Goal: Task Accomplishment & Management: Complete application form

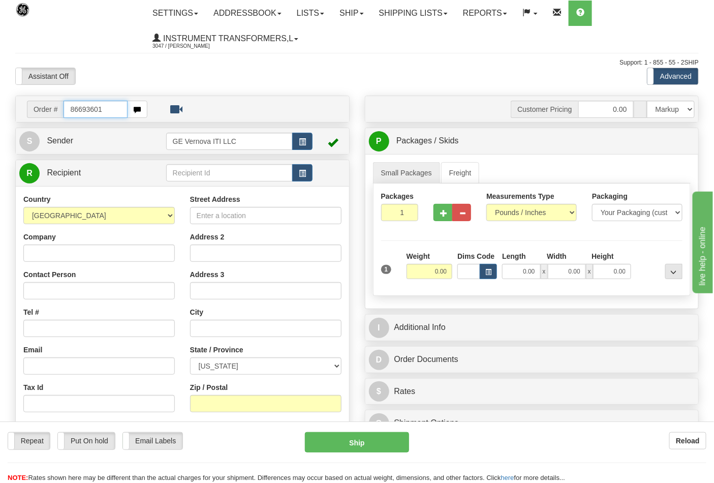
type input "86693601"
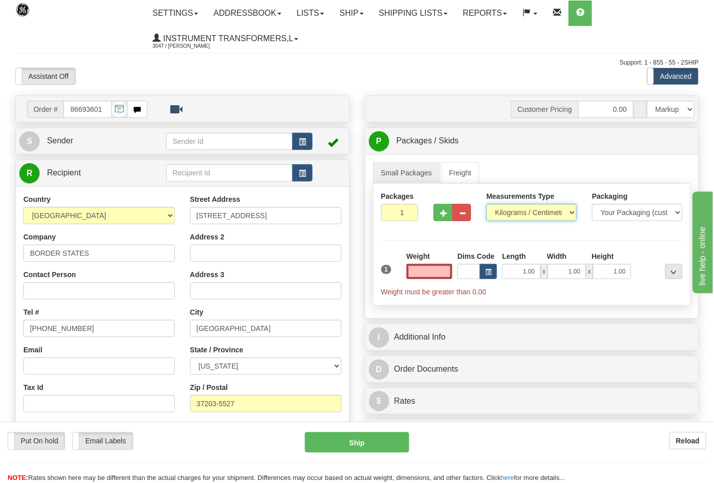
type input "0.00"
click at [507, 212] on select "Pounds / Inches Kilograms / Centimeters" at bounding box center [531, 212] width 90 height 17
select select "0"
click at [486, 204] on select "Pounds / Inches Kilograms / Centimeters" at bounding box center [531, 212] width 90 height 17
click at [450, 270] on input "0.00" at bounding box center [430, 271] width 46 height 15
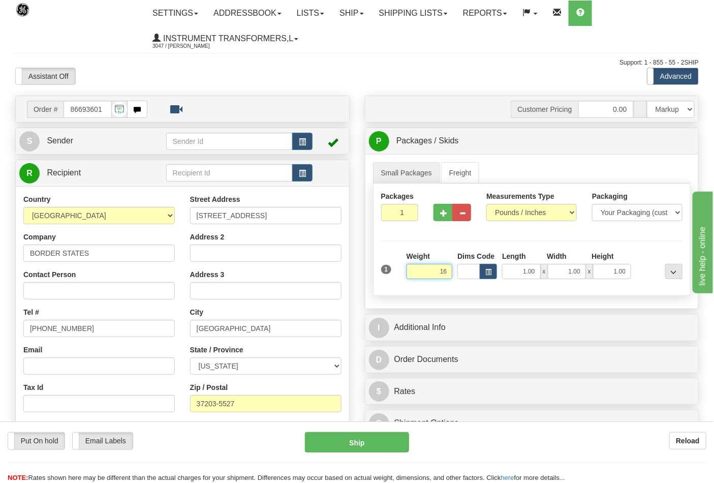
click button "Delete" at bounding box center [0, 0] width 0 height 0
type input "16.00"
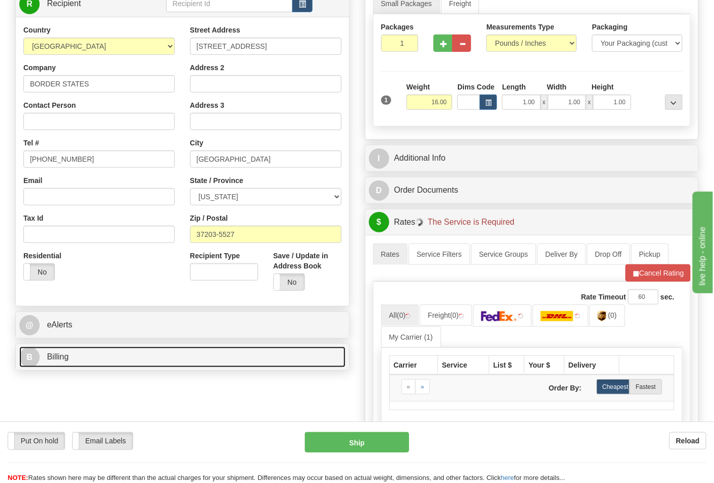
click at [115, 358] on link "B Billing" at bounding box center [182, 357] width 326 height 21
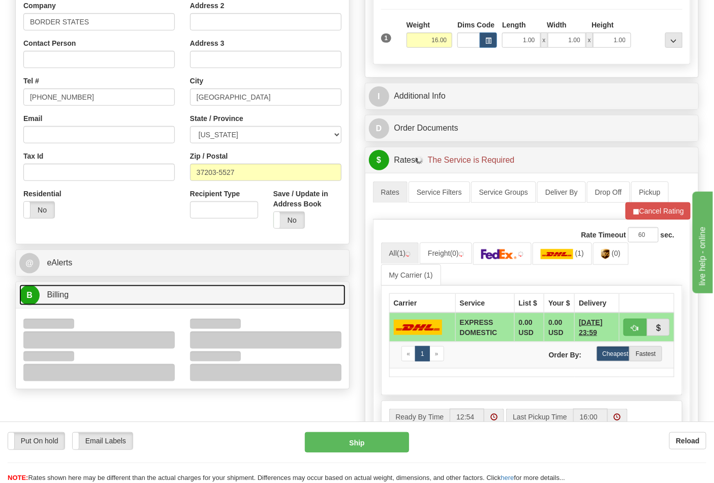
scroll to position [282, 0]
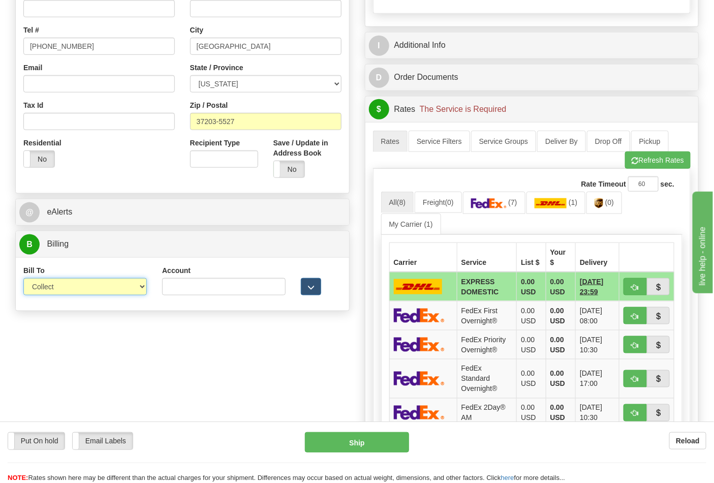
click at [67, 290] on select "Sender Recipient Third Party Collect" at bounding box center [85, 286] width 124 height 17
select select "2"
click at [23, 279] on select "Sender Recipient Third Party Collect" at bounding box center [85, 286] width 124 height 17
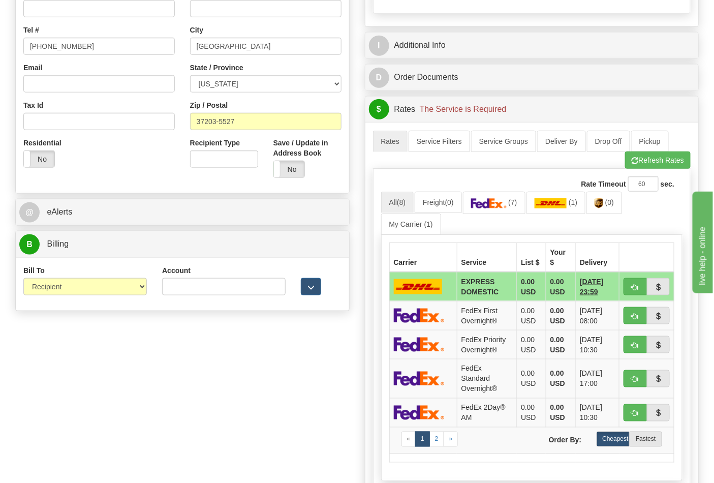
click at [240, 300] on div "Account 3rd Party Account List Please select" at bounding box center [224, 284] width 139 height 38
click at [233, 288] on input "Account" at bounding box center [224, 286] width 124 height 17
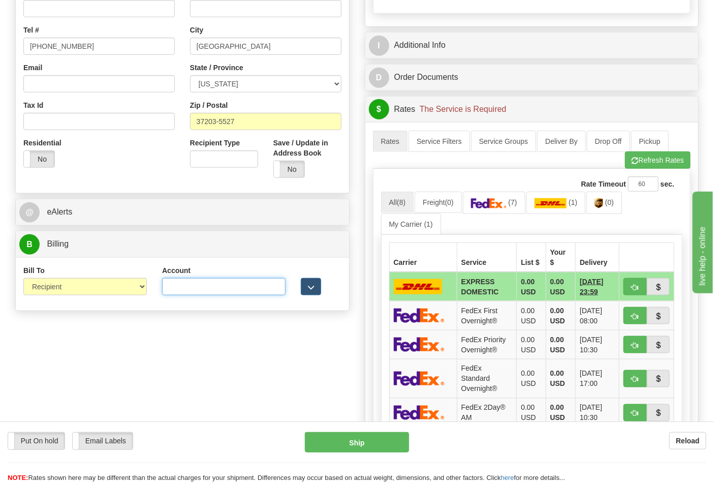
paste input "8R12A8"
type input "8R12A8"
click at [642, 167] on button "Refresh Rates" at bounding box center [658, 159] width 66 height 17
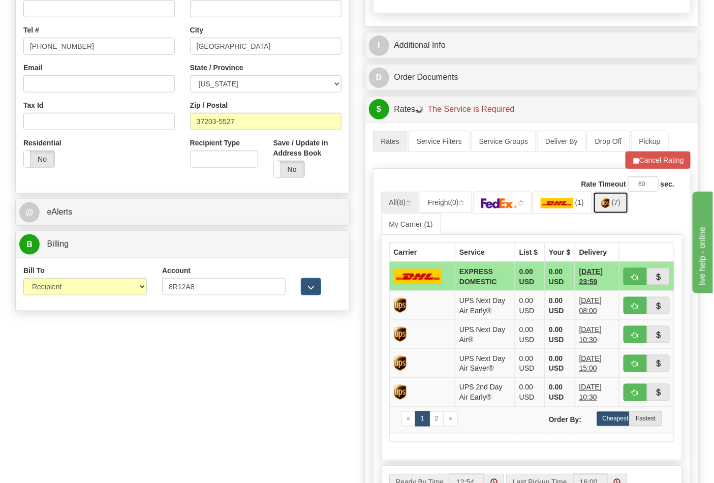
click at [616, 207] on link "(7)" at bounding box center [611, 203] width 36 height 22
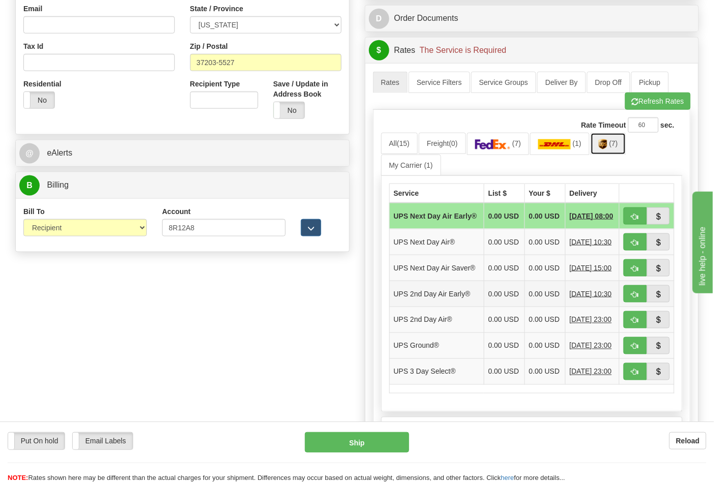
scroll to position [395, 0]
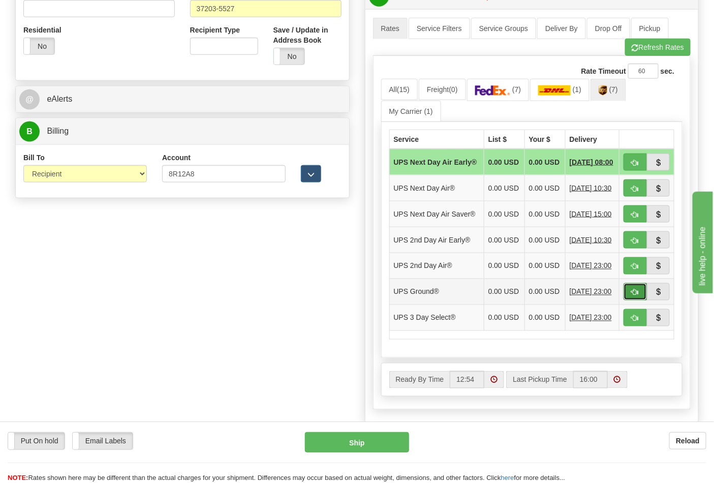
click at [637, 296] on span "button" at bounding box center [635, 292] width 7 height 7
type input "03"
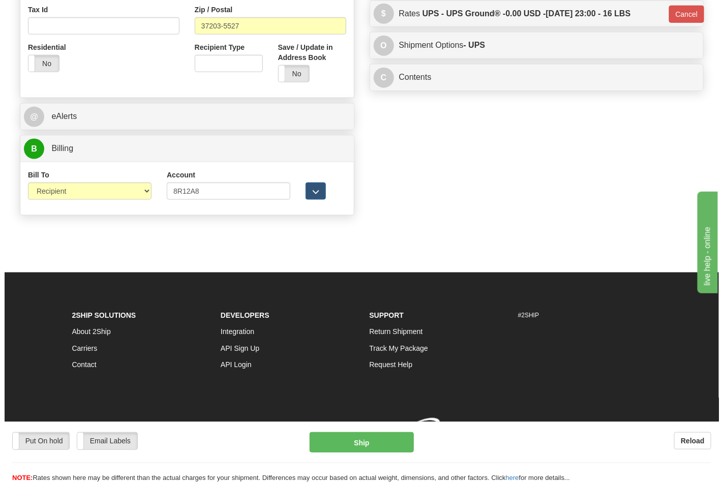
scroll to position [379, 0]
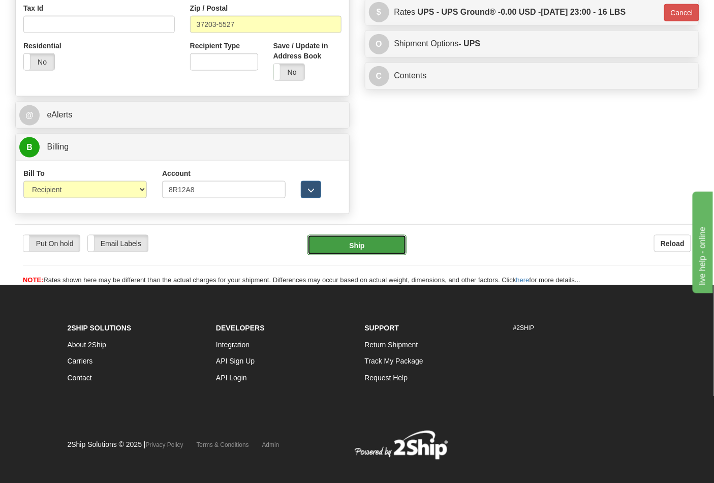
click at [382, 252] on button "Ship" at bounding box center [357, 245] width 99 height 20
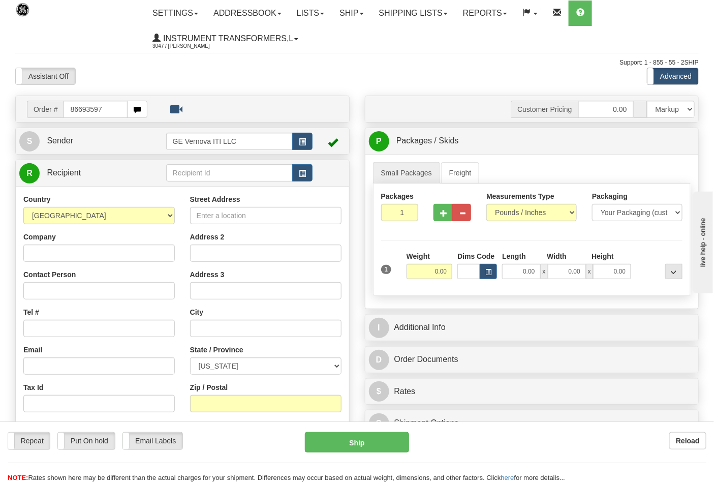
type input "86693597"
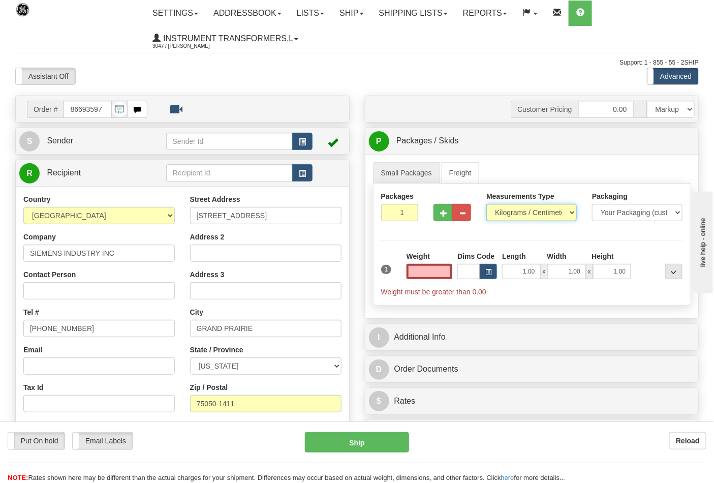
type input "0.00"
click at [502, 216] on select "Pounds / Inches Kilograms / Centimeters" at bounding box center [531, 212] width 90 height 17
select select "0"
click at [486, 204] on select "Pounds / Inches Kilograms / Centimeters" at bounding box center [531, 212] width 90 height 17
click at [442, 220] on button "button" at bounding box center [443, 212] width 19 height 17
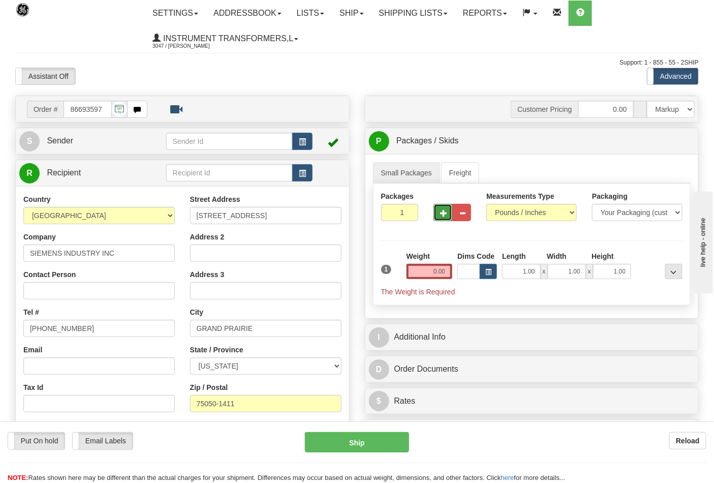
type input "2"
click at [448, 273] on input "0.00" at bounding box center [430, 271] width 46 height 15
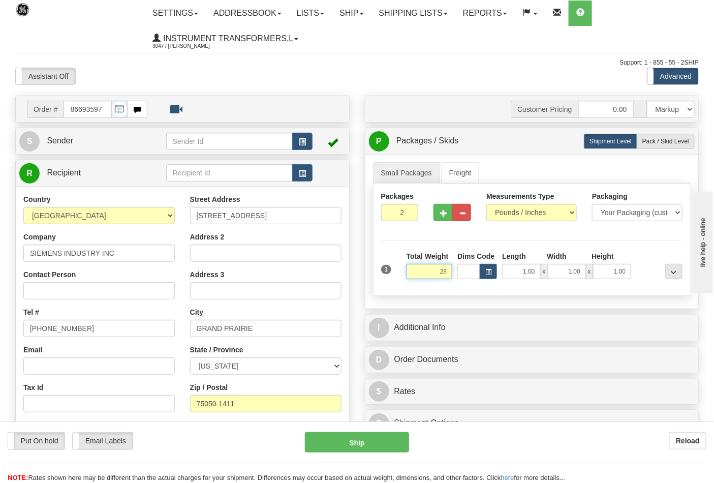
click button "Delete" at bounding box center [0, 0] width 0 height 0
type input "28.00"
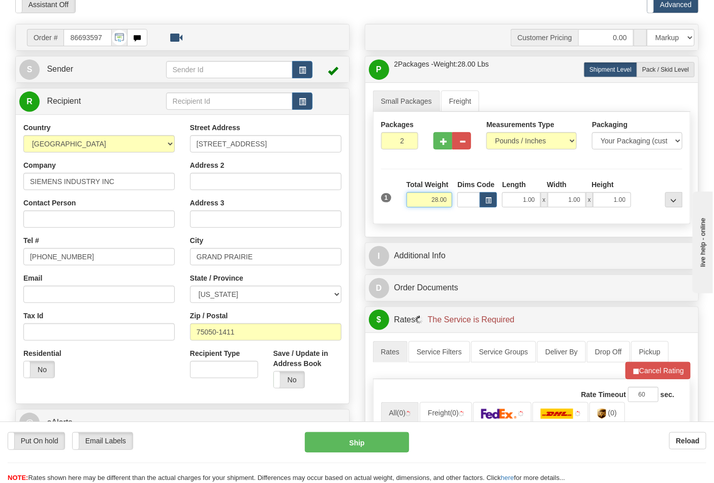
scroll to position [226, 0]
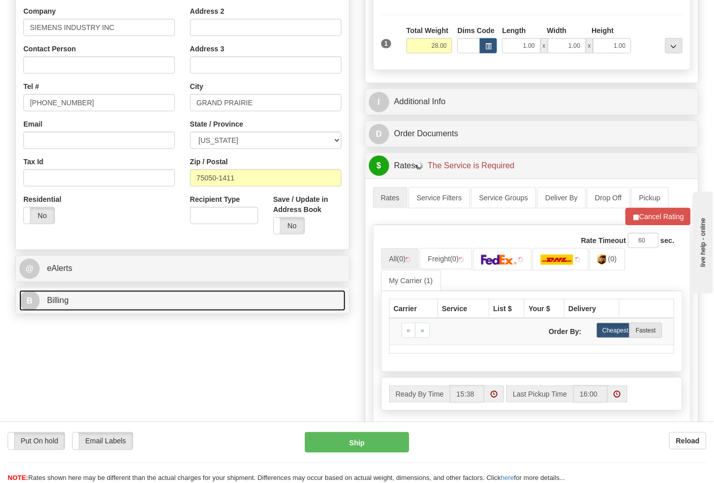
click at [120, 305] on link "B Billing" at bounding box center [182, 300] width 326 height 21
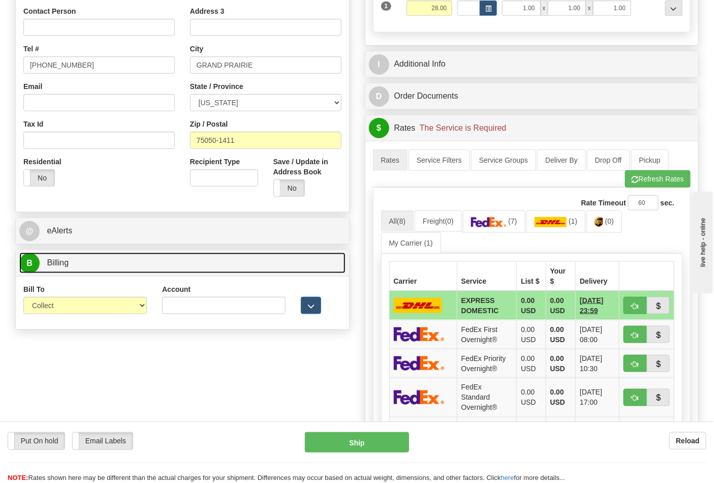
scroll to position [282, 0]
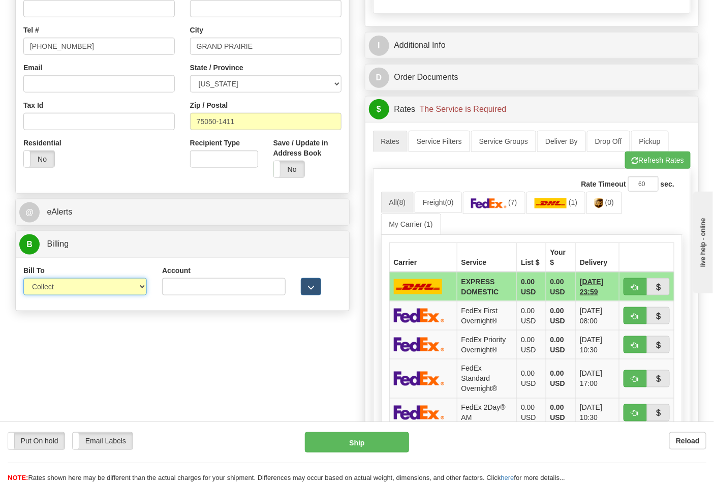
drag, startPoint x: 65, startPoint y: 286, endPoint x: 62, endPoint y: 304, distance: 18.1
click at [65, 286] on select "Sender Recipient Third Party Collect" at bounding box center [85, 286] width 124 height 17
drag, startPoint x: 54, startPoint y: 285, endPoint x: 53, endPoint y: 295, distance: 10.2
click at [54, 285] on select "Sender Recipient Third Party Collect" at bounding box center [85, 286] width 124 height 17
select select "2"
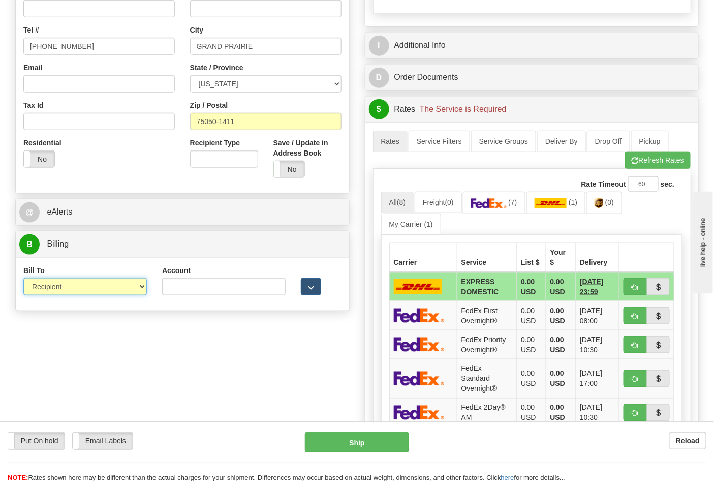
click at [23, 279] on select "Sender Recipient Third Party Collect" at bounding box center [85, 286] width 124 height 17
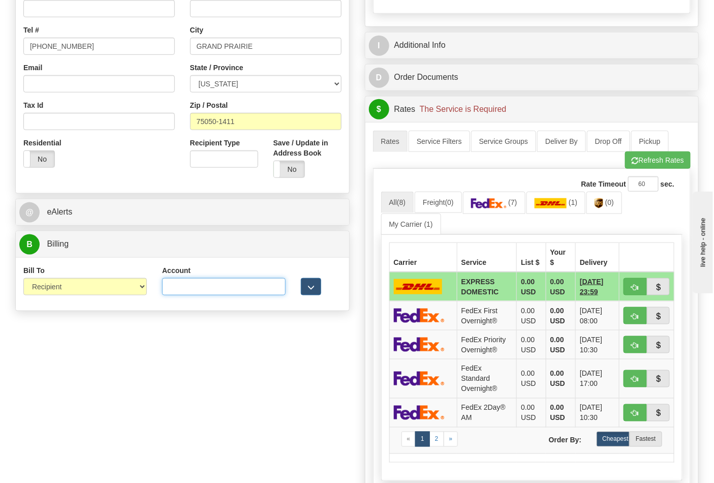
click at [214, 290] on input "Account" at bounding box center [224, 286] width 124 height 17
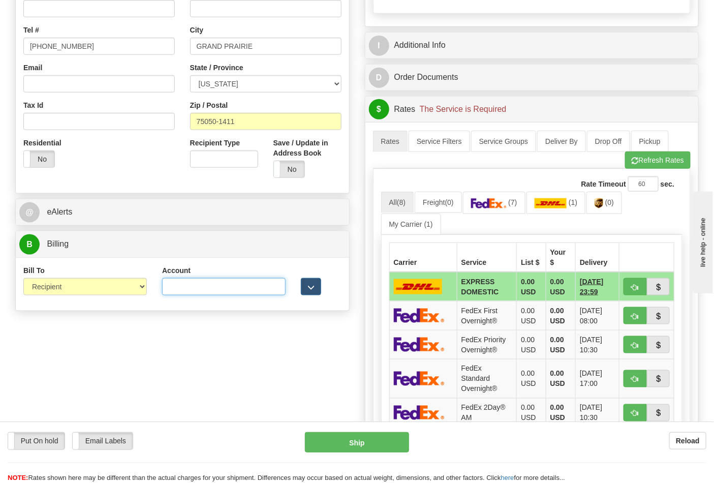
paste input "100007215"
type input "100007215"
click at [517, 200] on span "(7)" at bounding box center [512, 202] width 9 height 8
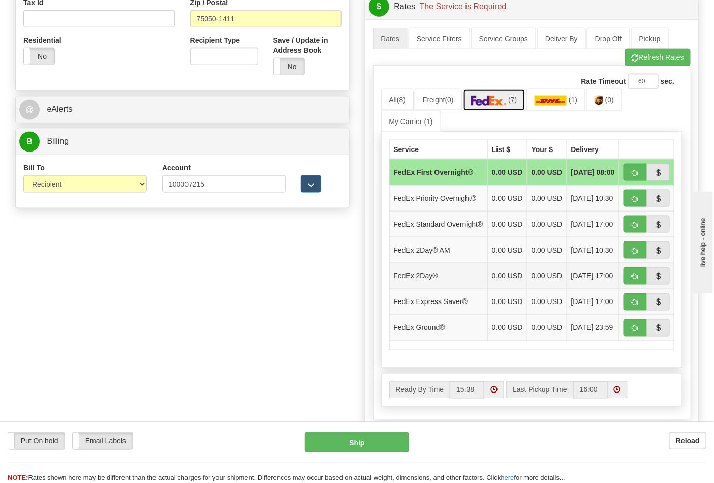
scroll to position [451, 0]
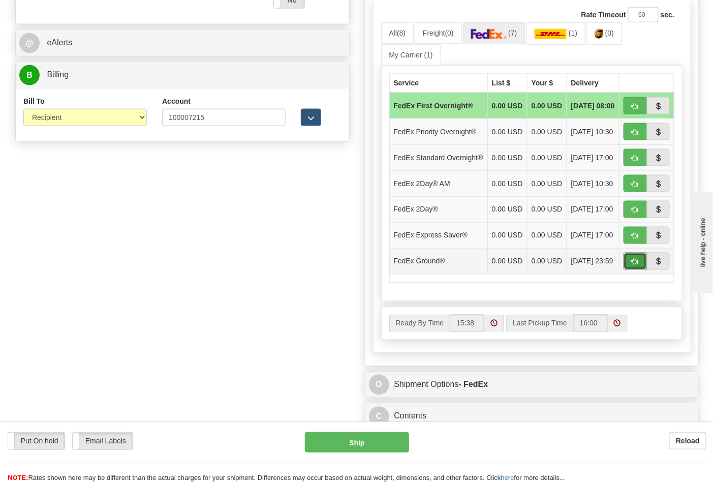
click at [632, 265] on span "button" at bounding box center [635, 262] width 7 height 7
type input "92"
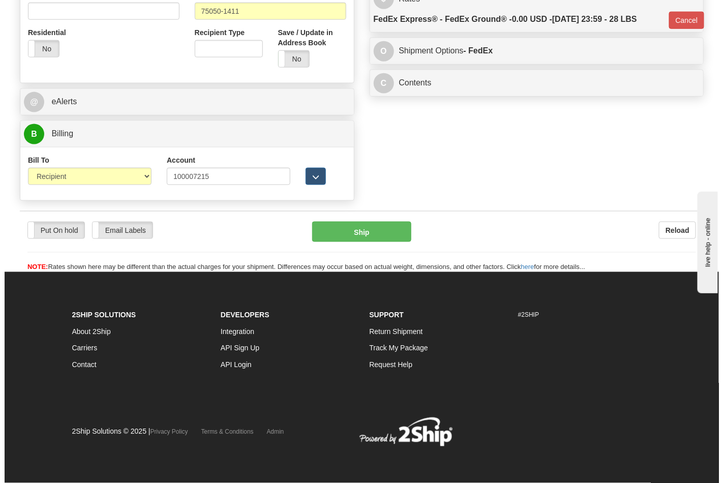
scroll to position [394, 0]
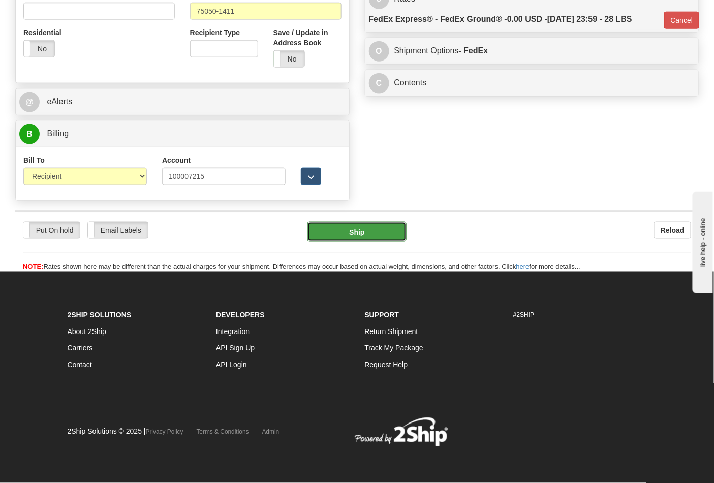
click at [369, 234] on button "Ship" at bounding box center [357, 232] width 99 height 20
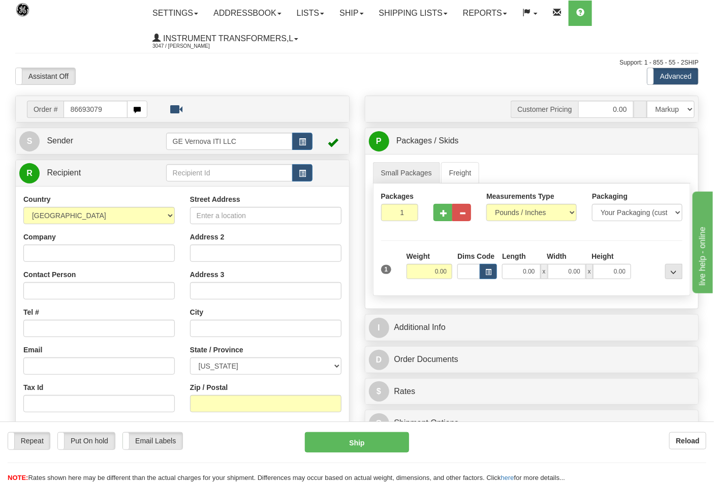
type input "86693079"
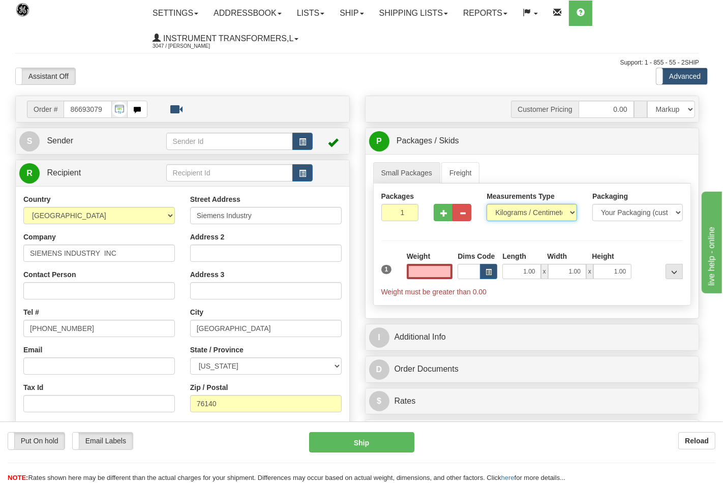
type input "0.00"
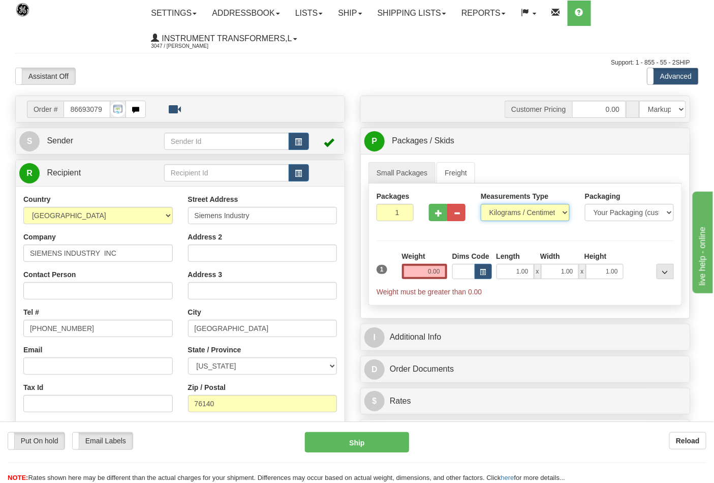
click at [499, 213] on select "Pounds / Inches Kilograms / Centimeters" at bounding box center [525, 212] width 89 height 17
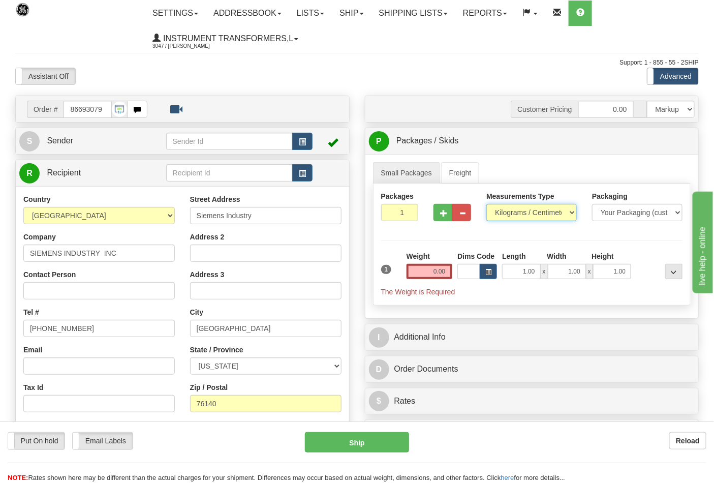
select select "0"
click at [486, 204] on select "Pounds / Inches Kilograms / Centimeters" at bounding box center [531, 212] width 90 height 17
click at [445, 221] on button "button" at bounding box center [443, 212] width 19 height 17
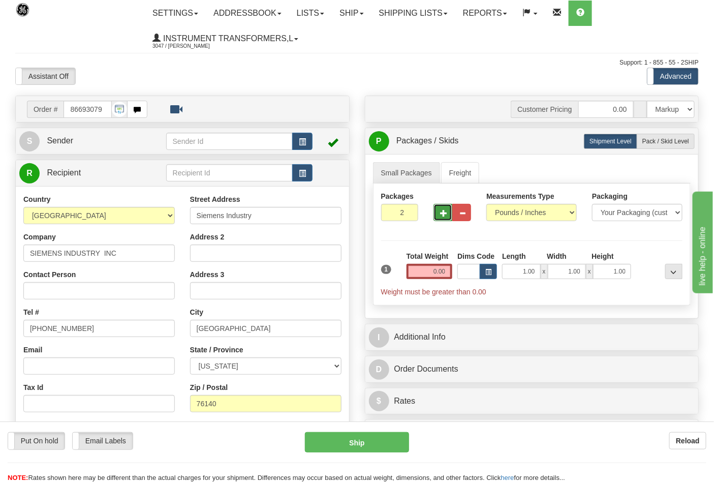
click at [443, 218] on button "button" at bounding box center [443, 212] width 19 height 17
click at [444, 216] on span "button" at bounding box center [443, 213] width 7 height 7
type input "6"
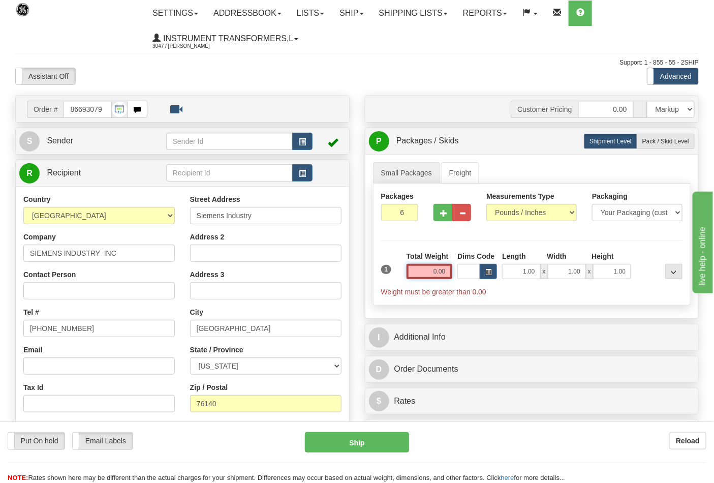
click at [443, 274] on input "0.00" at bounding box center [430, 271] width 46 height 15
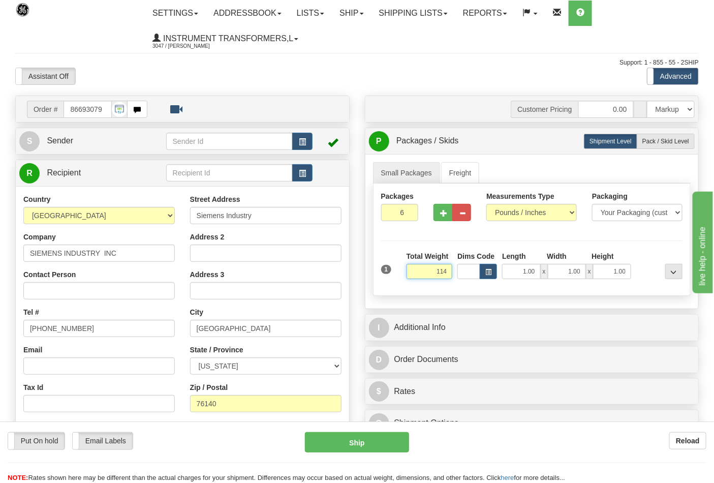
click button "Delete" at bounding box center [0, 0] width 0 height 0
type input "114.00"
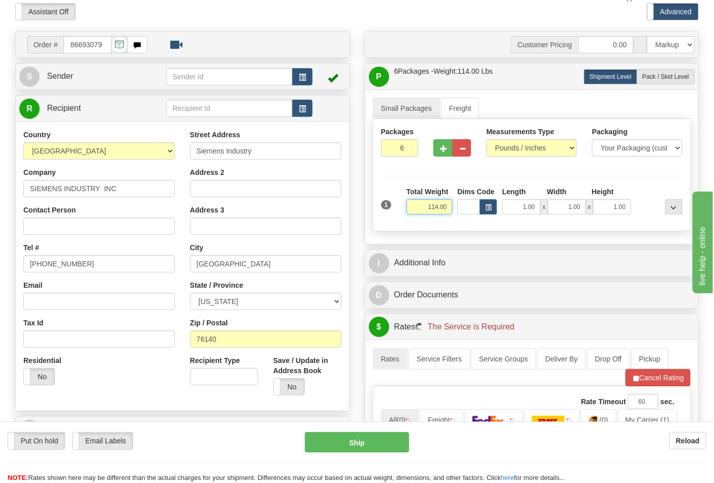
scroll to position [226, 0]
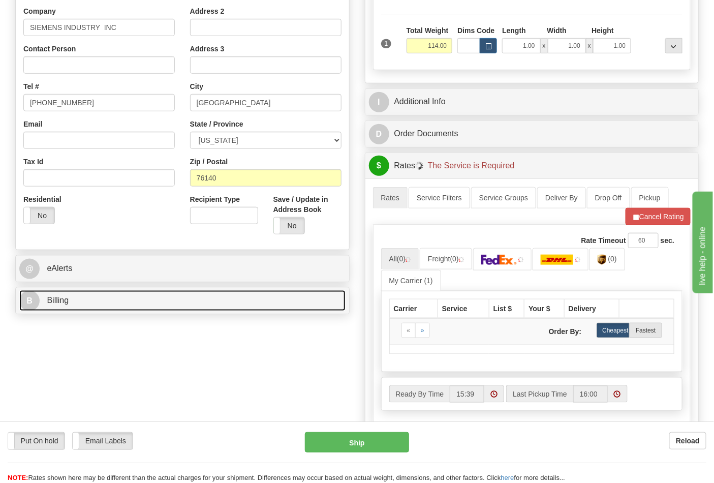
click at [82, 298] on link "B Billing" at bounding box center [182, 300] width 326 height 21
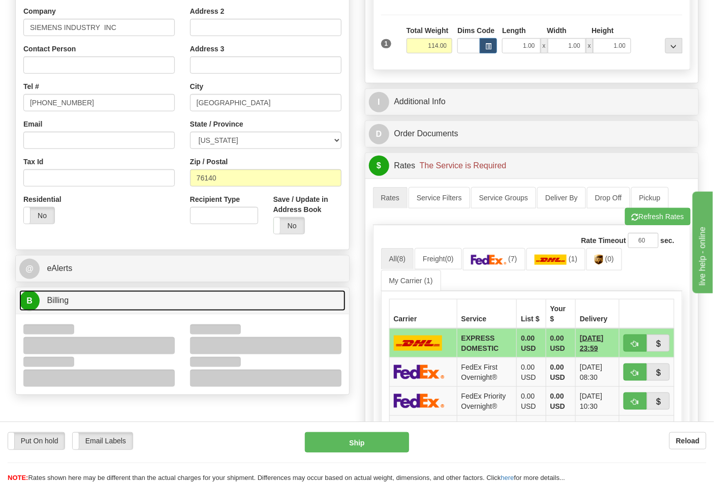
scroll to position [339, 0]
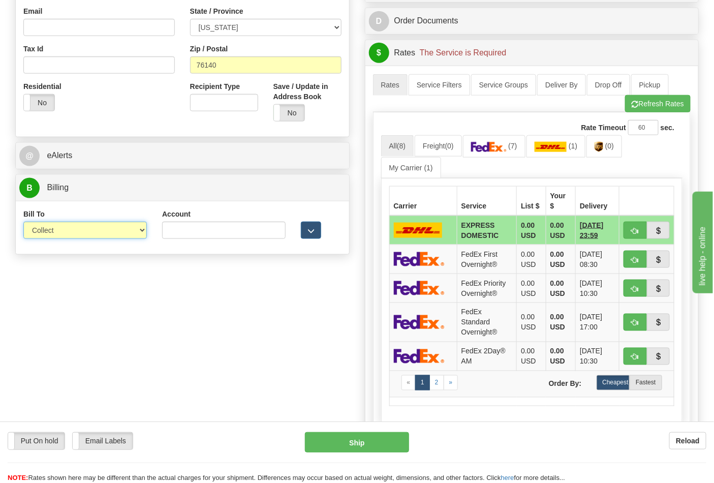
click at [50, 233] on select "Sender Recipient Third Party Collect" at bounding box center [85, 230] width 124 height 17
select select "2"
click at [23, 223] on select "Sender Recipient Third Party Collect" at bounding box center [85, 230] width 124 height 17
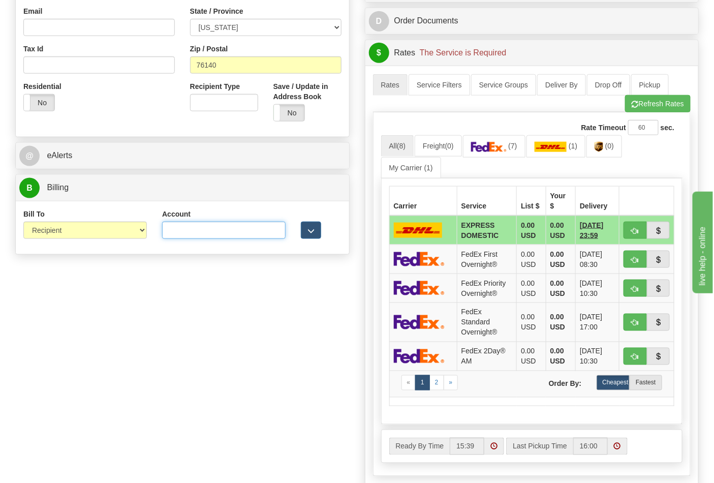
click at [186, 231] on input "Account" at bounding box center [224, 230] width 124 height 17
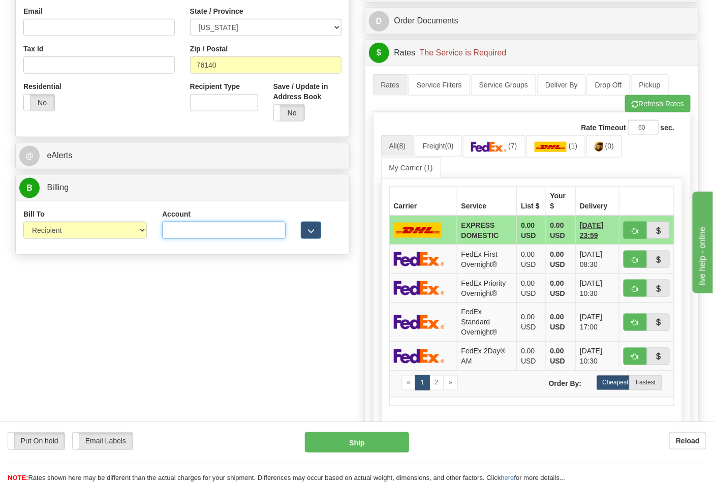
paste input "244984347"
type input "244984347"
click at [506, 142] on link "(7)" at bounding box center [494, 146] width 63 height 22
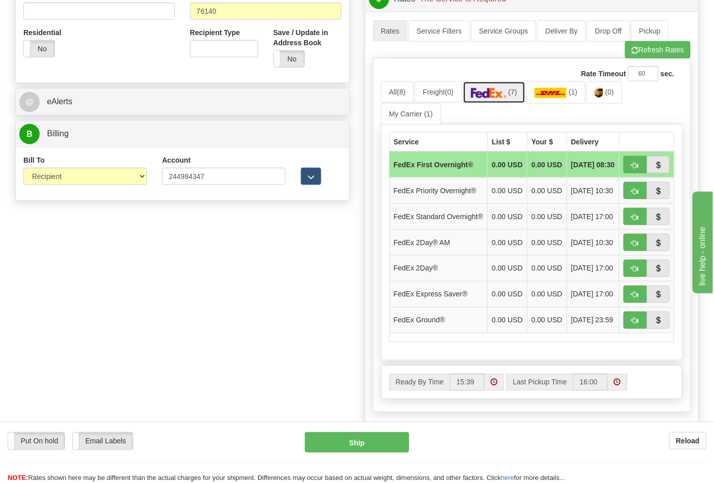
scroll to position [451, 0]
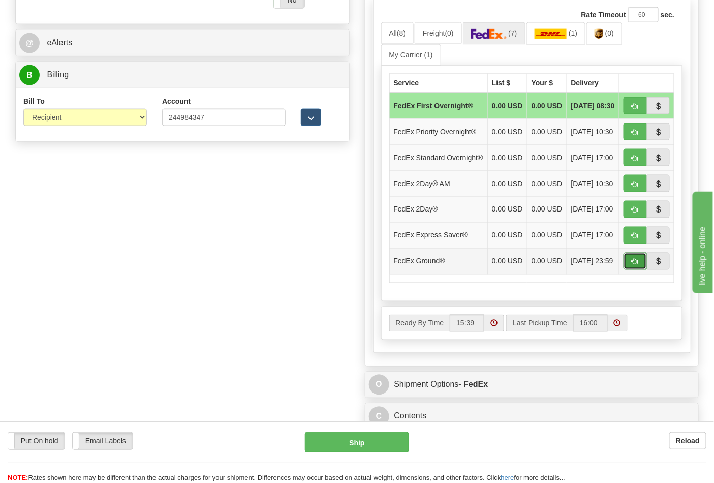
click at [637, 265] on span "button" at bounding box center [635, 262] width 7 height 7
type input "92"
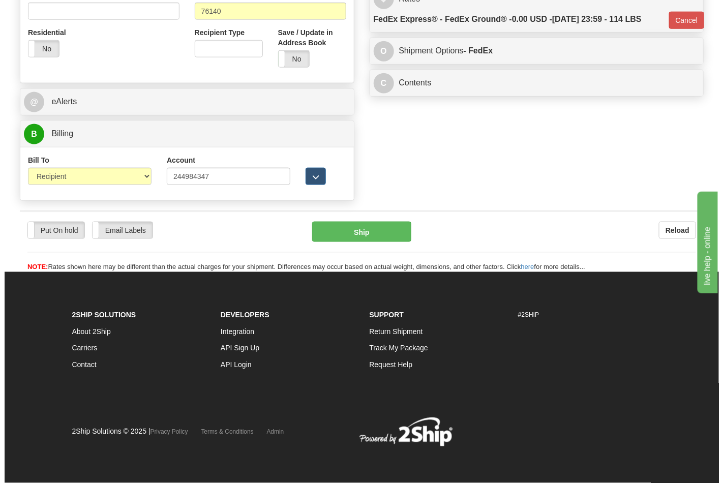
scroll to position [394, 0]
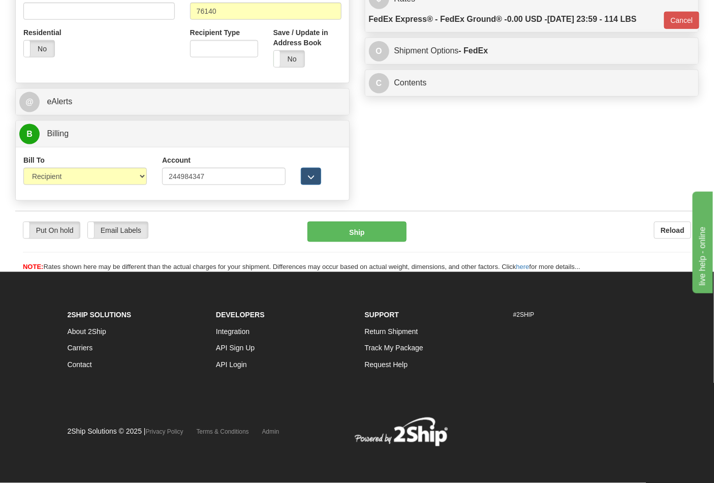
click at [361, 245] on div "Put On hold Put On hold Email Labels Email Labels Edit Reload Ship" at bounding box center [357, 247] width 684 height 51
click at [362, 234] on button "Ship" at bounding box center [357, 232] width 99 height 20
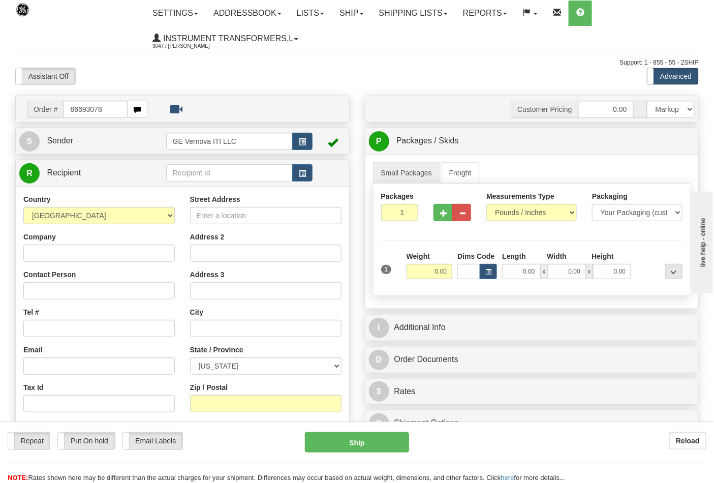
type input "86693078"
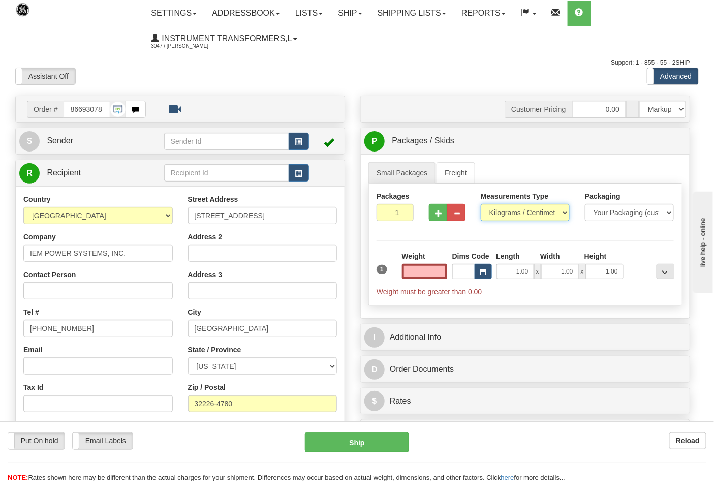
type input "0.00"
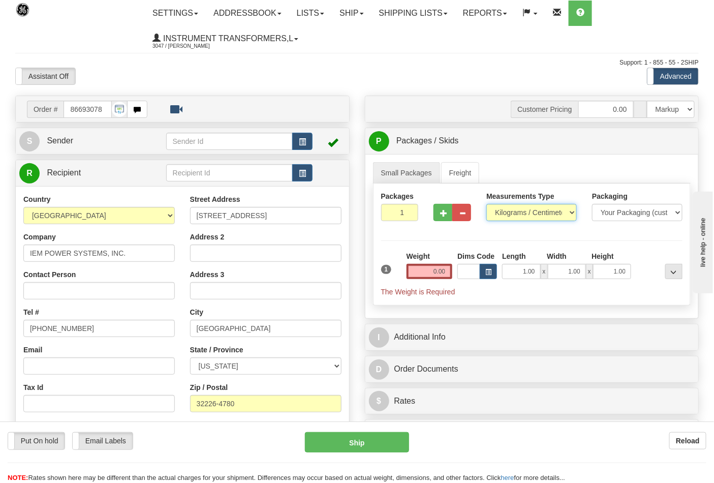
click at [504, 215] on select "Pounds / Inches Kilograms / Centimeters" at bounding box center [531, 212] width 90 height 17
select select "0"
click at [486, 204] on select "Pounds / Inches Kilograms / Centimeters" at bounding box center [531, 212] width 90 height 17
click at [450, 267] on input "0.00" at bounding box center [430, 271] width 46 height 15
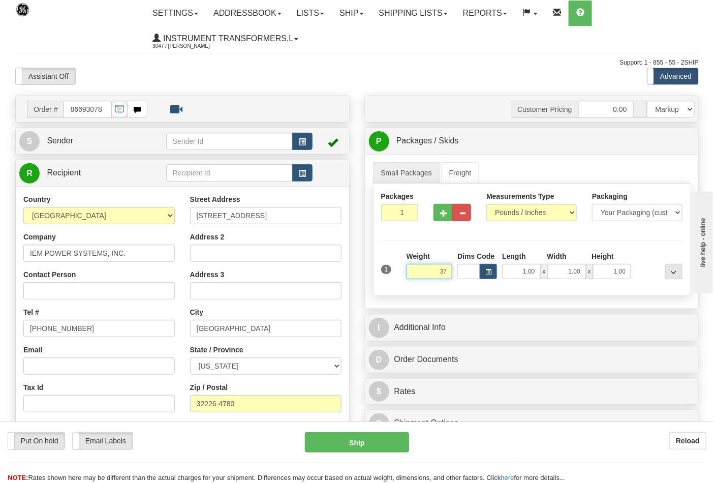
click button "Delete" at bounding box center [0, 0] width 0 height 0
type input "37.00"
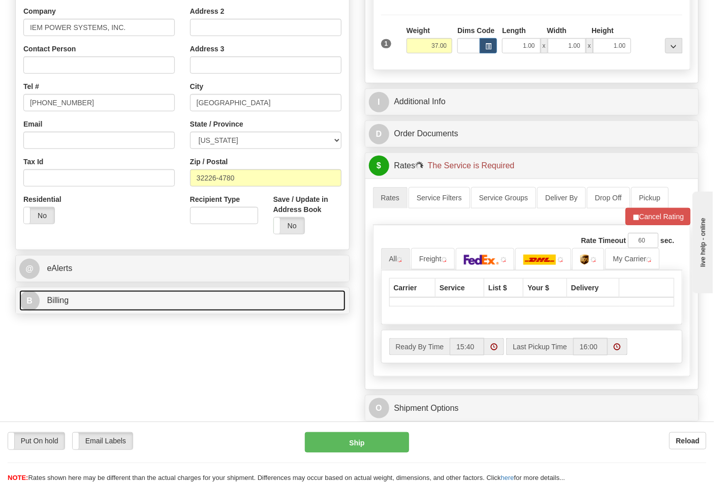
click at [120, 302] on link "B Billing" at bounding box center [182, 300] width 326 height 21
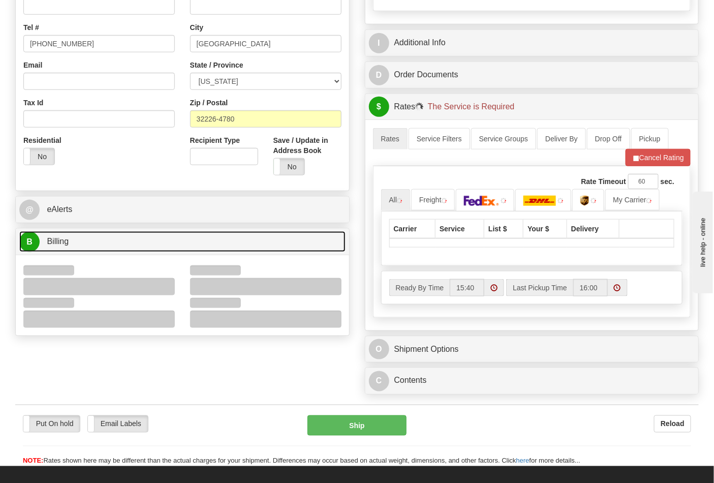
scroll to position [339, 0]
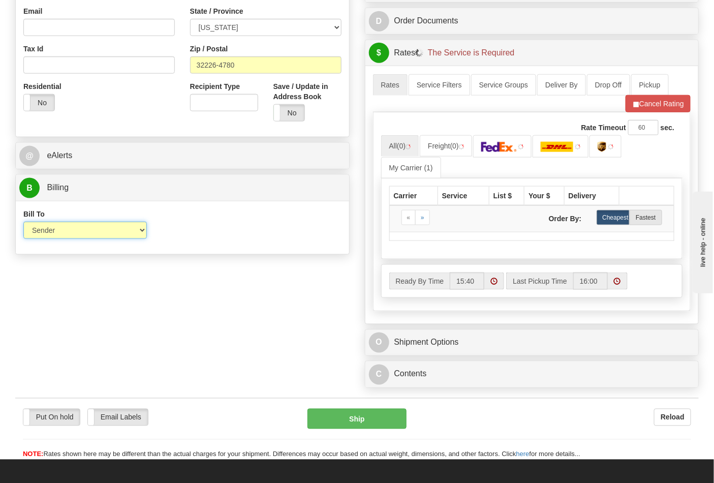
click at [54, 236] on select "Sender Recipient Third Party Collect" at bounding box center [85, 230] width 124 height 17
select select "2"
click at [23, 223] on select "Sender Recipient Third Party Collect" at bounding box center [85, 230] width 124 height 17
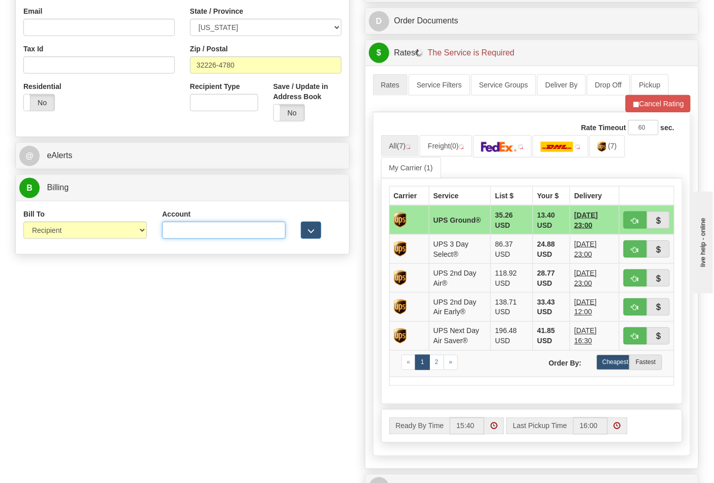
click at [187, 231] on input "Account" at bounding box center [224, 230] width 124 height 17
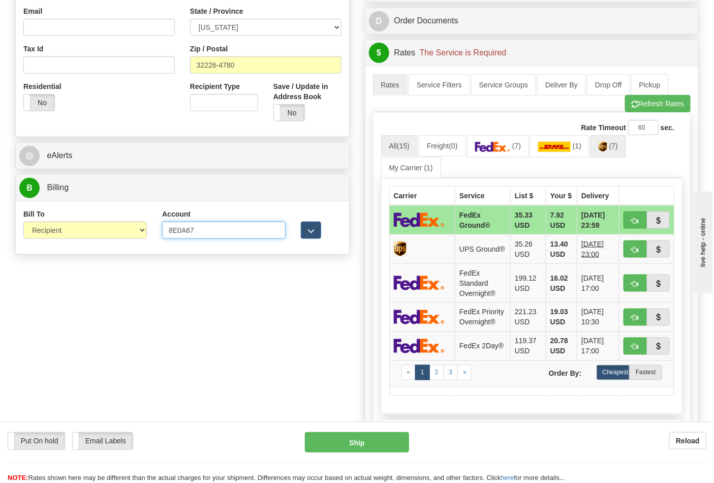
type input "8E0A67"
click at [614, 148] on span "(7)" at bounding box center [613, 146] width 9 height 8
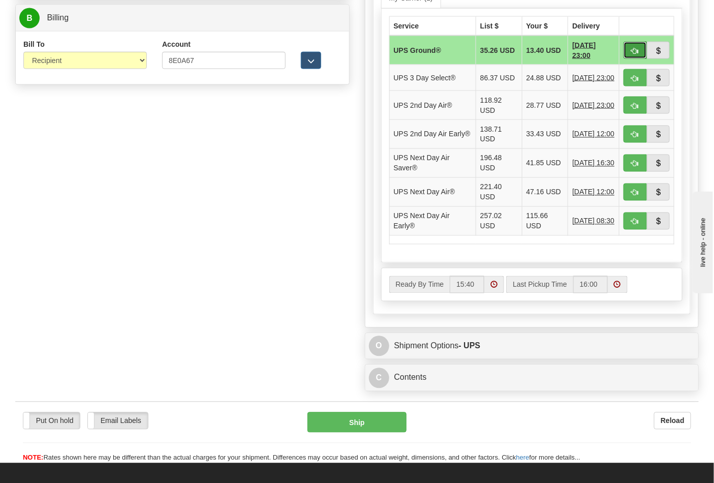
drag, startPoint x: 632, startPoint y: 49, endPoint x: 628, endPoint y: 54, distance: 6.5
click at [632, 49] on span "button" at bounding box center [635, 51] width 7 height 7
type input "03"
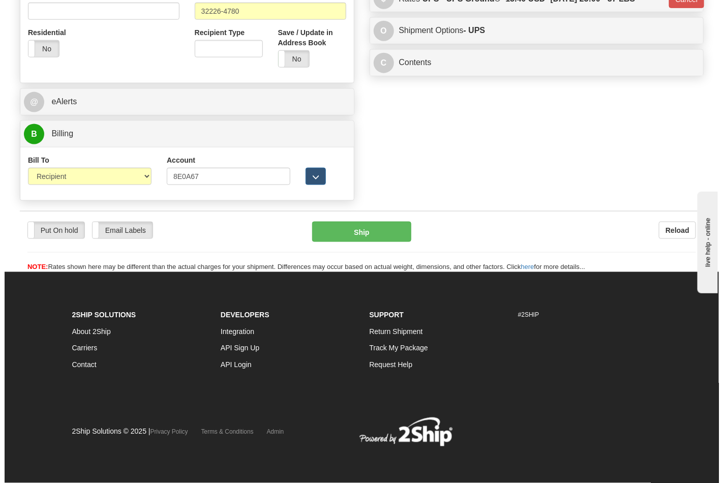
scroll to position [394, 0]
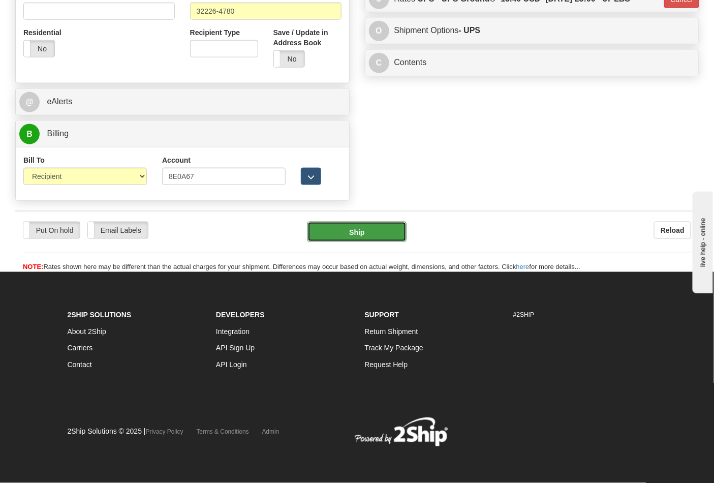
click at [354, 232] on button "Ship" at bounding box center [357, 232] width 99 height 20
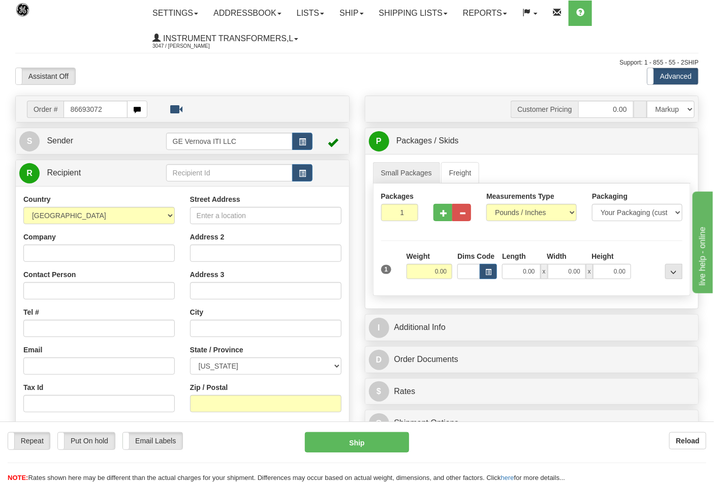
type input "86693072"
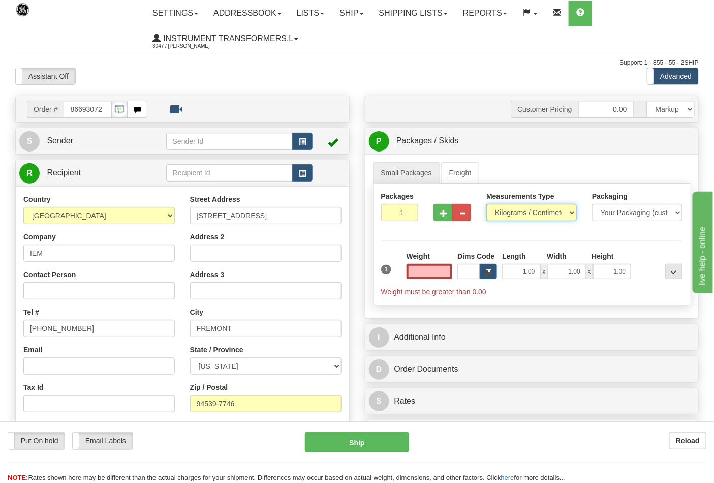
type input "0.00"
drag, startPoint x: 518, startPoint y: 215, endPoint x: 512, endPoint y: 221, distance: 8.6
click at [518, 215] on select "Pounds / Inches Kilograms / Centimeters" at bounding box center [531, 212] width 90 height 17
select select "0"
click at [486, 204] on select "Pounds / Inches Kilograms / Centimeters" at bounding box center [531, 212] width 90 height 17
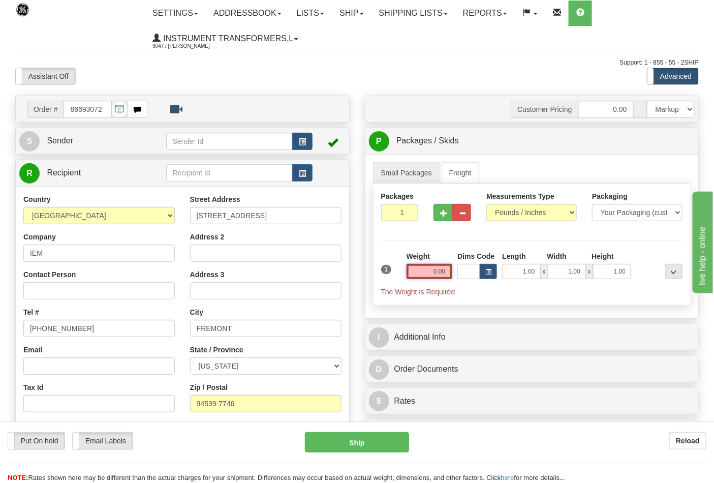
click at [443, 272] on input "0.00" at bounding box center [430, 271] width 46 height 15
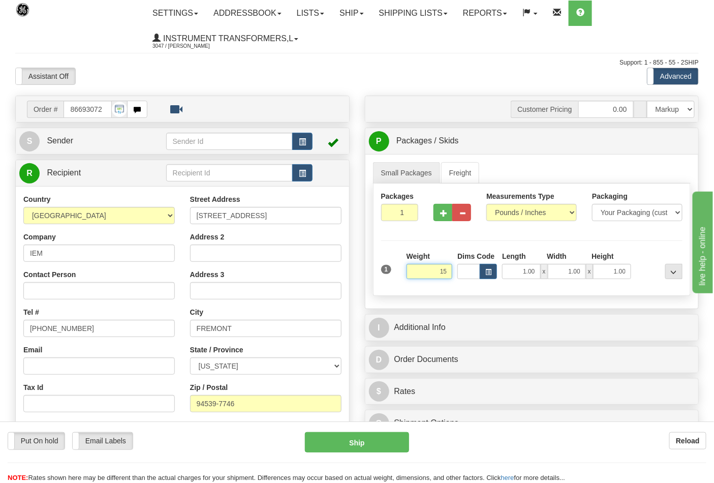
click button "Delete" at bounding box center [0, 0] width 0 height 0
type input "15.00"
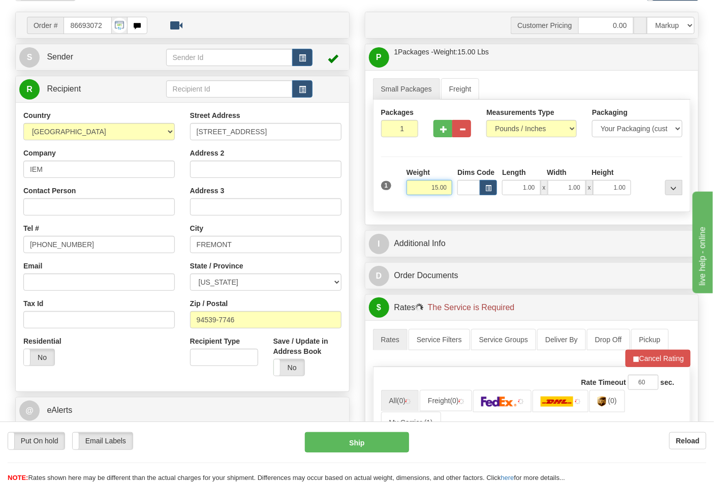
scroll to position [169, 0]
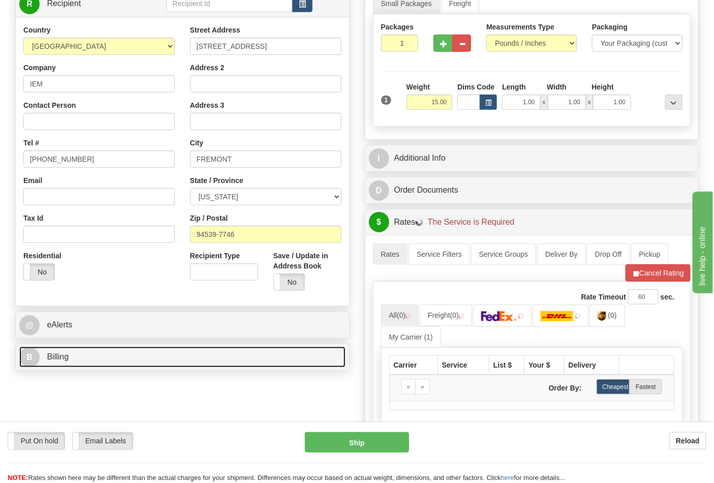
click at [108, 363] on link "B Billing" at bounding box center [182, 357] width 326 height 21
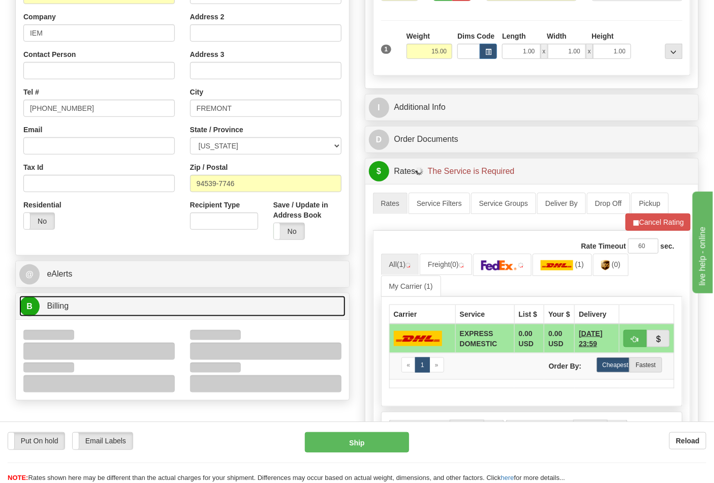
scroll to position [282, 0]
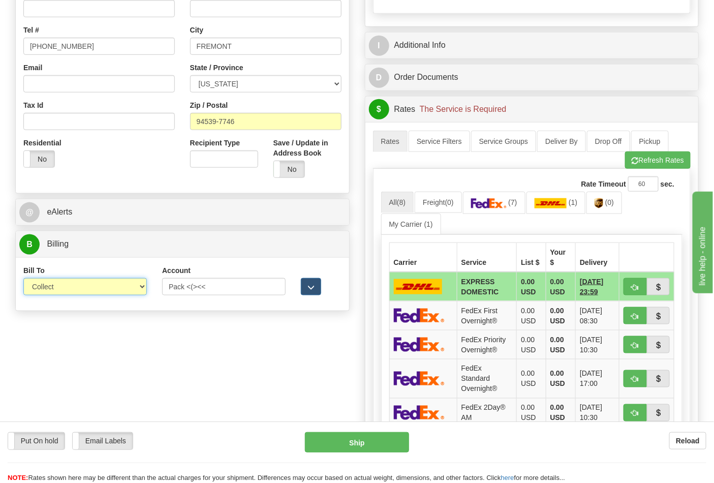
click at [72, 289] on select "Sender Recipient Third Party Collect" at bounding box center [85, 286] width 124 height 17
select select "2"
click at [23, 279] on select "Sender Recipient Third Party Collect" at bounding box center [85, 286] width 124 height 17
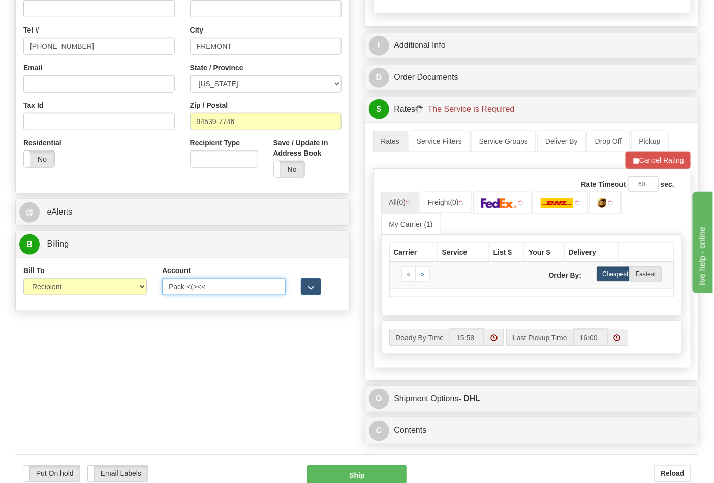
drag, startPoint x: 218, startPoint y: 286, endPoint x: 114, endPoint y: 288, distance: 103.7
click at [114, 288] on div "Bill To Sender Recipient Third Party Collect Account Pack <(><< 3rd Party Accou…" at bounding box center [182, 284] width 333 height 38
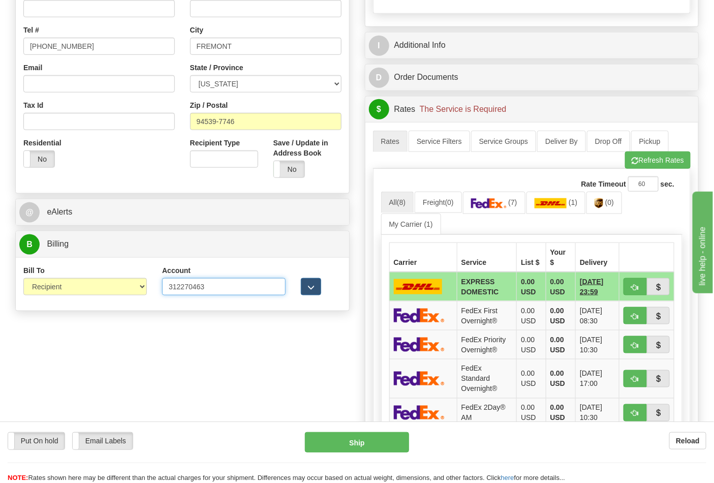
type input "312270463"
click button "Delete" at bounding box center [0, 0] width 0 height 0
click at [486, 211] on link "(7)" at bounding box center [494, 203] width 63 height 22
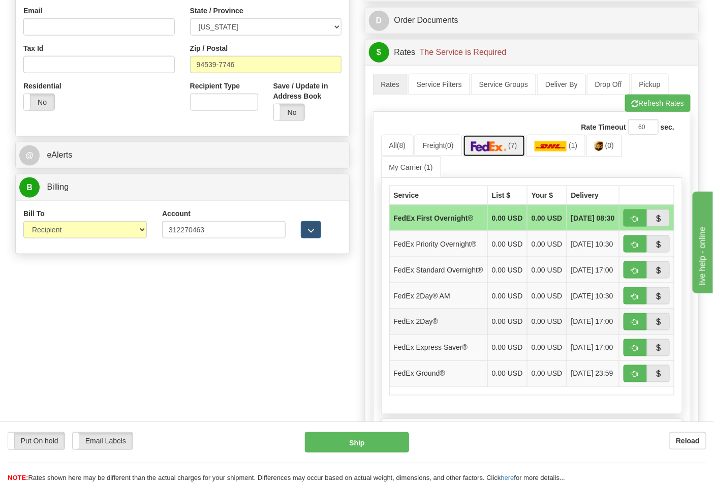
scroll to position [451, 0]
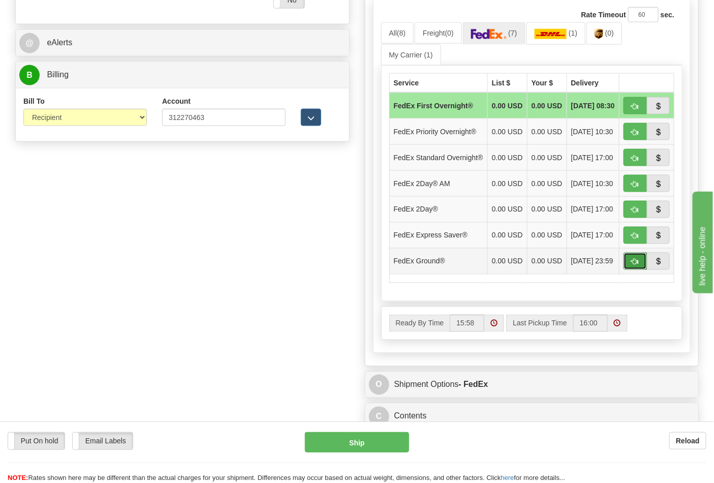
click at [632, 265] on span "button" at bounding box center [635, 262] width 7 height 7
type input "92"
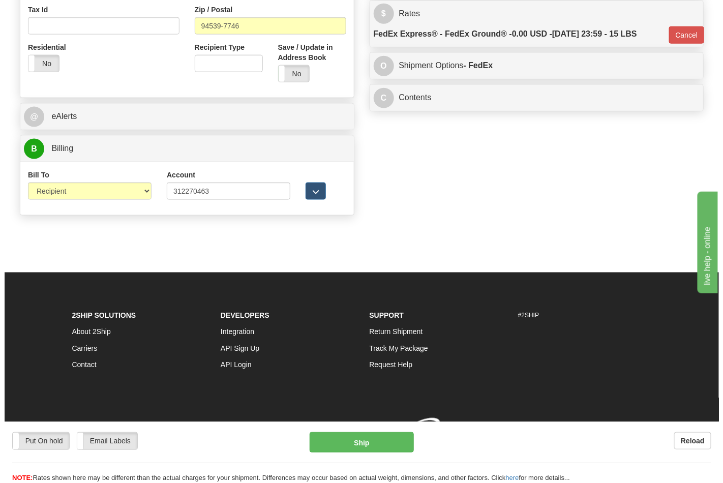
scroll to position [394, 0]
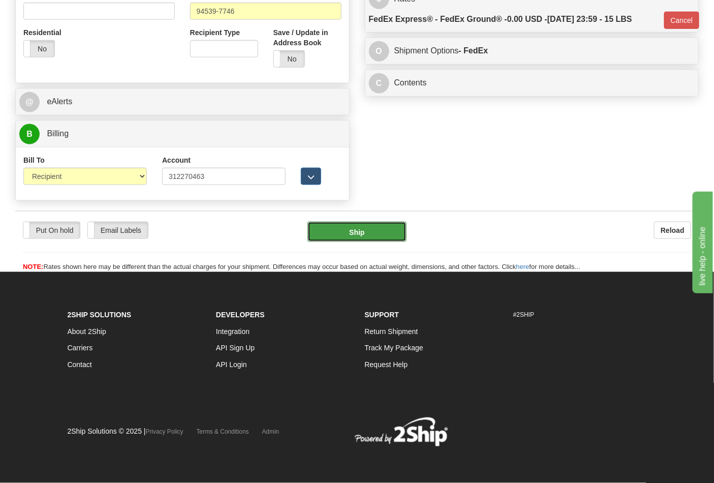
click at [368, 236] on button "Ship" at bounding box center [357, 232] width 99 height 20
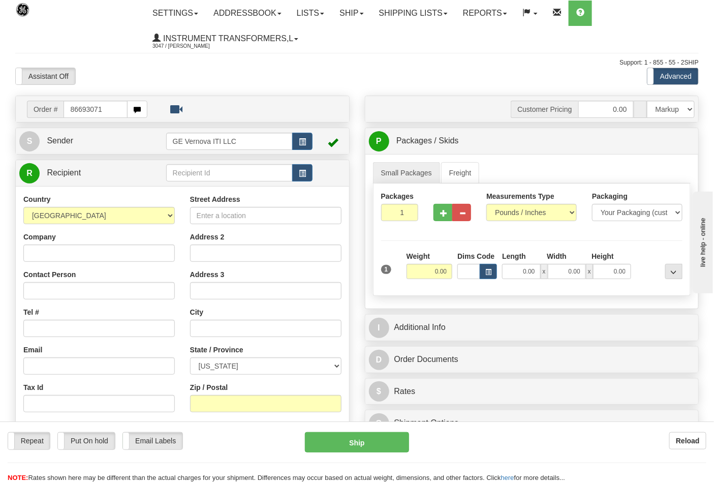
type input "86693071"
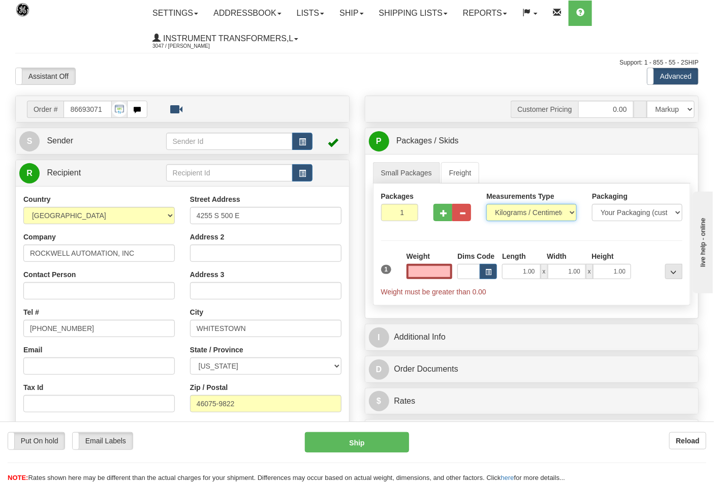
type input "0.00"
drag, startPoint x: 489, startPoint y: 216, endPoint x: 491, endPoint y: 221, distance: 5.8
click at [489, 216] on select "Pounds / Inches Kilograms / Centimeters" at bounding box center [531, 212] width 90 height 17
select select "0"
click at [486, 204] on select "Pounds / Inches Kilograms / Centimeters" at bounding box center [531, 212] width 90 height 17
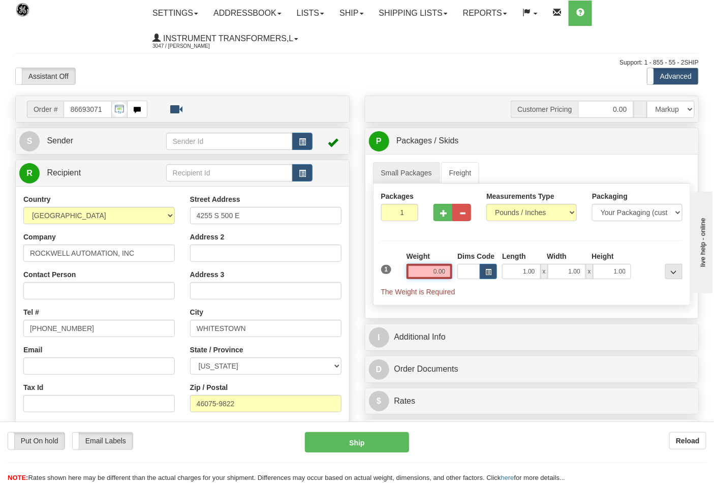
click at [444, 276] on input "0.00" at bounding box center [430, 271] width 46 height 15
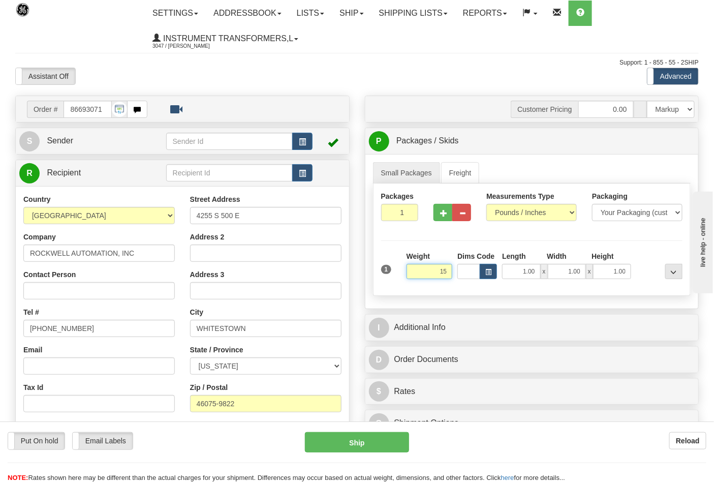
click button "Delete" at bounding box center [0, 0] width 0 height 0
type input "15.00"
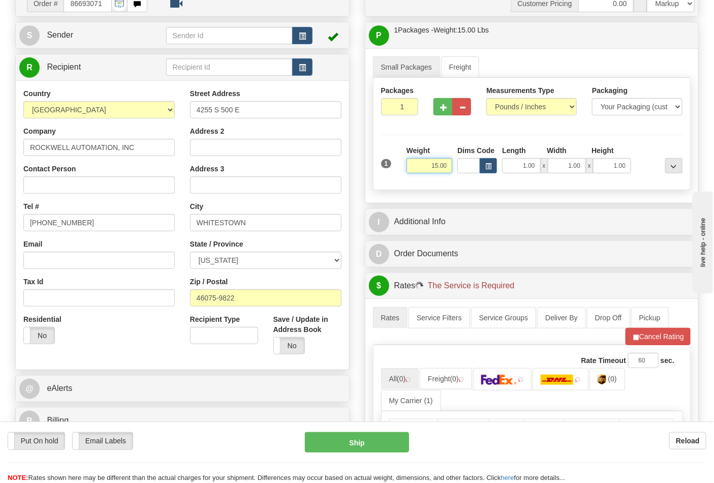
scroll to position [169, 0]
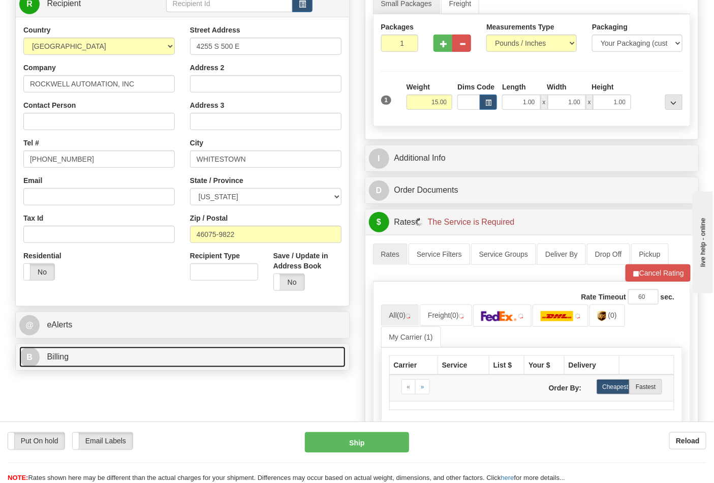
click at [100, 359] on link "B Billing" at bounding box center [182, 357] width 326 height 21
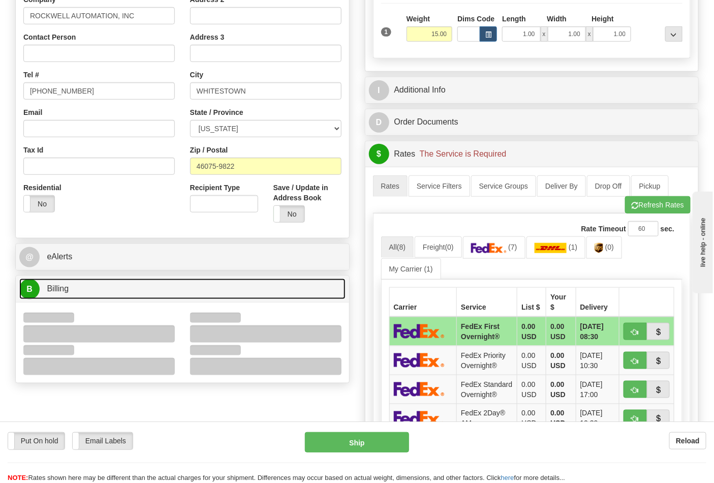
scroll to position [282, 0]
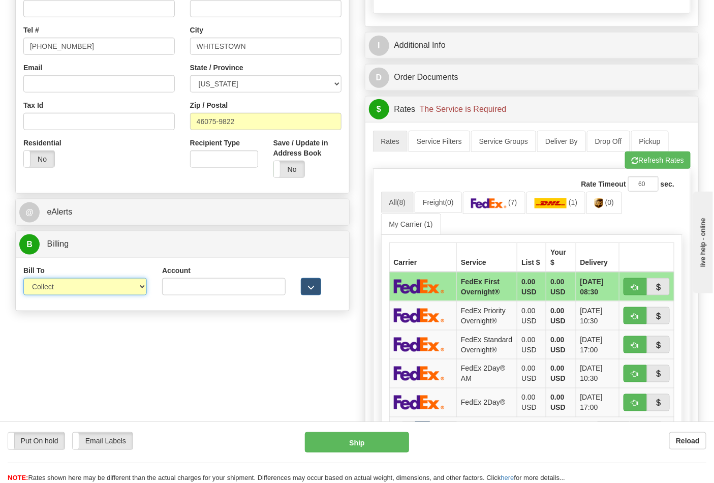
click at [65, 291] on select "Sender Recipient Third Party Collect" at bounding box center [85, 286] width 124 height 17
select select "2"
click at [23, 279] on select "Sender Recipient Third Party Collect" at bounding box center [85, 286] width 124 height 17
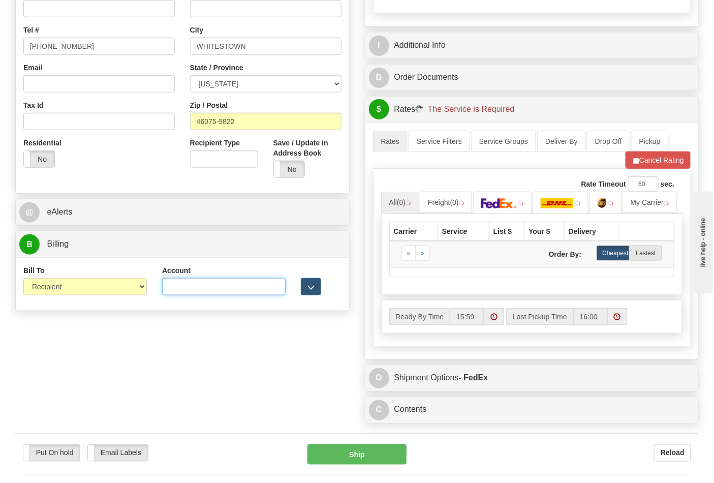
click at [180, 288] on input "Account" at bounding box center [224, 286] width 124 height 17
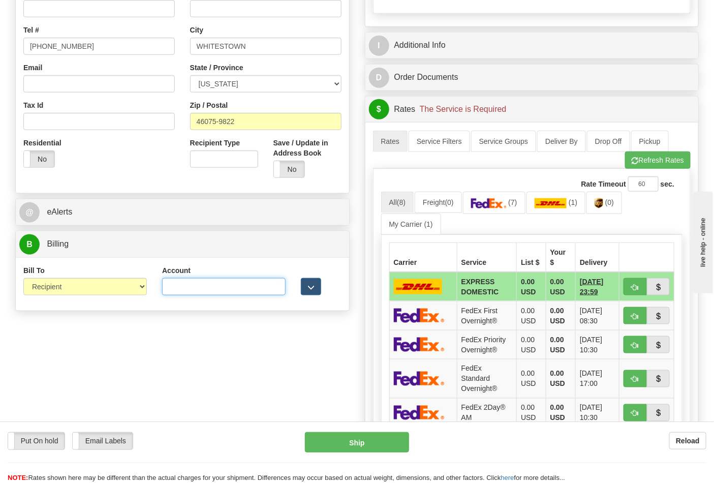
type input "587102"
click at [659, 167] on button "Refresh Rates" at bounding box center [658, 159] width 66 height 17
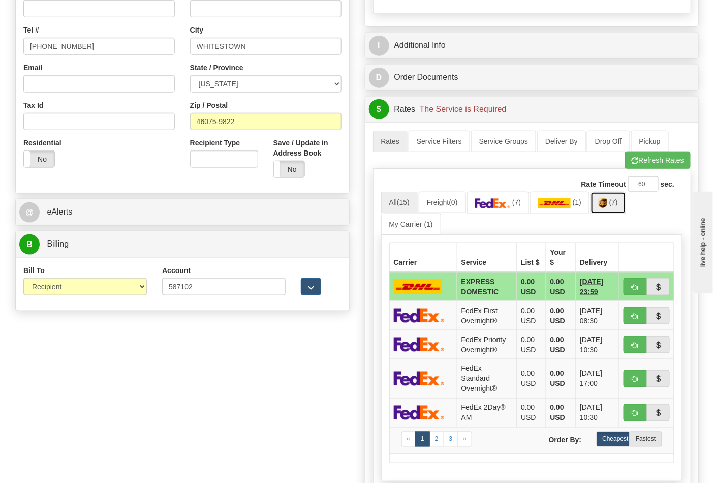
click at [617, 206] on span "(7)" at bounding box center [613, 202] width 9 height 8
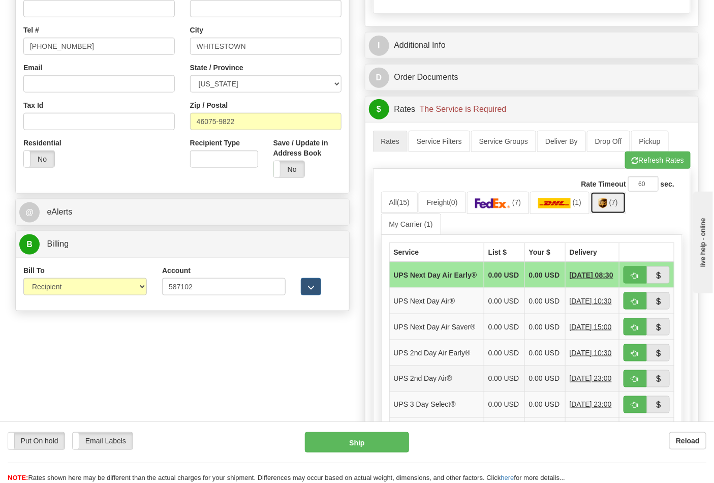
scroll to position [451, 0]
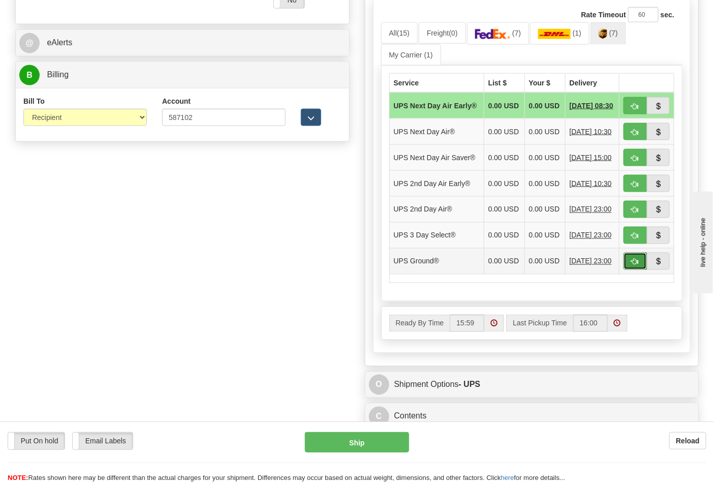
click at [638, 265] on span "button" at bounding box center [635, 262] width 7 height 7
type input "03"
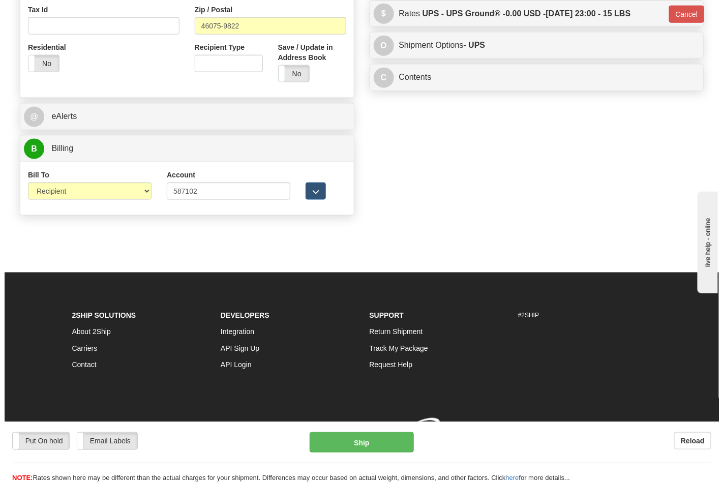
scroll to position [394, 0]
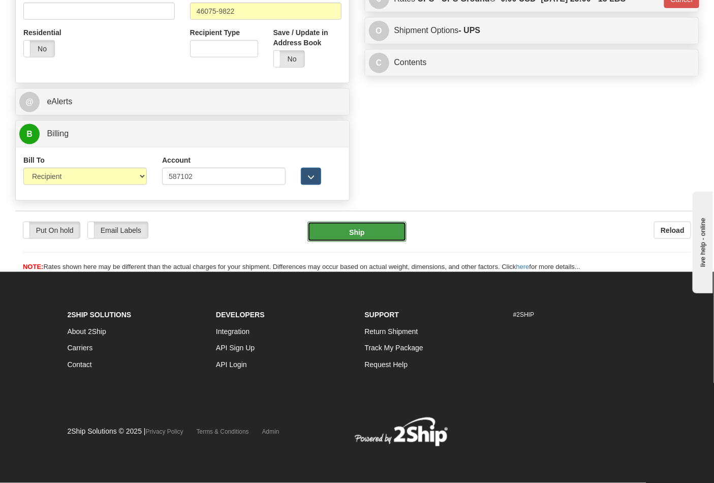
click at [373, 235] on button "Ship" at bounding box center [357, 232] width 99 height 20
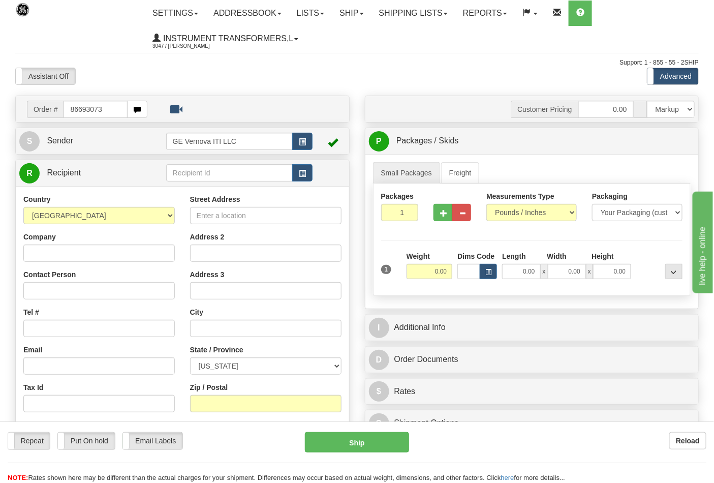
type input "86693073"
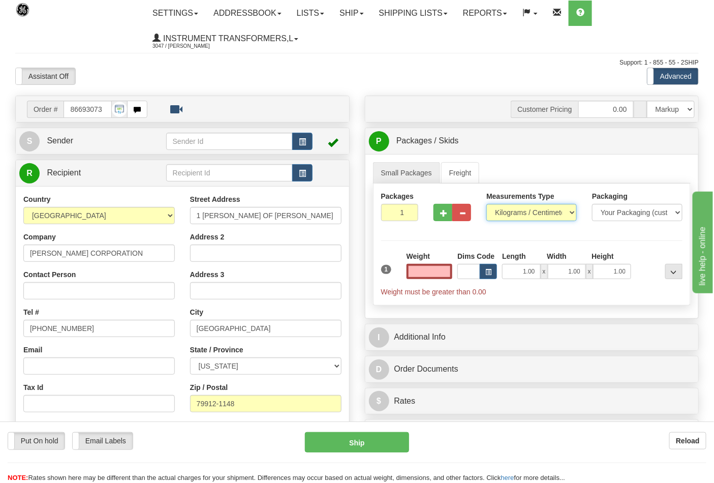
type input "0.00"
click at [502, 215] on select "Pounds / Inches Kilograms / Centimeters" at bounding box center [531, 212] width 90 height 17
select select "0"
click at [486, 204] on select "Pounds / Inches Kilograms / Centimeters" at bounding box center [531, 212] width 90 height 17
click at [445, 267] on input "0.00" at bounding box center [430, 271] width 46 height 15
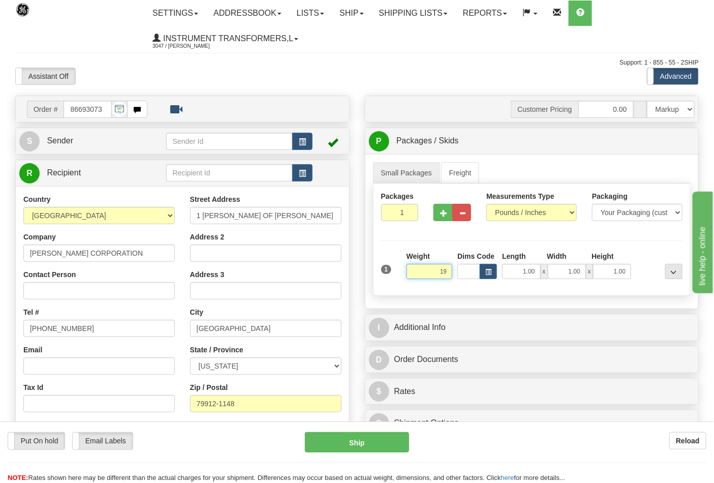
click button "Delete" at bounding box center [0, 0] width 0 height 0
type input "19.00"
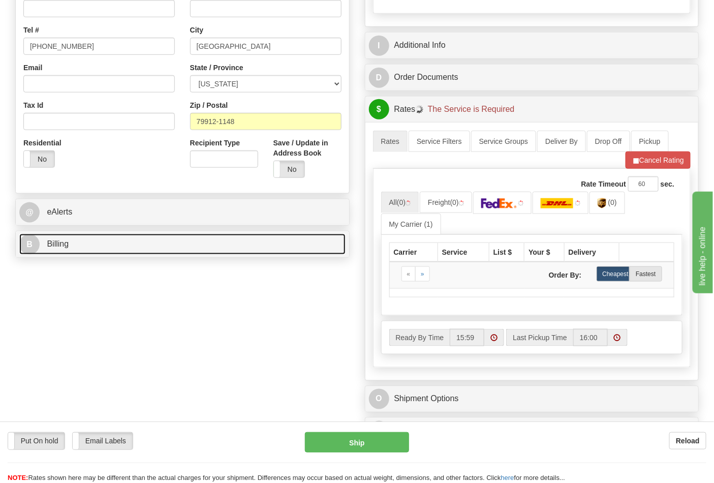
click at [93, 241] on link "B Billing" at bounding box center [182, 244] width 326 height 21
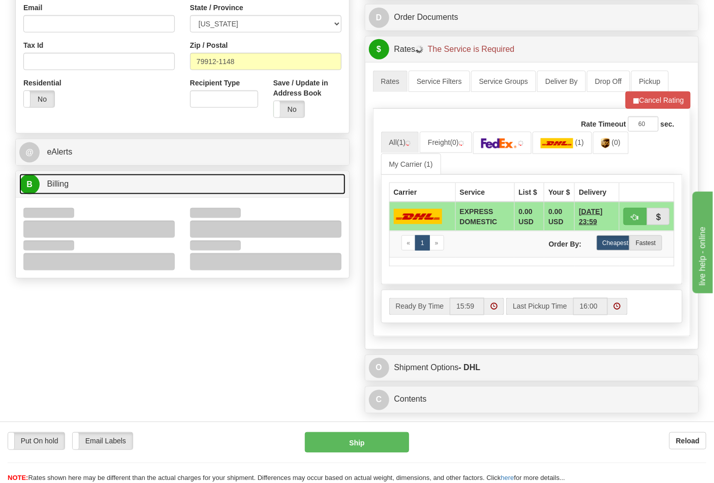
scroll to position [395, 0]
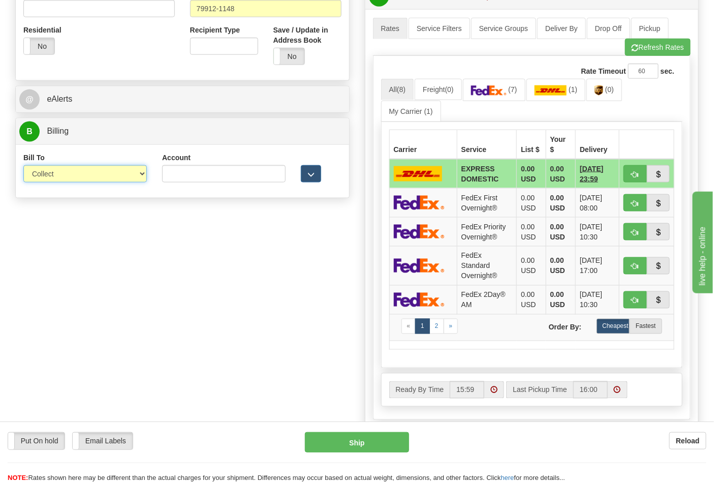
click at [46, 179] on select "Sender Recipient Third Party Collect" at bounding box center [85, 173] width 124 height 17
select select "2"
click at [23, 166] on select "Sender Recipient Third Party Collect" at bounding box center [85, 173] width 124 height 17
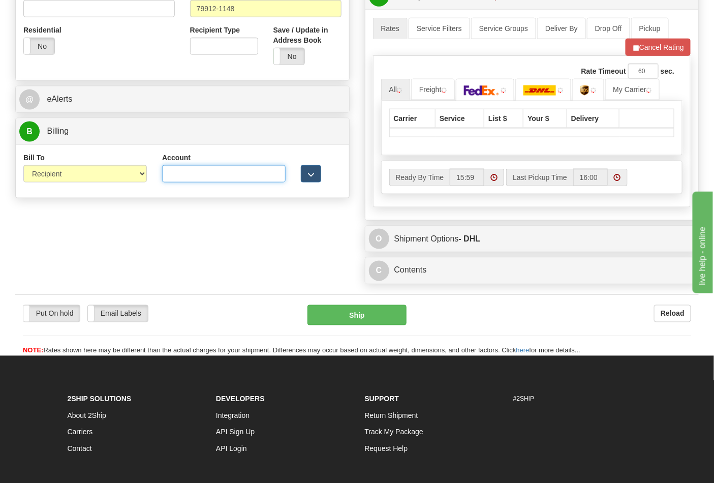
click at [174, 179] on input "Account" at bounding box center [224, 173] width 124 height 17
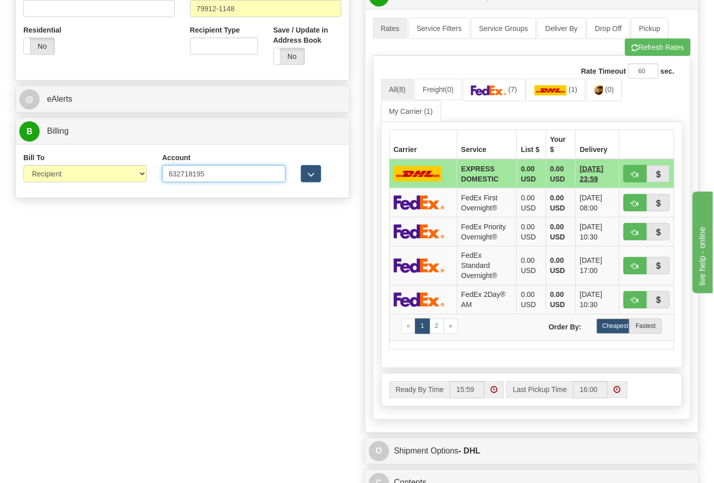
type input "632718195"
click button "Delete" at bounding box center [0, 0] width 0 height 0
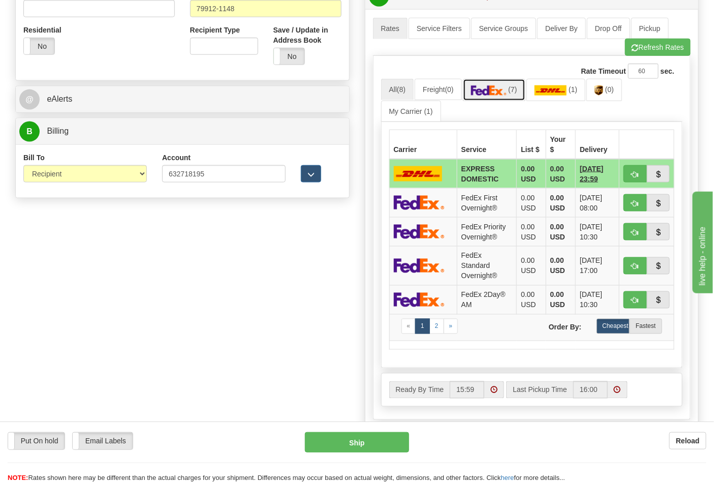
click at [507, 91] on img at bounding box center [489, 90] width 36 height 10
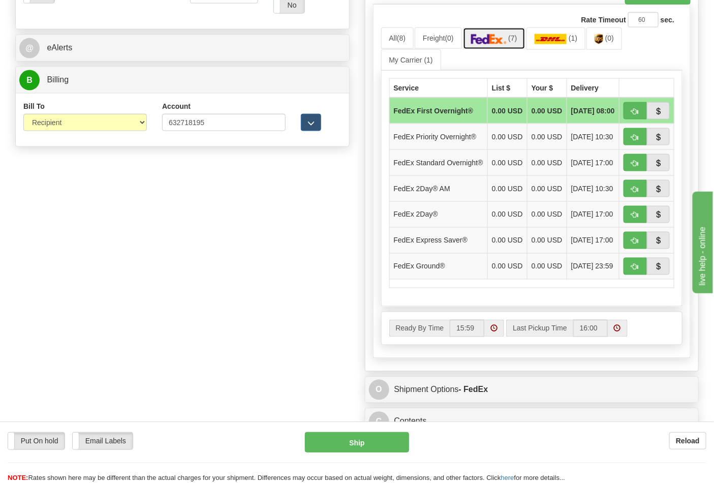
scroll to position [565, 0]
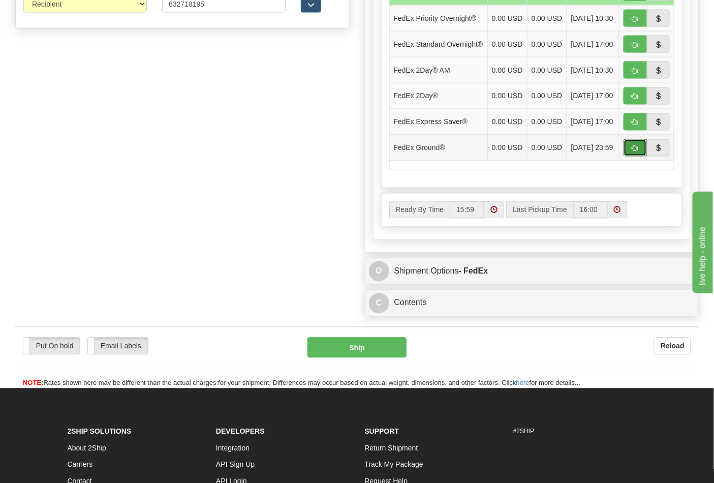
click at [633, 152] on span "button" at bounding box center [635, 148] width 7 height 7
type input "92"
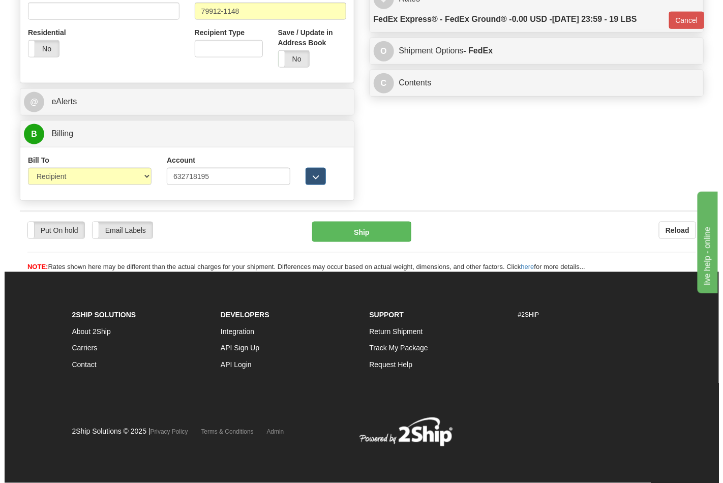
scroll to position [394, 0]
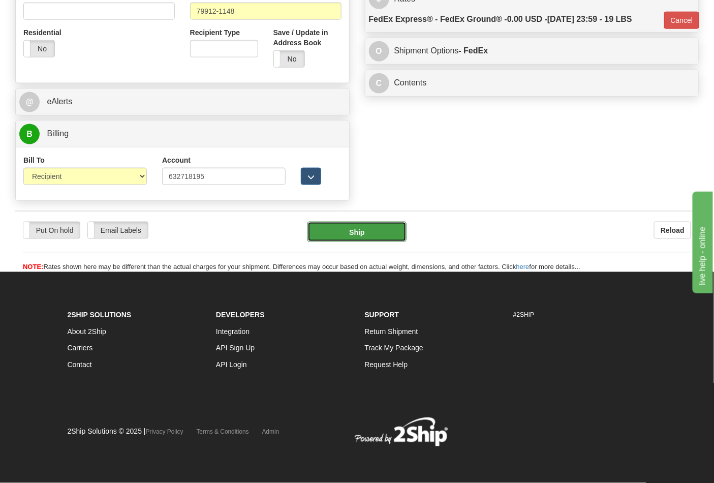
click at [373, 227] on button "Ship" at bounding box center [357, 232] width 99 height 20
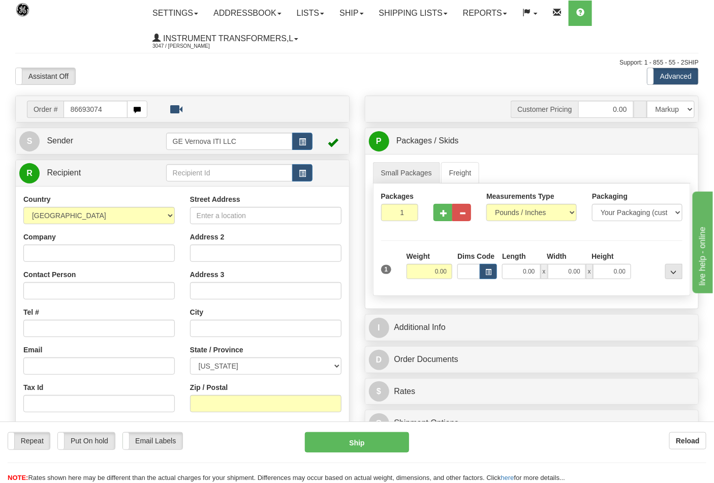
type input "86693074"
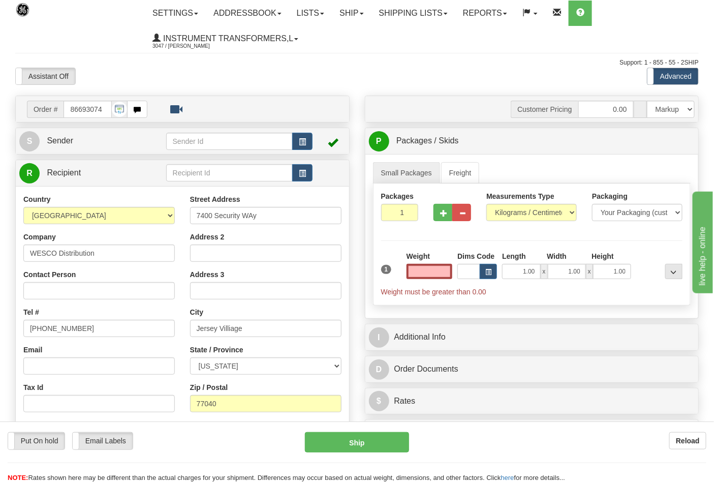
type input "0.00"
drag, startPoint x: 523, startPoint y: 224, endPoint x: 515, endPoint y: 216, distance: 11.1
click at [522, 223] on div "Measurements Type Pounds / Inches Kilograms / Centimeters" at bounding box center [532, 210] width 106 height 38
click at [514, 216] on select "Pounds / Inches Kilograms / Centimeters" at bounding box center [531, 212] width 90 height 17
select select "0"
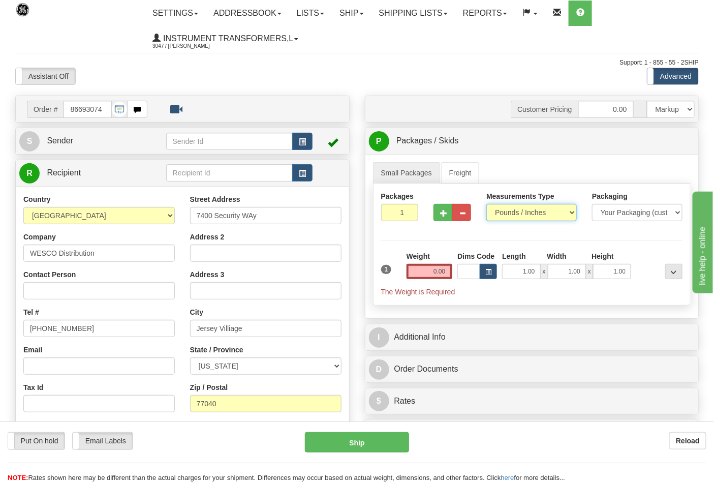
click at [486, 204] on select "Pounds / Inches Kilograms / Centimeters" at bounding box center [531, 212] width 90 height 17
click at [443, 275] on input "0.00" at bounding box center [430, 271] width 46 height 15
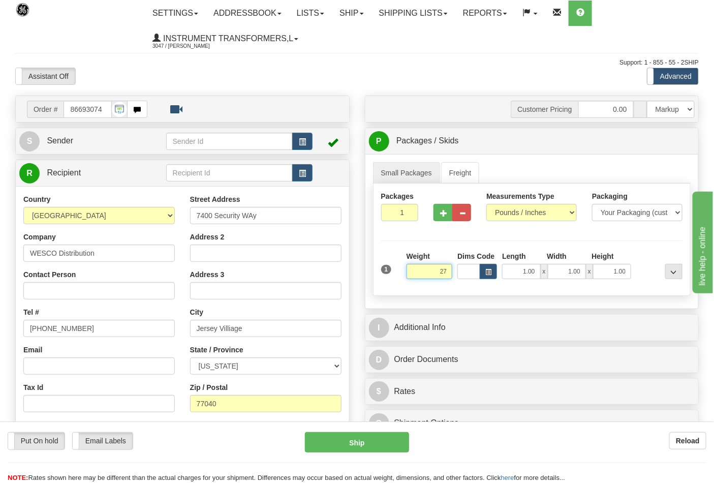
click button "Delete" at bounding box center [0, 0] width 0 height 0
type input "27.00"
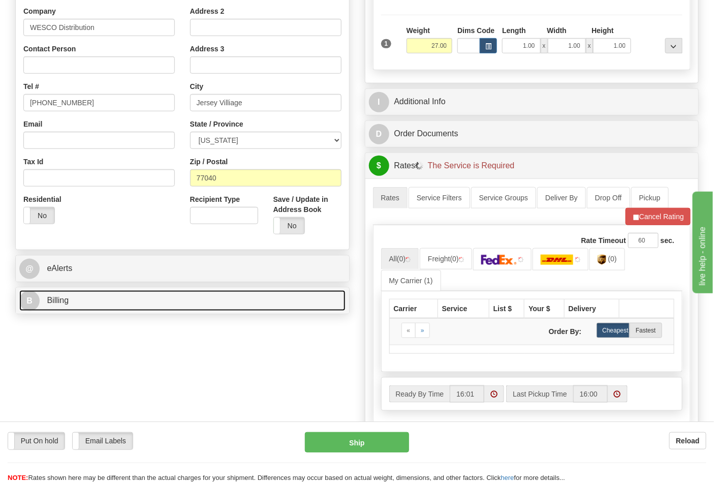
click at [64, 301] on span "Billing" at bounding box center [58, 300] width 22 height 9
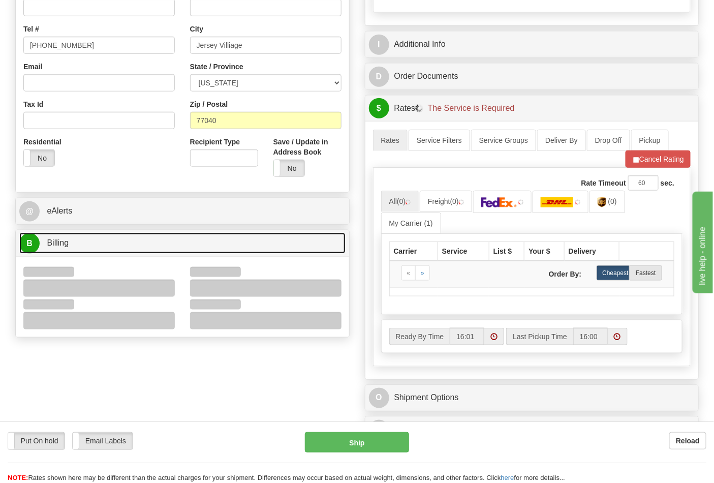
scroll to position [339, 0]
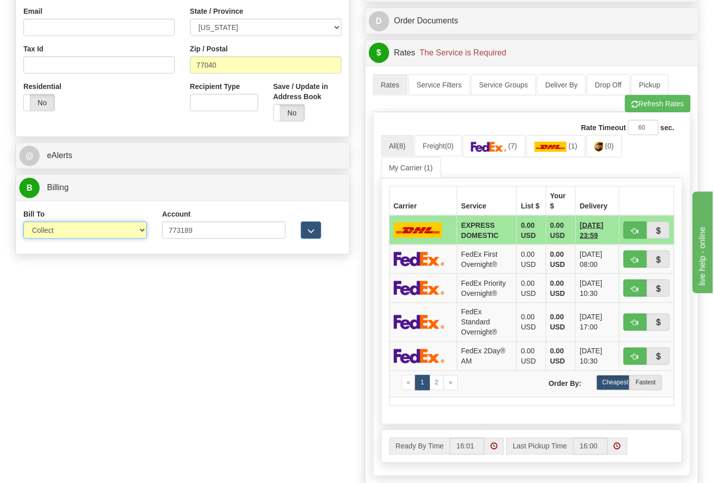
click at [54, 232] on select "Sender Recipient Third Party Collect" at bounding box center [85, 230] width 124 height 17
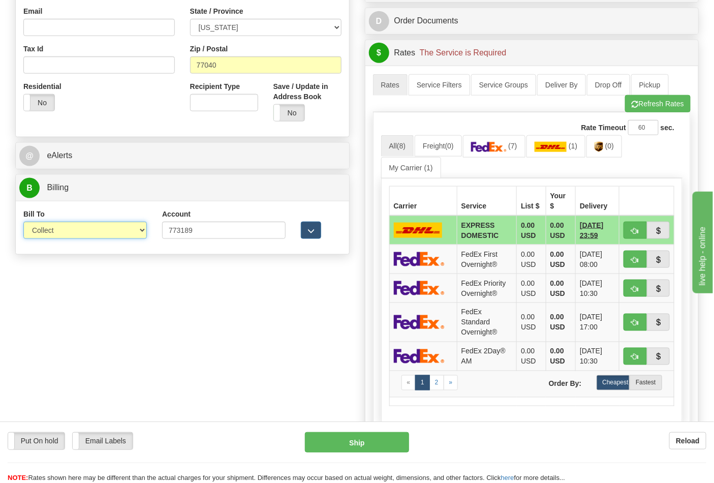
select select "2"
click at [23, 223] on select "Sender Recipient Third Party Collect" at bounding box center [85, 230] width 124 height 17
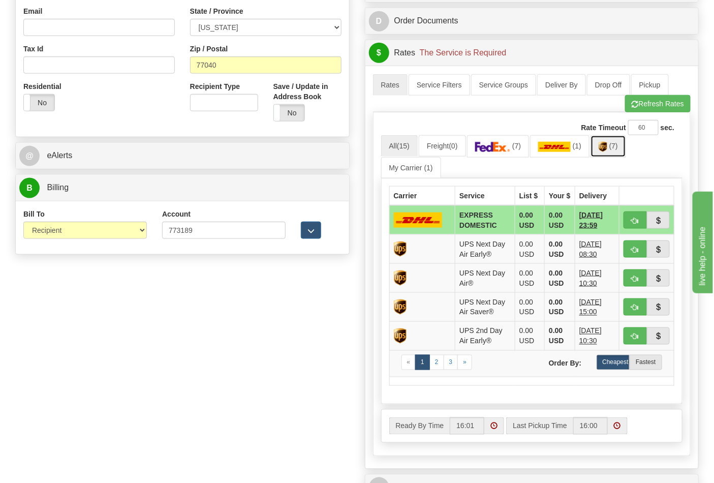
click at [612, 146] on link "(7)" at bounding box center [609, 146] width 36 height 22
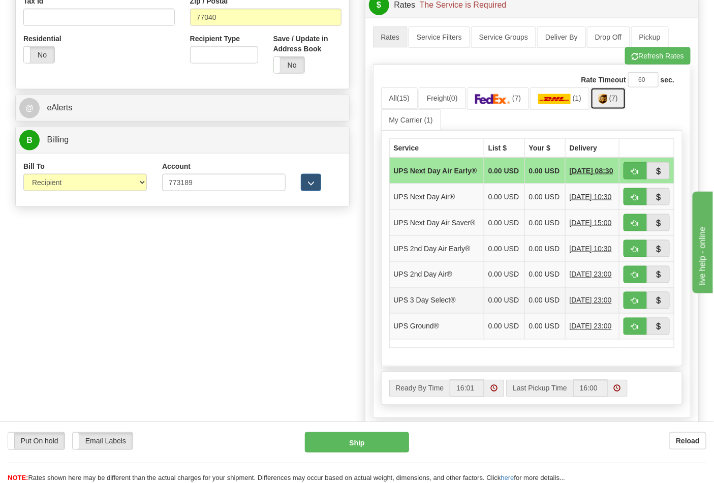
scroll to position [451, 0]
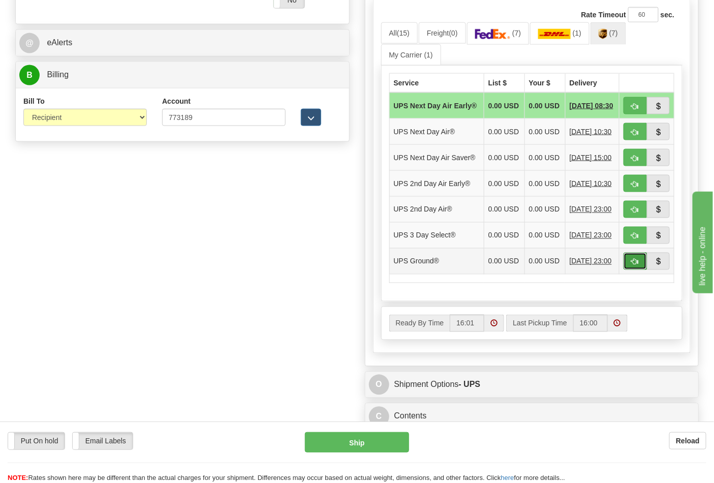
click at [633, 270] on button "button" at bounding box center [635, 261] width 23 height 17
type input "03"
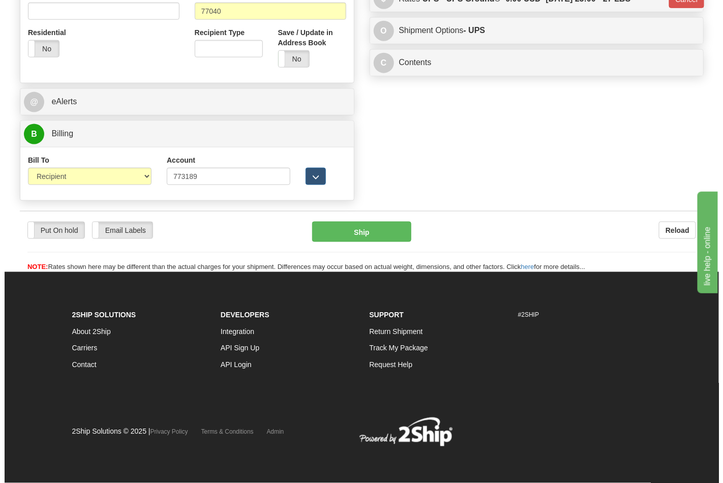
scroll to position [394, 0]
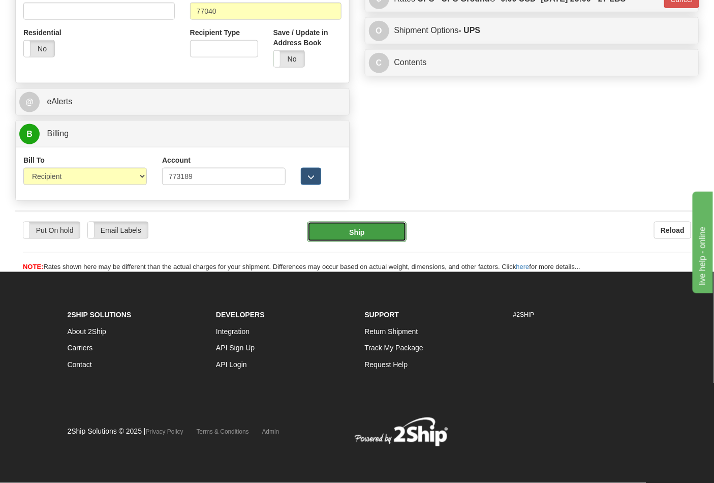
click at [367, 237] on button "Ship" at bounding box center [357, 232] width 99 height 20
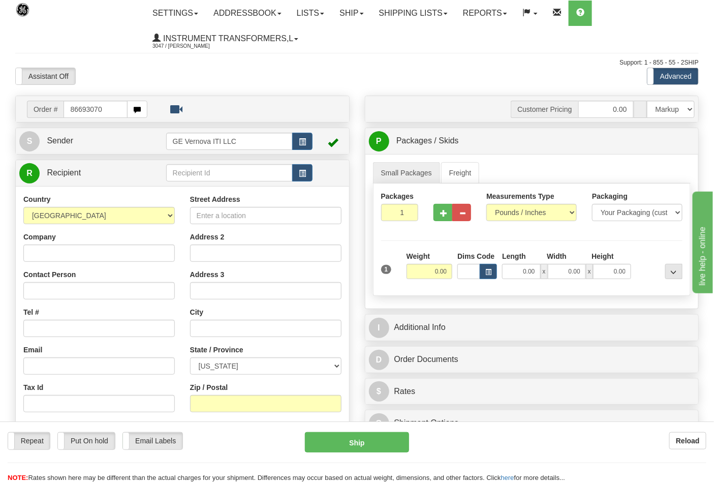
type input "86693070"
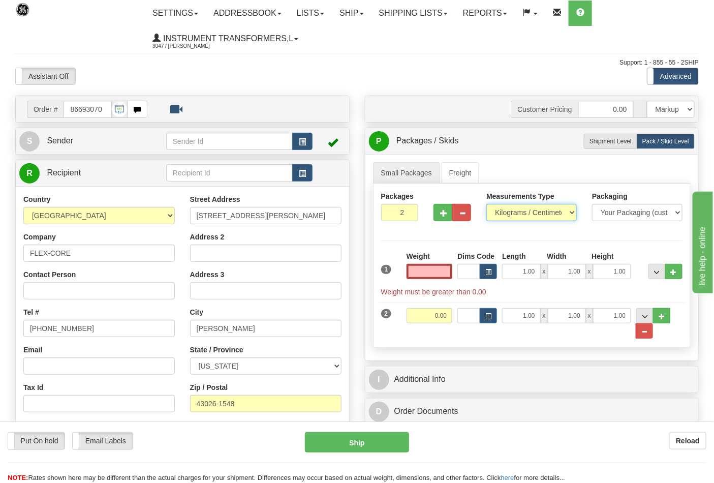
type input "0.00"
click at [517, 211] on select "Pounds / Inches Kilograms / Centimeters" at bounding box center [531, 212] width 90 height 17
select select "0"
click at [486, 204] on select "Pounds / Inches Kilograms / Centimeters" at bounding box center [531, 212] width 90 height 17
click at [443, 273] on input "0.00" at bounding box center [430, 271] width 46 height 15
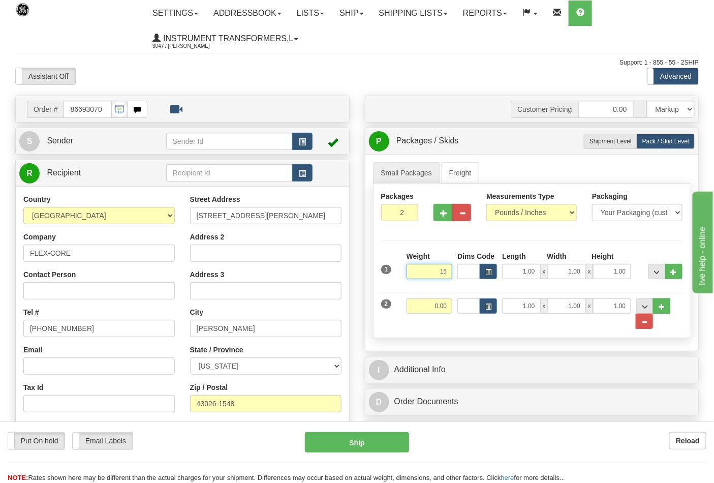
click button "Delete" at bounding box center [0, 0] width 0 height 0
type input "15.00"
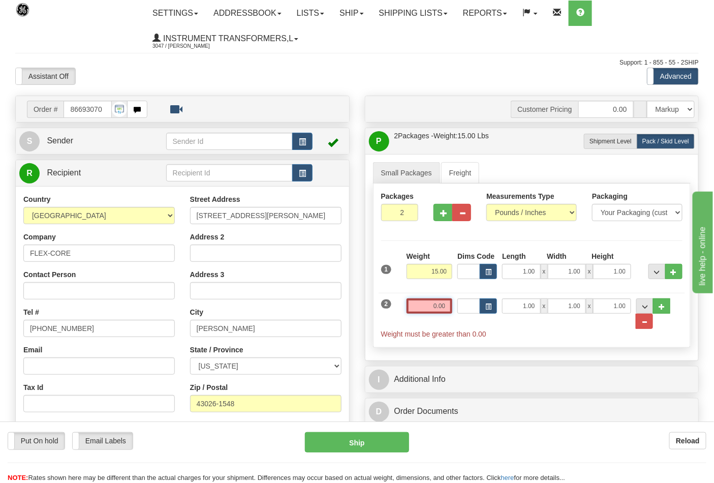
click at [449, 309] on input "0.00" at bounding box center [430, 305] width 46 height 15
type input "1"
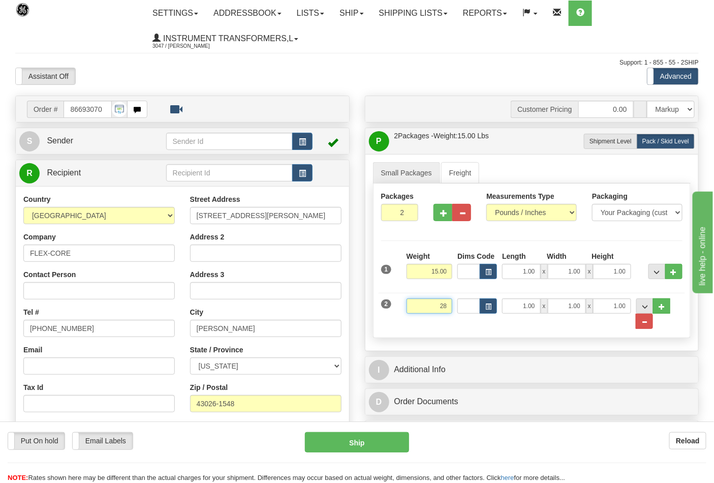
click button "Delete" at bounding box center [0, 0] width 0 height 0
type input "28.00"
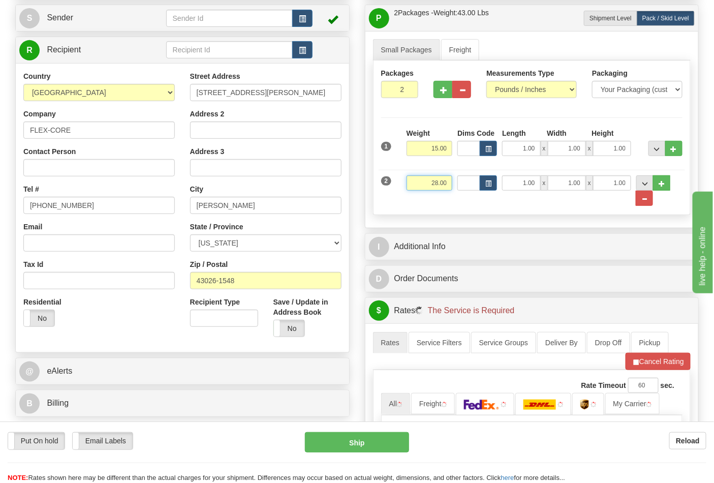
scroll to position [169, 0]
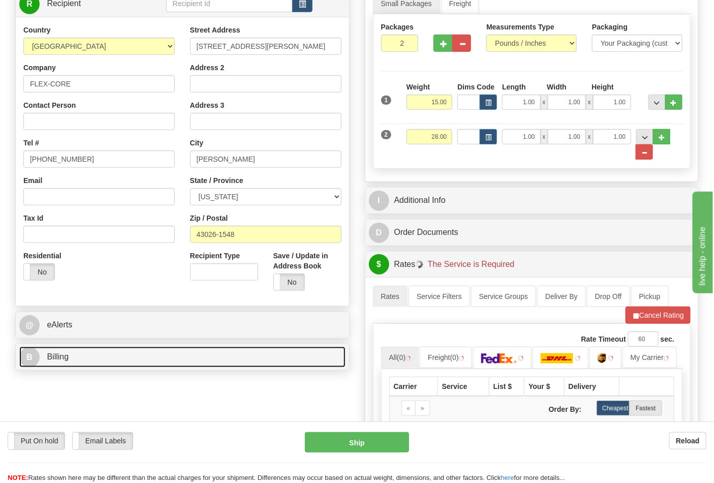
click at [99, 354] on link "B Billing" at bounding box center [182, 357] width 326 height 21
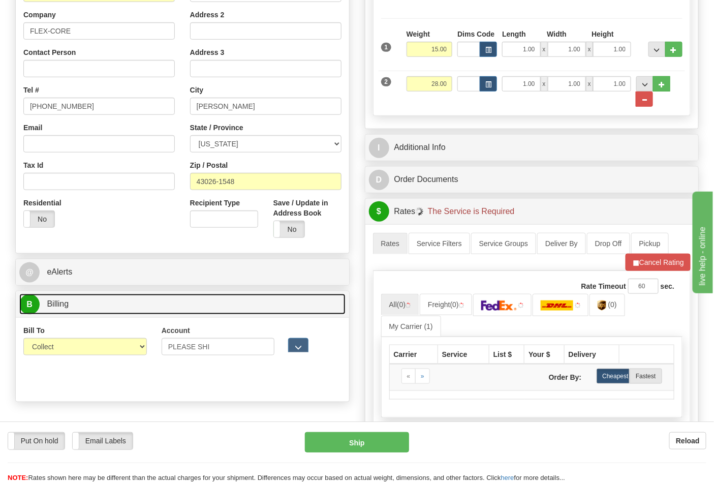
scroll to position [282, 0]
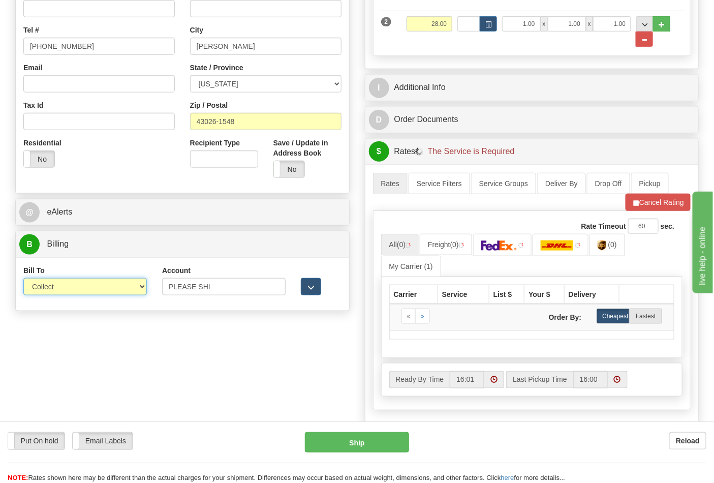
click at [50, 294] on select "Sender Recipient Third Party Collect" at bounding box center [85, 286] width 124 height 17
select select "2"
click at [23, 279] on select "Sender Recipient Third Party Collect" at bounding box center [85, 286] width 124 height 17
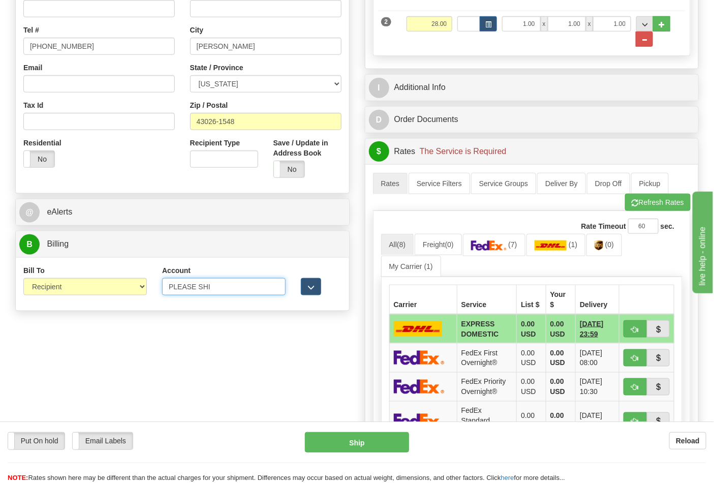
drag, startPoint x: 209, startPoint y: 287, endPoint x: 118, endPoint y: 283, distance: 91.6
click at [110, 286] on div "Bill To Sender Recipient Third Party Collect Account PLEASE [DEMOGRAPHIC_DATA] …" at bounding box center [182, 284] width 333 height 38
click at [186, 291] on input "Account" at bounding box center [224, 286] width 124 height 17
type input "473367"
click at [670, 199] on button "Refresh Rates" at bounding box center [658, 202] width 66 height 17
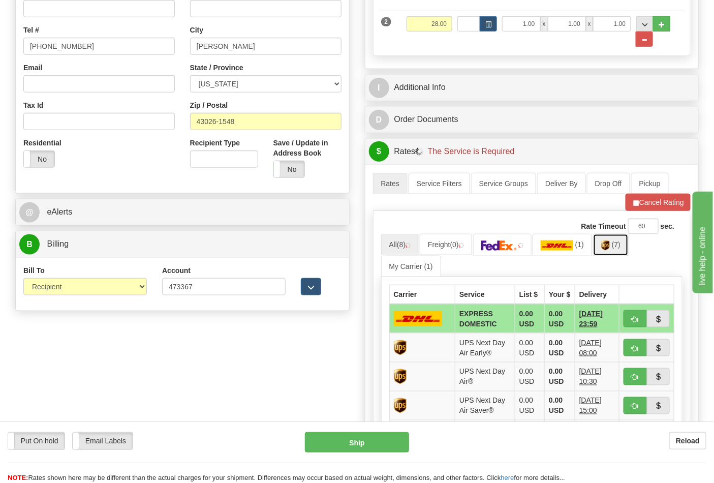
click at [618, 252] on link "(7)" at bounding box center [611, 245] width 36 height 22
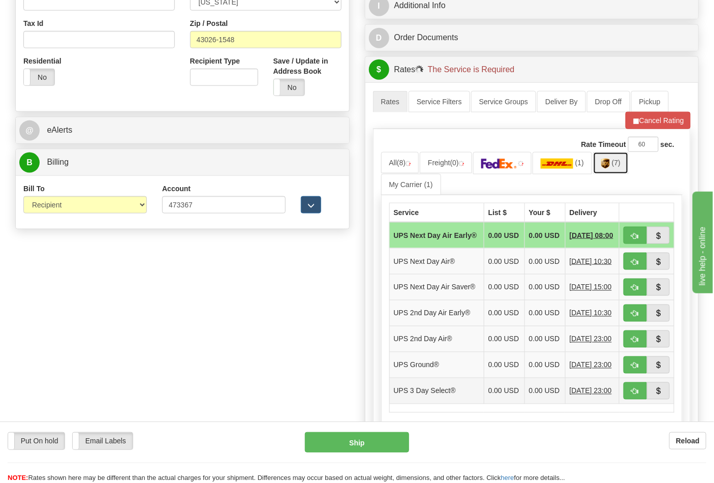
scroll to position [451, 0]
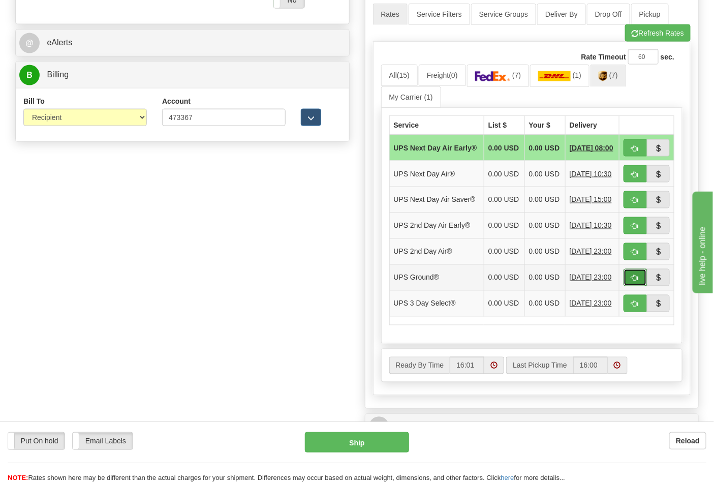
click at [631, 286] on button "button" at bounding box center [635, 277] width 23 height 17
type input "03"
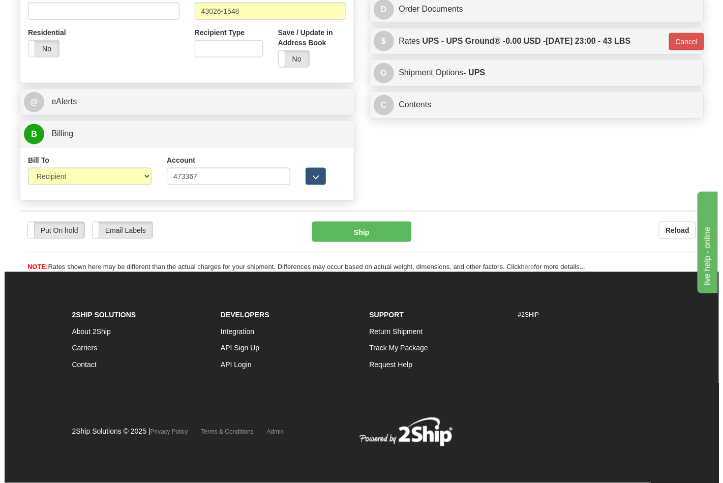
scroll to position [394, 0]
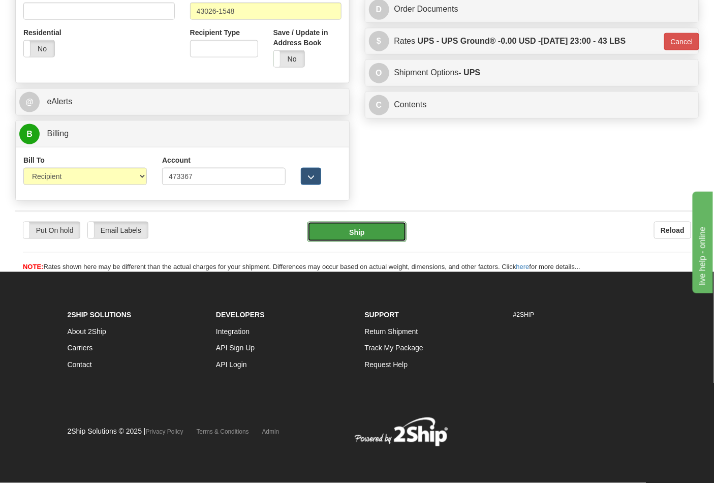
click at [374, 237] on button "Ship" at bounding box center [357, 232] width 99 height 20
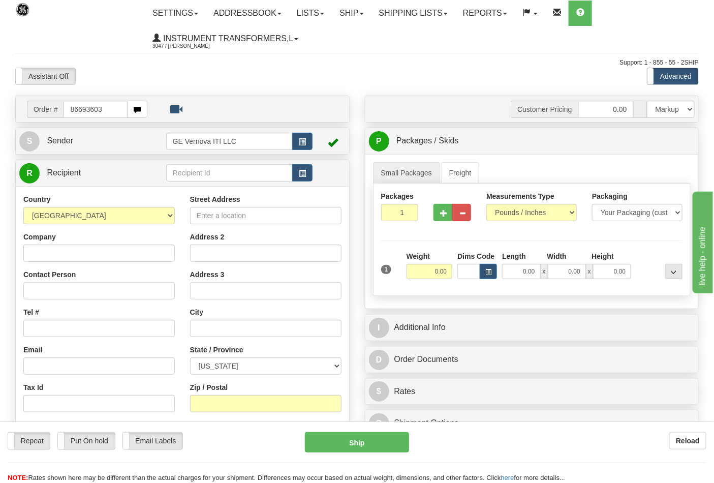
type input "86693603"
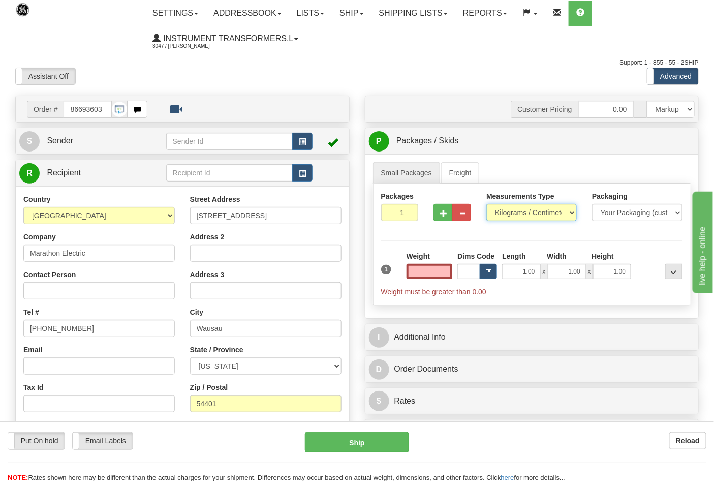
type input "0.00"
click at [514, 214] on select "Pounds / Inches Kilograms / Centimeters" at bounding box center [531, 212] width 90 height 17
select select "0"
click at [486, 204] on select "Pounds / Inches Kilograms / Centimeters" at bounding box center [531, 212] width 90 height 17
click at [441, 219] on button "button" at bounding box center [443, 212] width 19 height 17
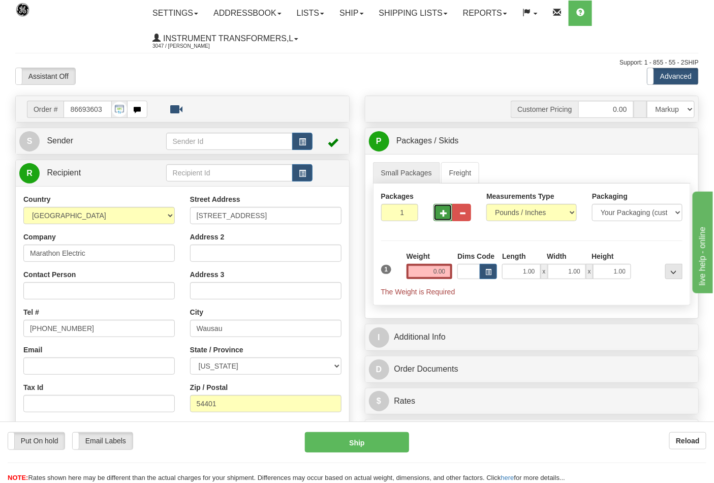
type input "2"
click at [448, 275] on input "0.00" at bounding box center [430, 271] width 46 height 15
type input "0.00"
click at [646, 143] on span "Pack / Skid Level" at bounding box center [665, 141] width 47 height 7
radio input "true"
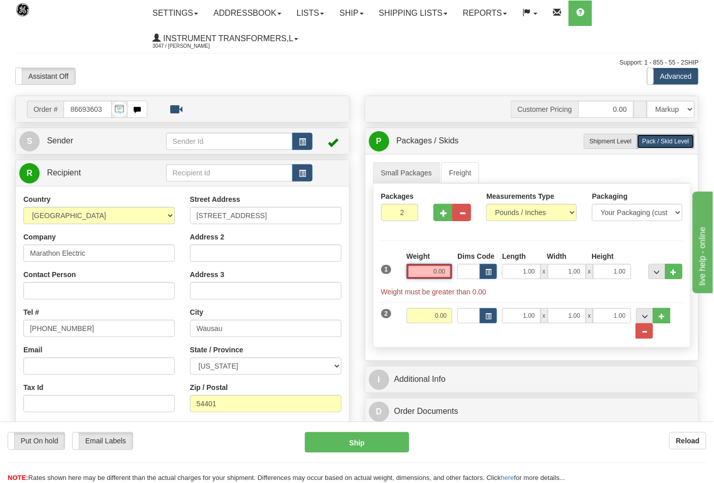
click at [446, 271] on input "0.00" at bounding box center [430, 271] width 46 height 15
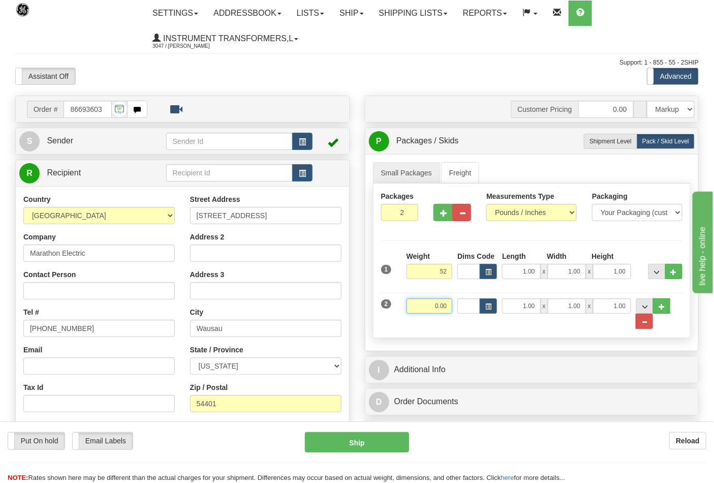
type input "52.00"
click at [449, 309] on input "0.00" at bounding box center [430, 305] width 46 height 15
click button "Delete" at bounding box center [0, 0] width 0 height 0
type input "28.00"
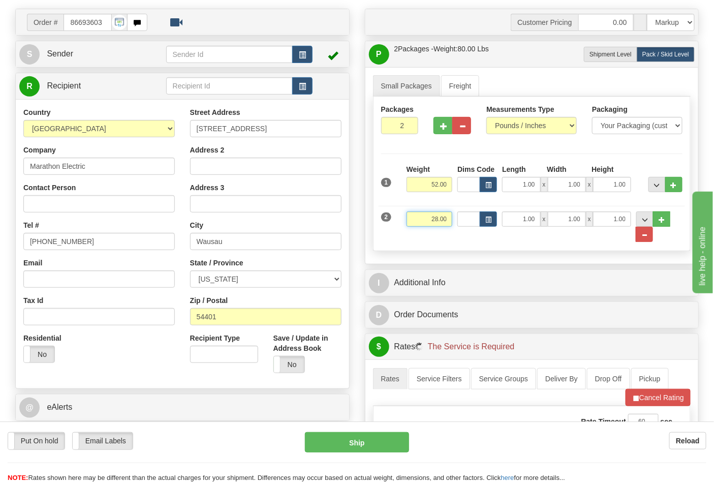
scroll to position [169, 0]
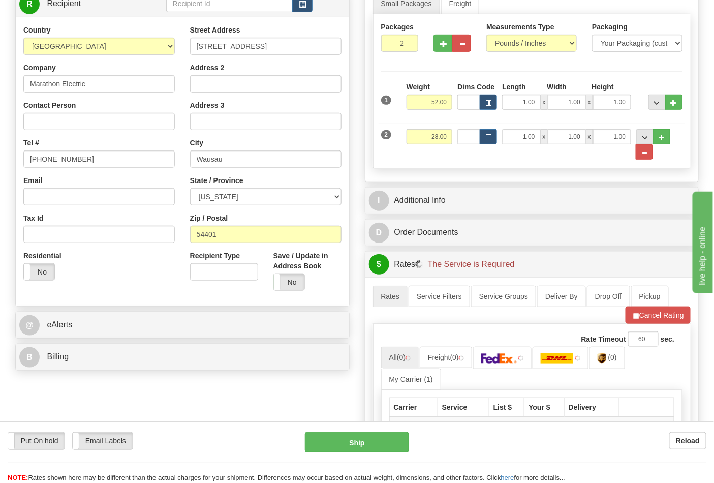
drag, startPoint x: 77, startPoint y: 373, endPoint x: 73, endPoint y: 348, distance: 24.7
click at [77, 370] on div "Order # 86693603 S" at bounding box center [183, 150] width 350 height 449
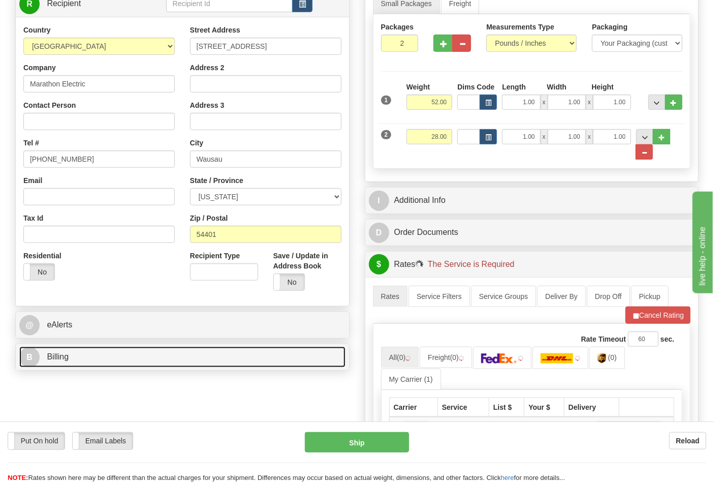
click at [73, 348] on link "B Billing" at bounding box center [182, 357] width 326 height 21
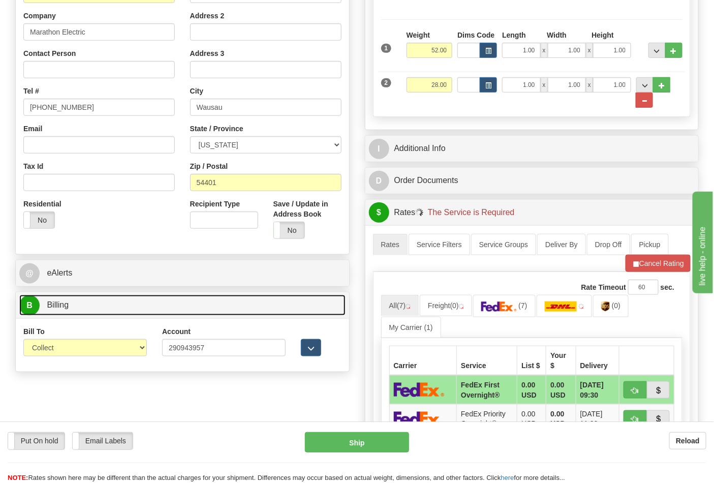
scroll to position [282, 0]
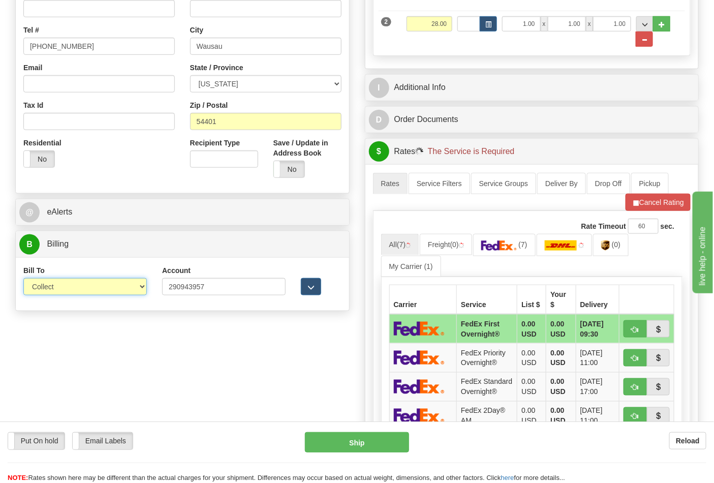
drag, startPoint x: 77, startPoint y: 288, endPoint x: 77, endPoint y: 294, distance: 6.1
click at [77, 288] on select "Sender Recipient Third Party Collect" at bounding box center [85, 286] width 124 height 17
select select "2"
click at [23, 279] on select "Sender Recipient Third Party Collect" at bounding box center [85, 286] width 124 height 17
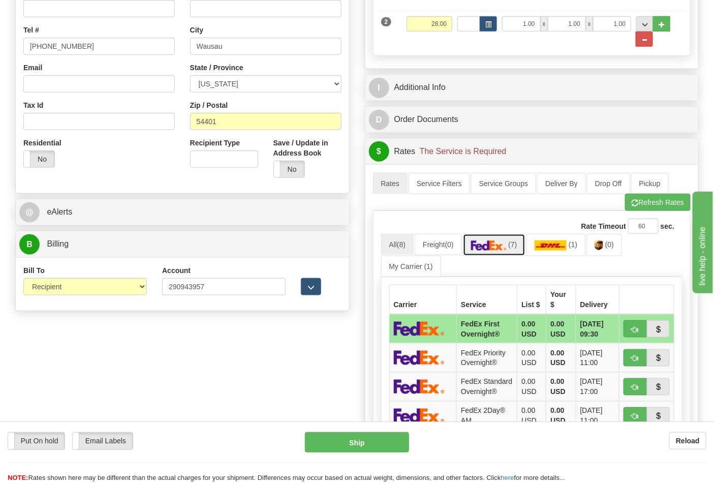
click at [517, 243] on span "(7)" at bounding box center [512, 244] width 9 height 8
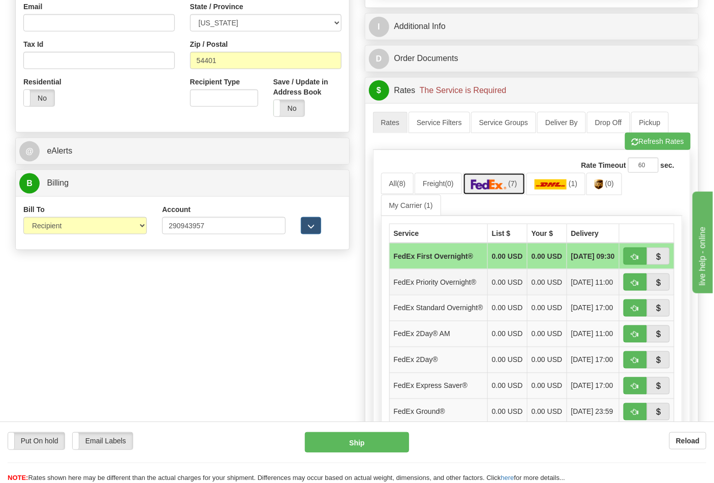
scroll to position [395, 0]
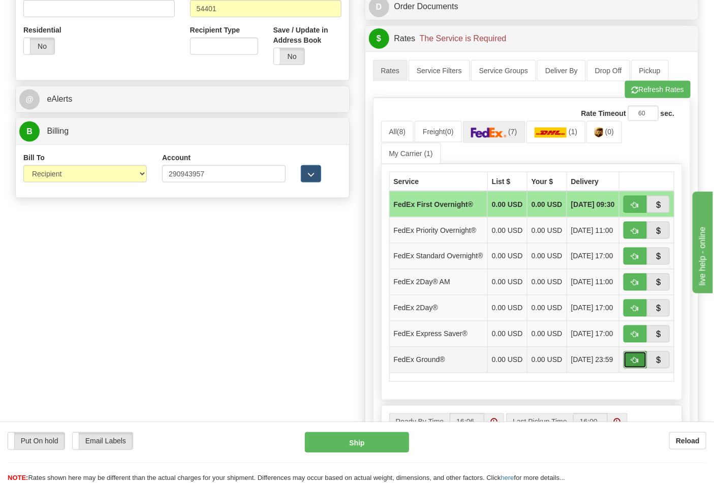
click at [634, 364] on span "button" at bounding box center [635, 360] width 7 height 7
type input "92"
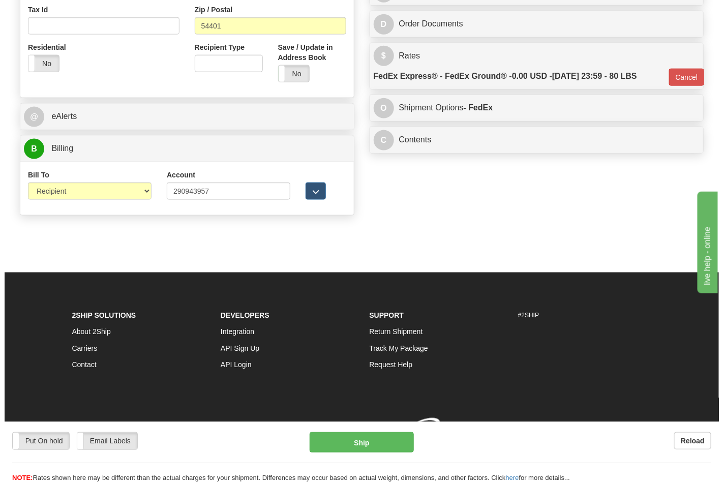
scroll to position [379, 0]
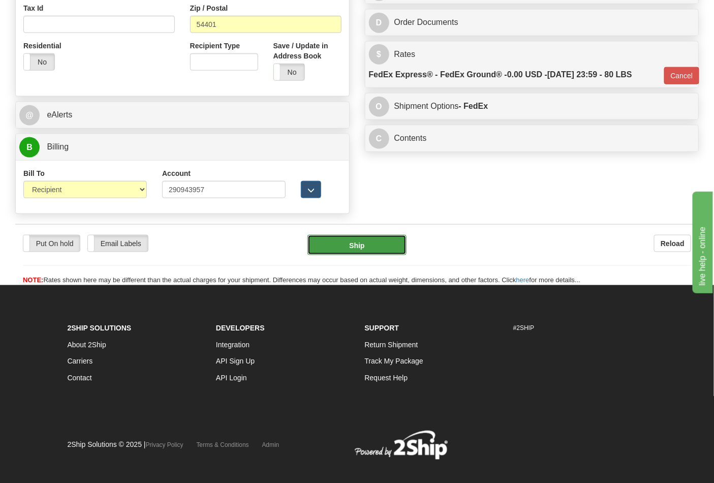
click at [345, 255] on button "Ship" at bounding box center [357, 245] width 99 height 20
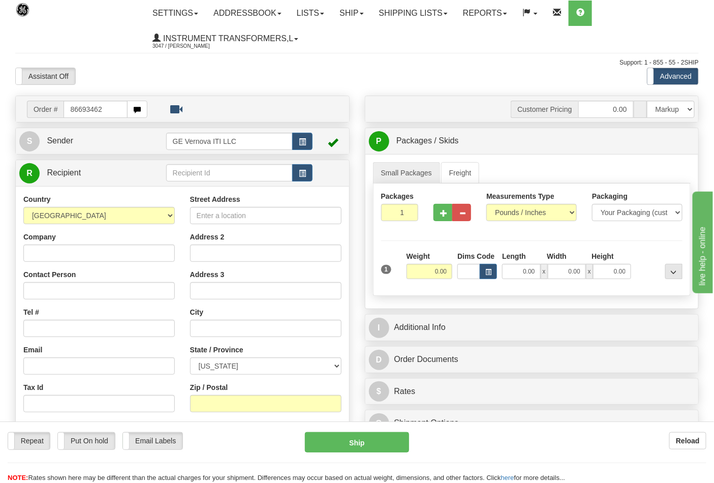
type input "86693462."
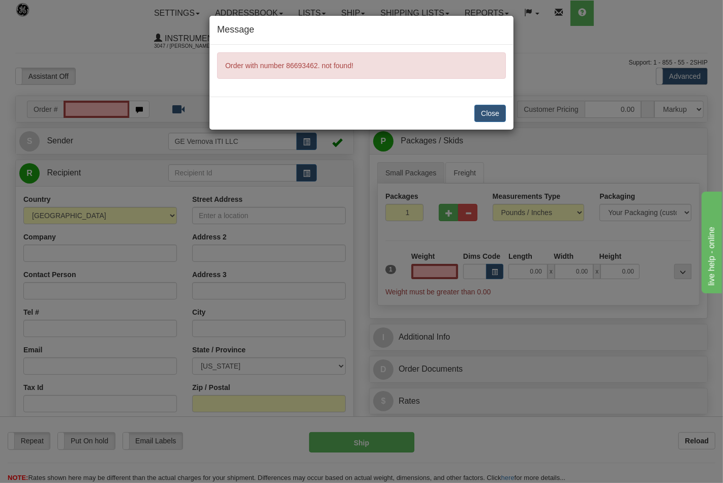
type input "0.00"
click at [488, 115] on button "Close" at bounding box center [490, 113] width 32 height 17
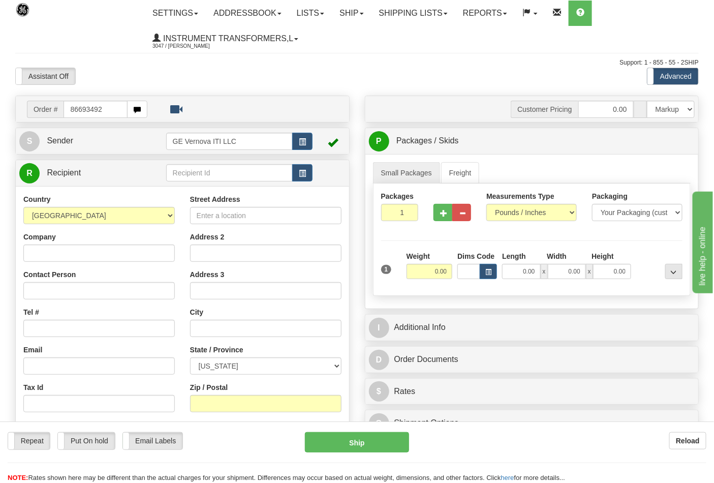
type input "86693492"
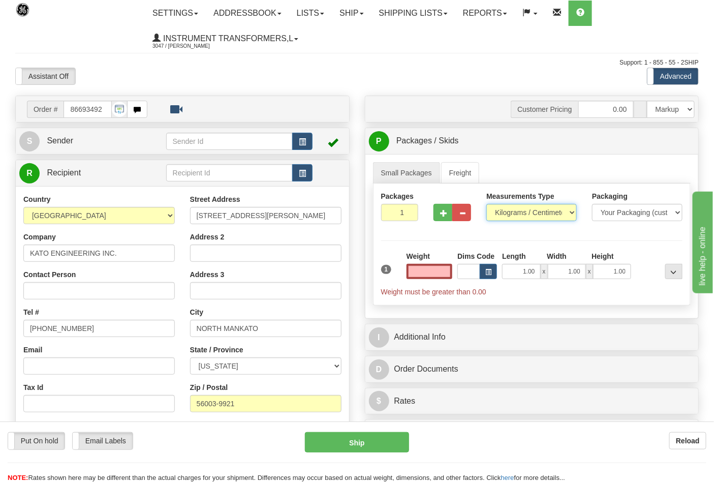
type input "0.00"
click at [518, 214] on select "Pounds / Inches Kilograms / Centimeters" at bounding box center [531, 212] width 90 height 17
select select "0"
click at [486, 204] on select "Pounds / Inches Kilograms / Centimeters" at bounding box center [531, 212] width 90 height 17
click at [440, 219] on button "button" at bounding box center [443, 212] width 19 height 17
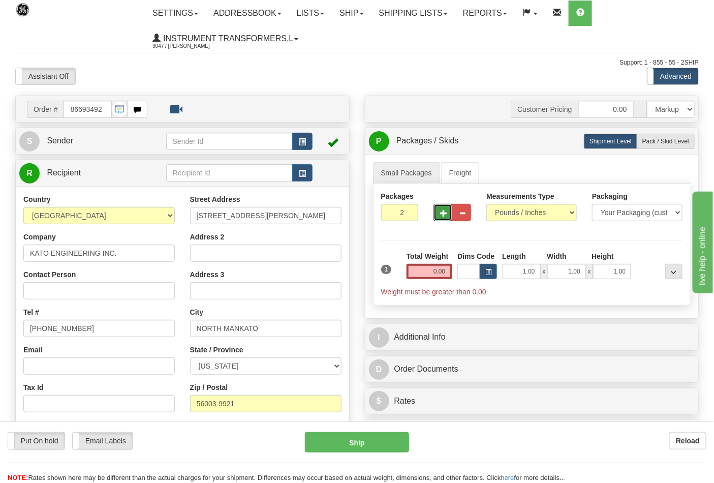
click at [443, 215] on span "button" at bounding box center [443, 213] width 7 height 7
type input "3"
click at [446, 271] on input "0.00" at bounding box center [430, 271] width 46 height 15
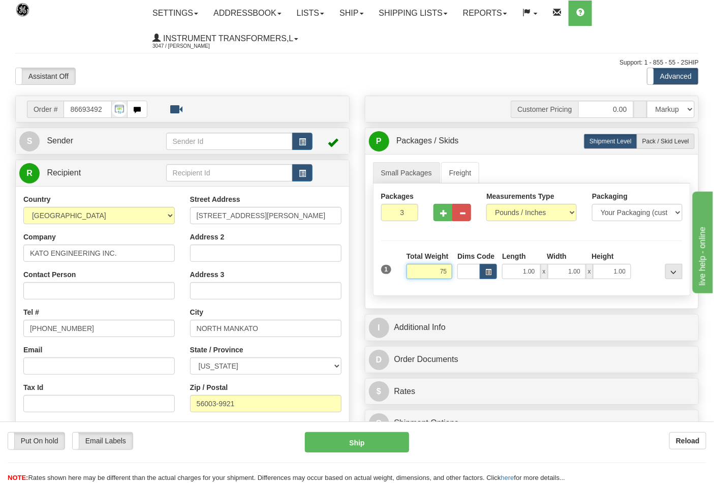
click button "Delete" at bounding box center [0, 0] width 0 height 0
type input "75.00"
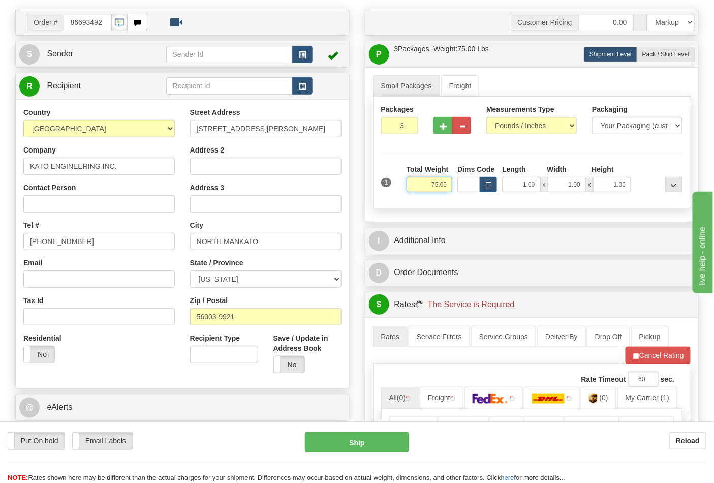
scroll to position [226, 0]
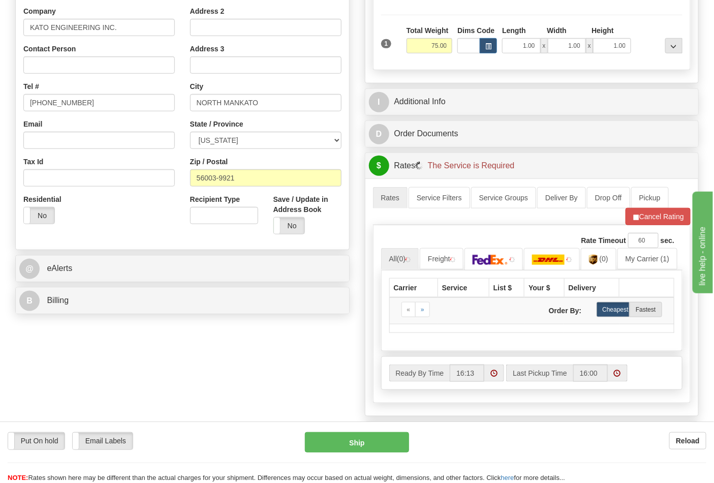
click at [70, 313] on div "B Billing" at bounding box center [182, 301] width 333 height 26
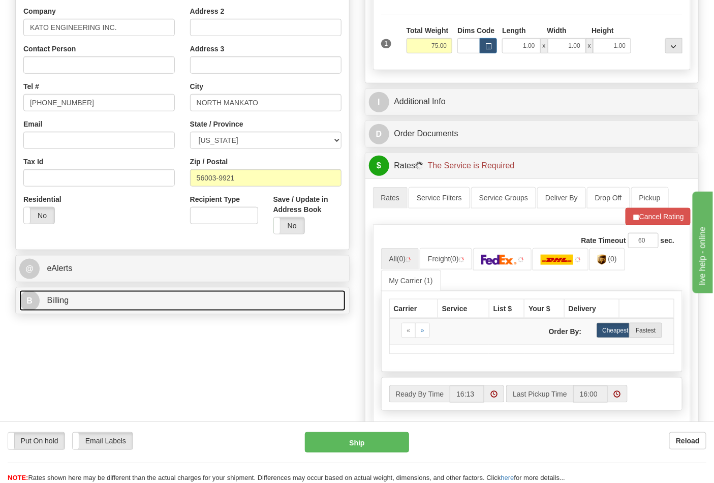
click at [71, 306] on link "B Billing" at bounding box center [182, 300] width 326 height 21
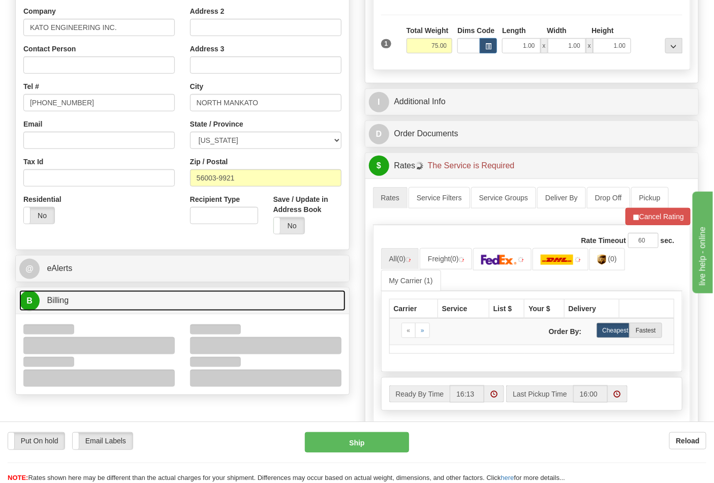
scroll to position [339, 0]
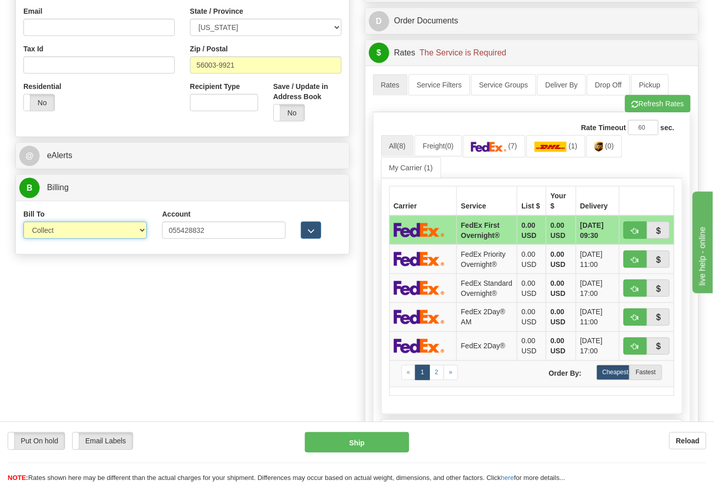
click at [59, 234] on select "Sender Recipient Third Party Collect" at bounding box center [85, 230] width 124 height 17
select select "2"
click at [23, 223] on select "Sender Recipient Third Party Collect" at bounding box center [85, 230] width 124 height 17
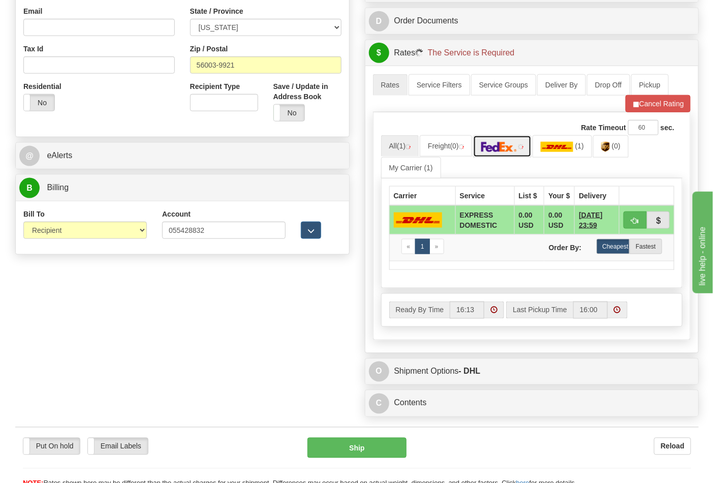
click at [509, 152] on img at bounding box center [499, 147] width 36 height 10
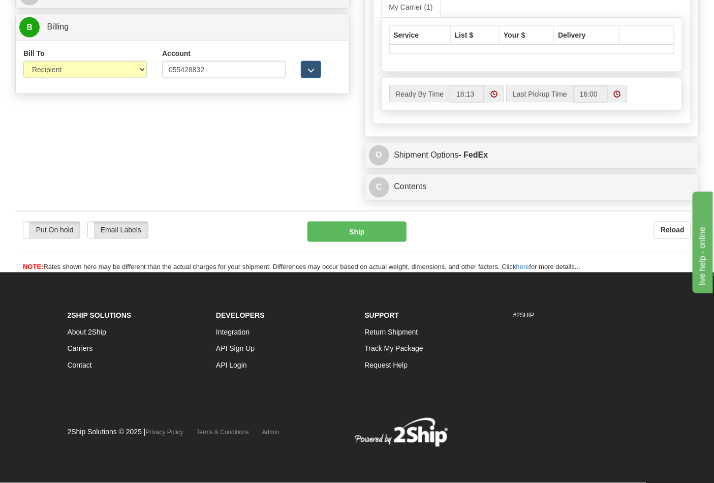
scroll to position [389, 0]
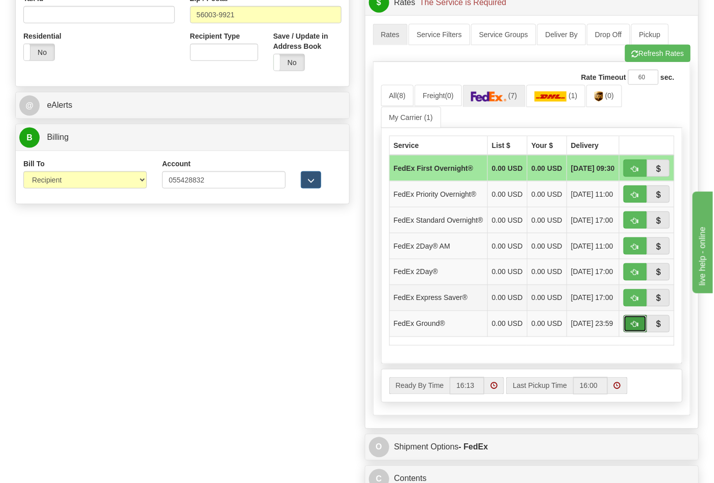
drag, startPoint x: 636, startPoint y: 347, endPoint x: 622, endPoint y: 343, distance: 14.9
click at [636, 328] on span "button" at bounding box center [635, 324] width 7 height 7
type input "92"
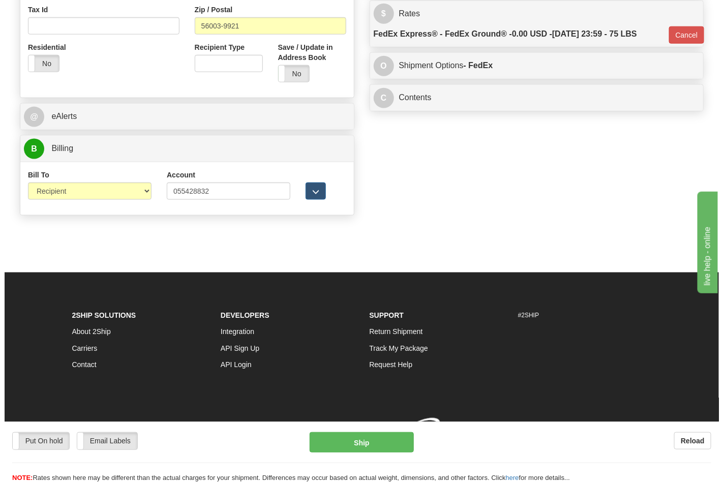
scroll to position [379, 0]
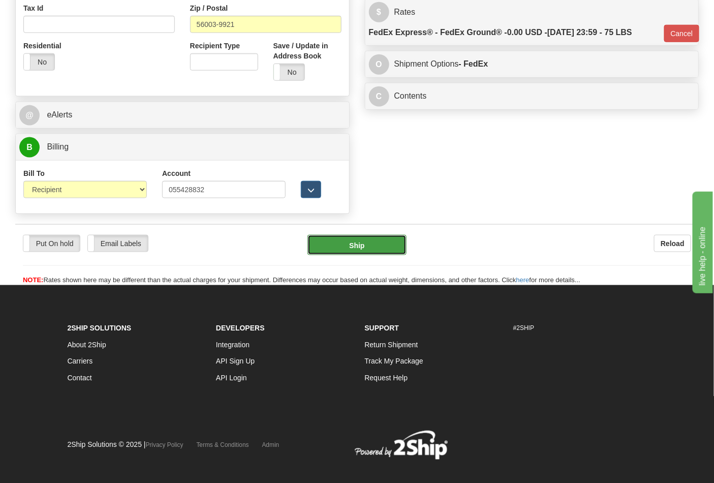
click at [329, 242] on button "Ship" at bounding box center [357, 245] width 99 height 20
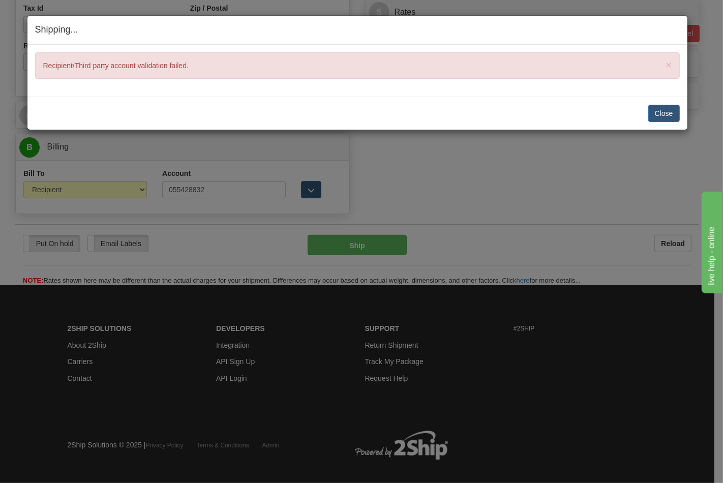
drag, startPoint x: 644, startPoint y: 120, endPoint x: 651, endPoint y: 121, distance: 6.7
click at [646, 120] on div "Close Cancel" at bounding box center [357, 113] width 645 height 17
click at [657, 120] on button "Close" at bounding box center [664, 113] width 32 height 17
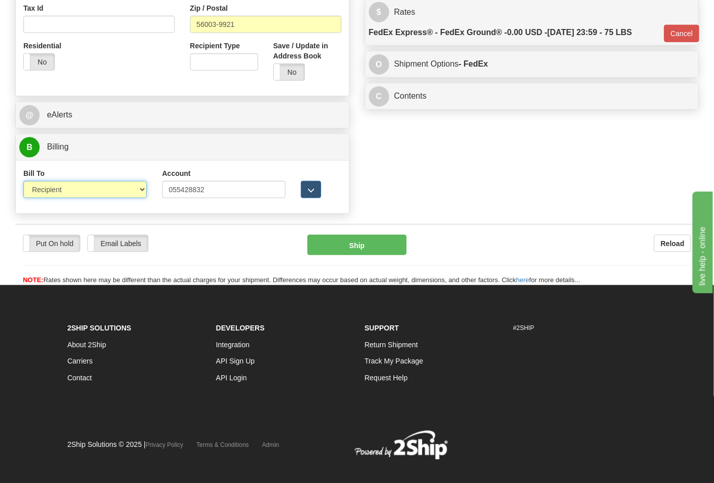
click at [131, 189] on select "Sender Recipient Third Party Collect" at bounding box center [85, 189] width 124 height 17
select select "4"
click at [23, 182] on select "Sender Recipient Third Party Collect" at bounding box center [85, 189] width 124 height 17
type input "92"
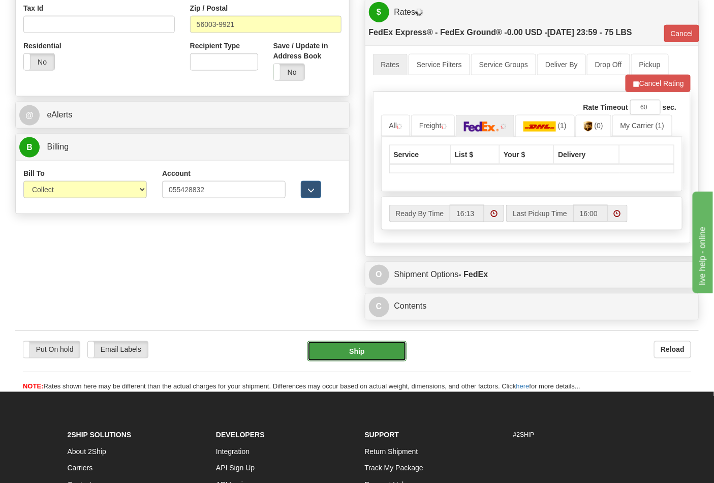
click at [333, 348] on button "Ship" at bounding box center [357, 351] width 99 height 20
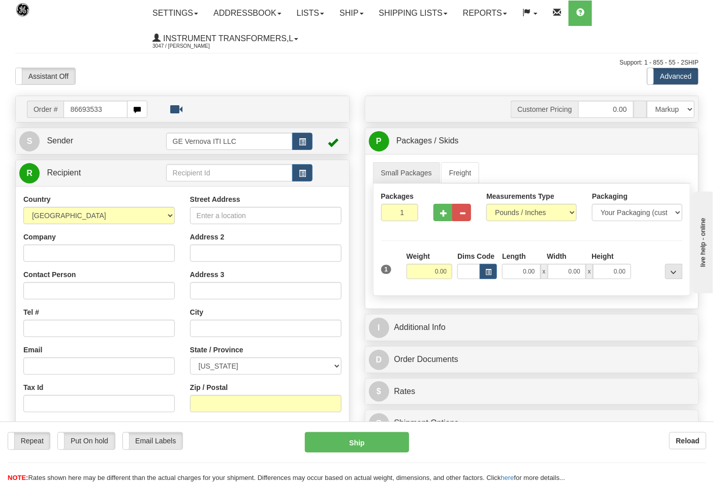
type input "86693533"
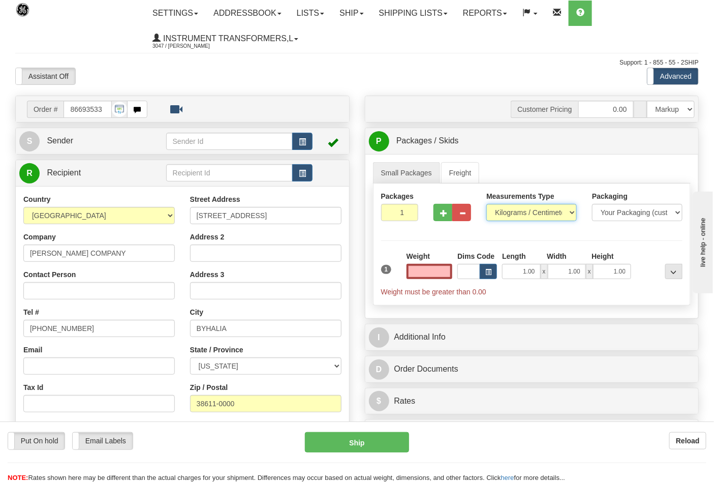
type input "0.00"
click at [507, 210] on select "Pounds / Inches Kilograms / Centimeters" at bounding box center [531, 212] width 90 height 17
select select "0"
click at [486, 204] on select "Pounds / Inches Kilograms / Centimeters" at bounding box center [531, 212] width 90 height 17
click at [446, 273] on input "0.00" at bounding box center [430, 271] width 46 height 15
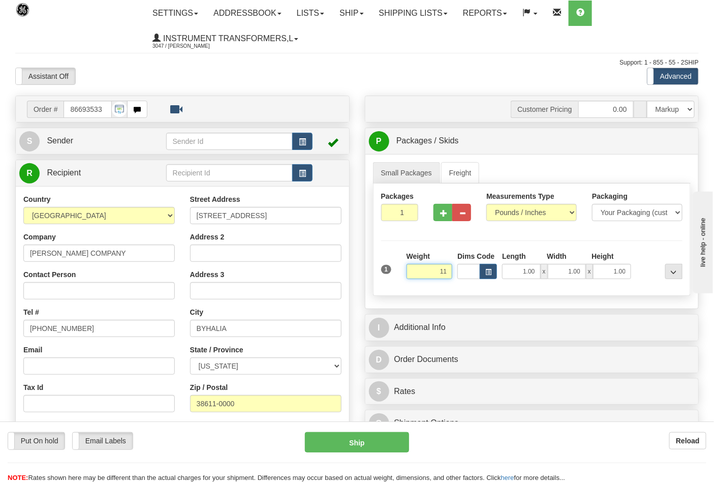
click button "Delete" at bounding box center [0, 0] width 0 height 0
type input "11.00"
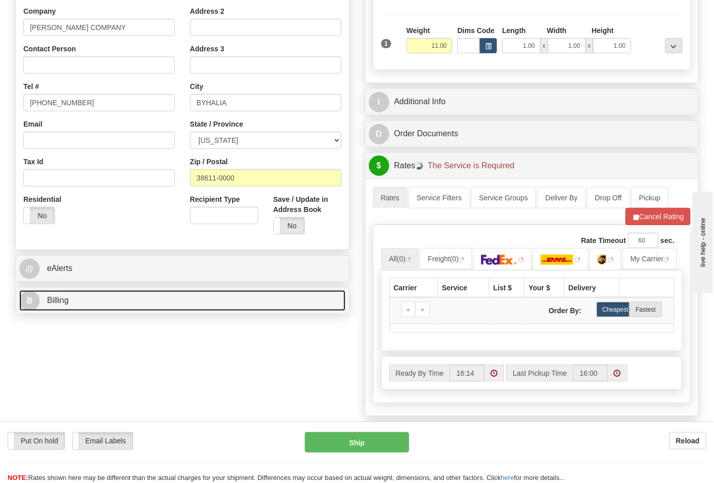
click at [84, 308] on link "B Billing" at bounding box center [182, 300] width 326 height 21
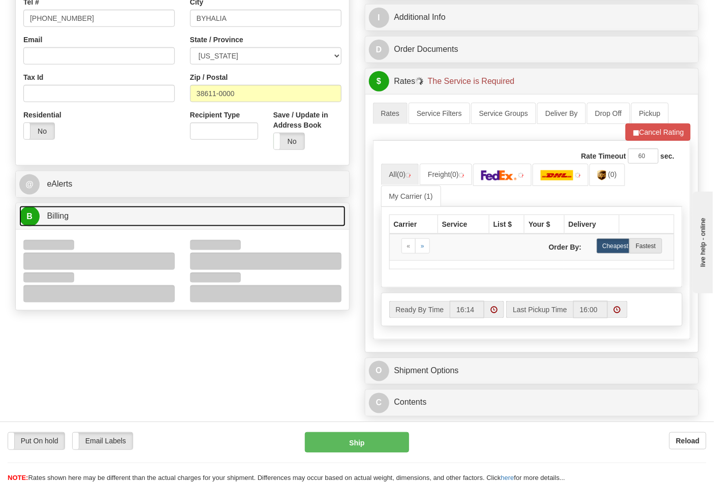
scroll to position [395, 0]
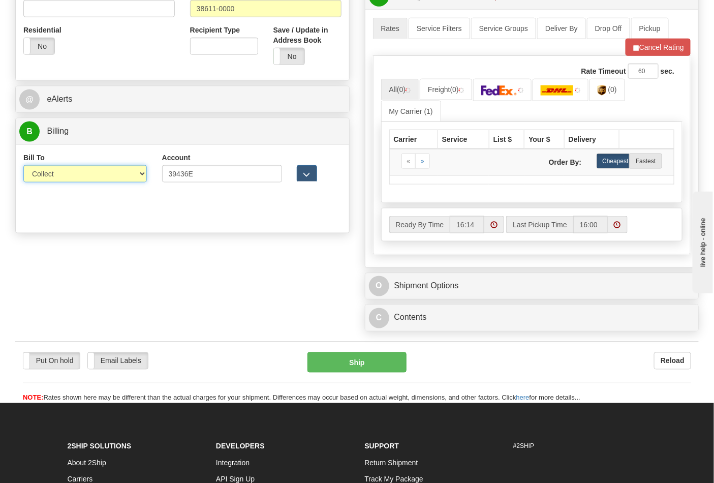
click at [52, 176] on select "Sender Recipient Third Party Collect" at bounding box center [85, 173] width 124 height 17
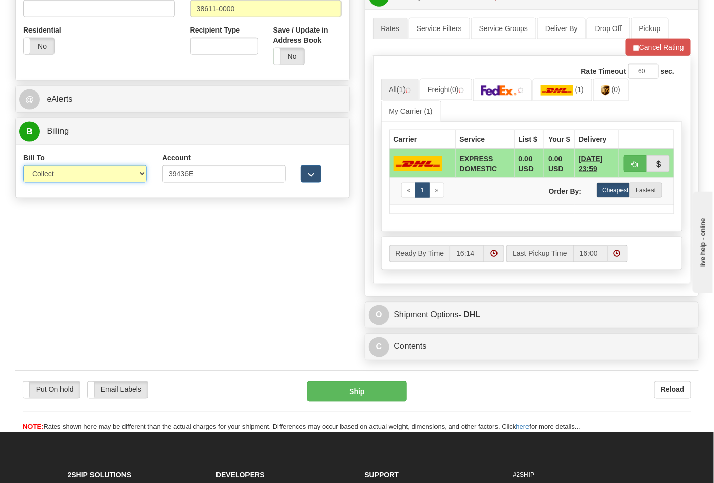
select select "2"
click at [23, 166] on select "Sender Recipient Third Party Collect" at bounding box center [85, 173] width 124 height 17
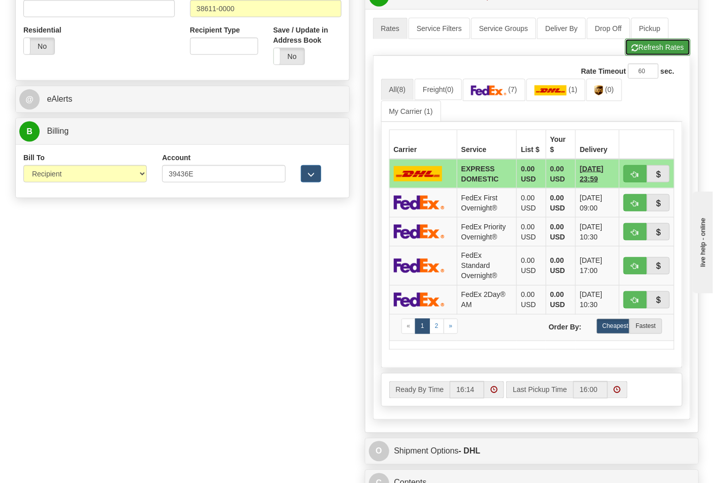
click at [629, 55] on button "Refresh Rates" at bounding box center [658, 47] width 66 height 17
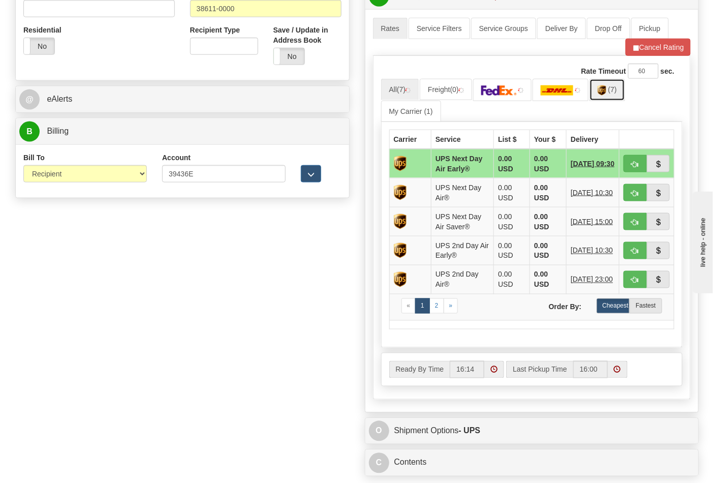
click at [611, 97] on link "(7)" at bounding box center [608, 90] width 36 height 22
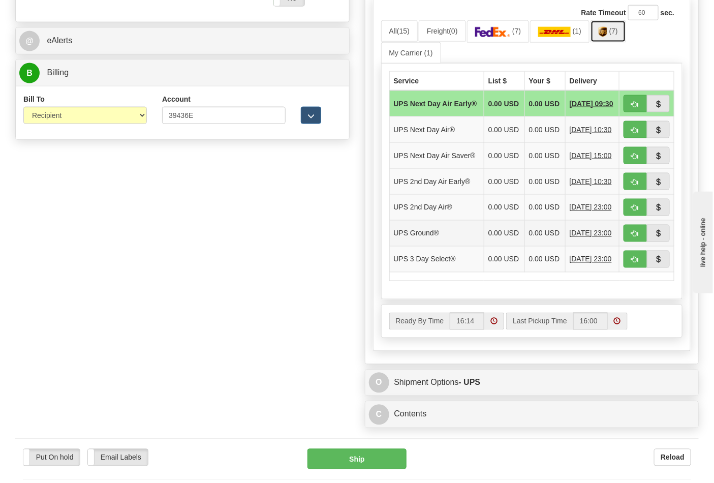
scroll to position [508, 0]
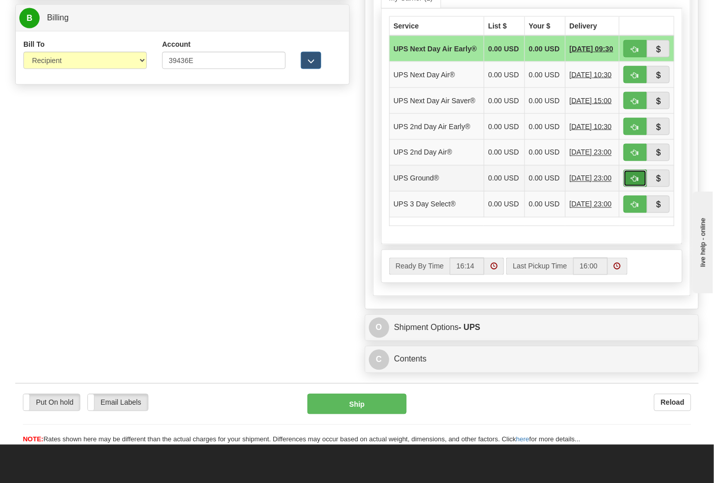
click at [638, 182] on span "button" at bounding box center [635, 179] width 7 height 7
type input "03"
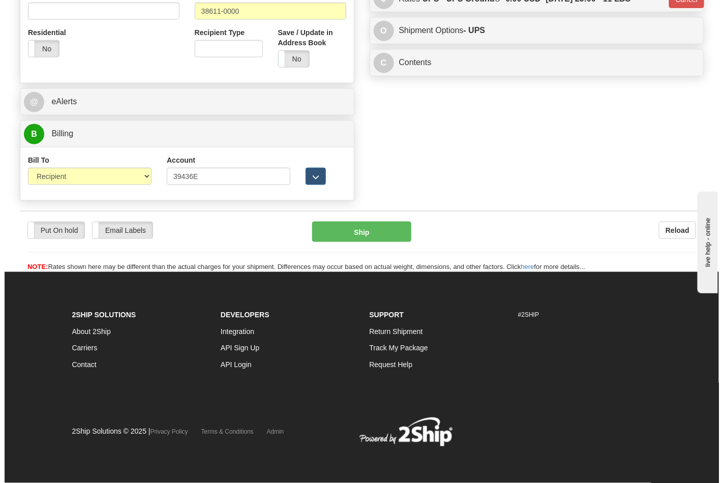
scroll to position [394, 0]
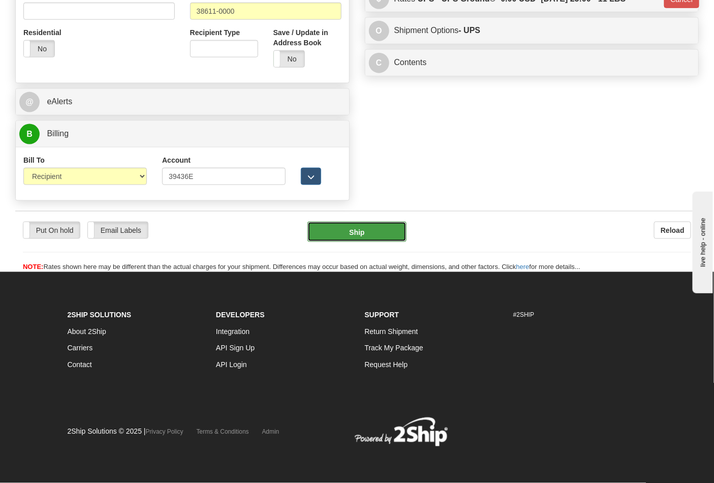
click at [362, 231] on button "Ship" at bounding box center [357, 232] width 99 height 20
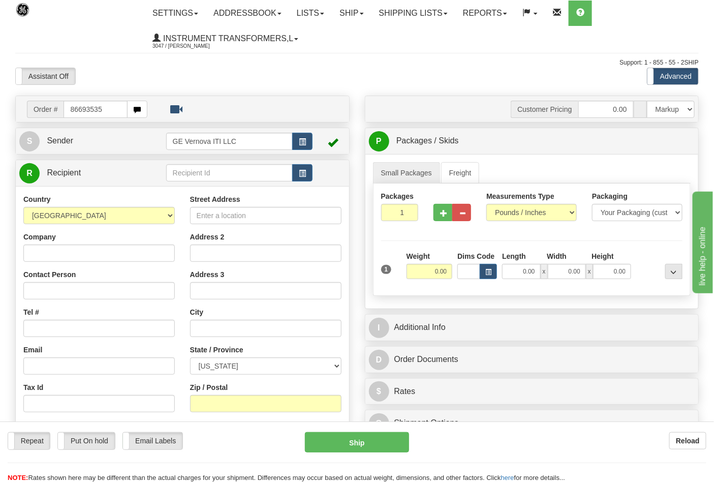
type input "86693535"
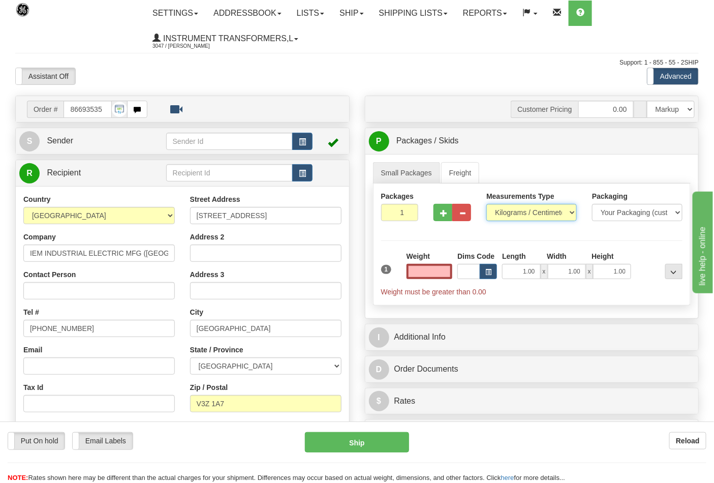
type input "0.00"
click at [522, 213] on select "Pounds / Inches Kilograms / Centimeters" at bounding box center [531, 212] width 90 height 17
select select "0"
click at [486, 204] on select "Pounds / Inches Kilograms / Centimeters" at bounding box center [531, 212] width 90 height 17
click at [445, 276] on input "0.00" at bounding box center [430, 271] width 46 height 15
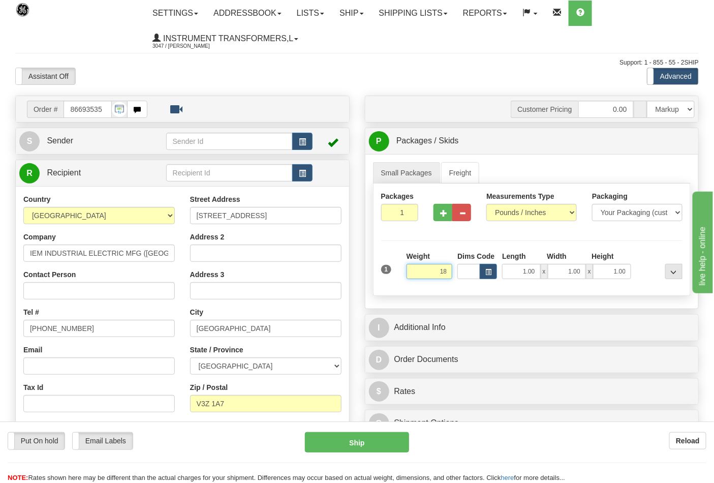
click button "Delete" at bounding box center [0, 0] width 0 height 0
type input "18.00"
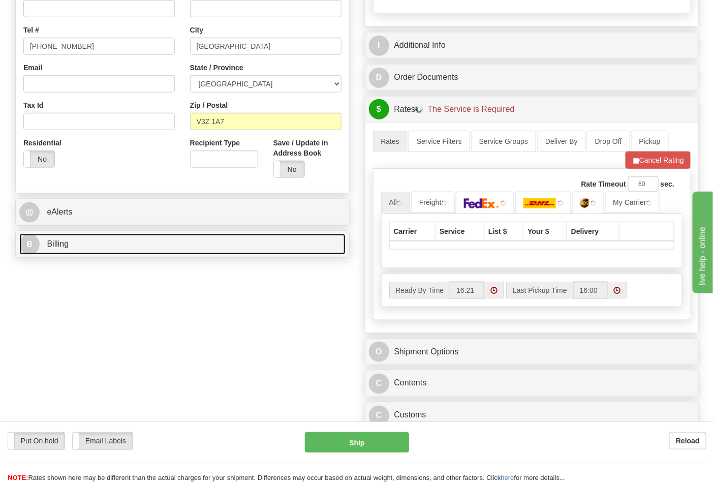
click at [78, 248] on link "B Billing" at bounding box center [182, 244] width 326 height 21
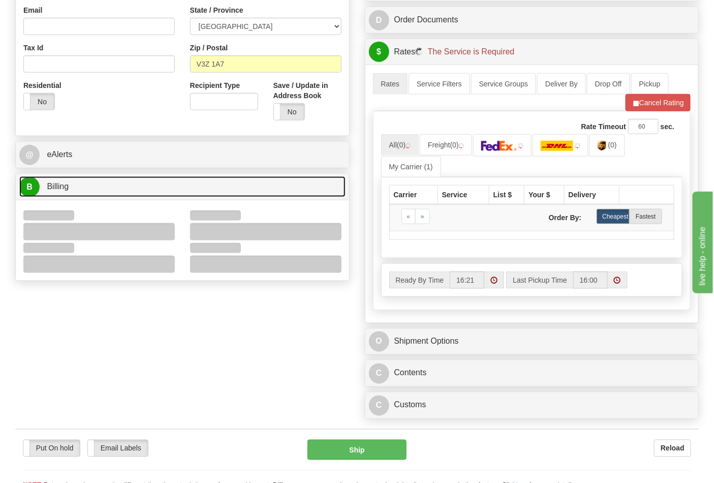
scroll to position [395, 0]
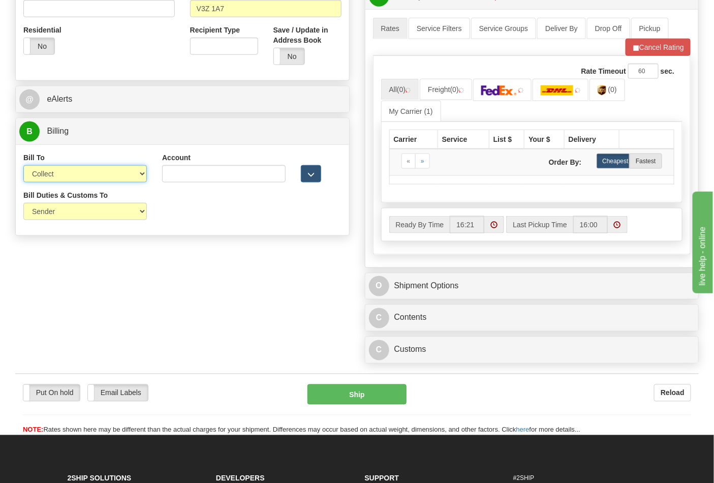
click at [50, 175] on select "Sender Recipient Third Party Collect" at bounding box center [85, 173] width 124 height 17
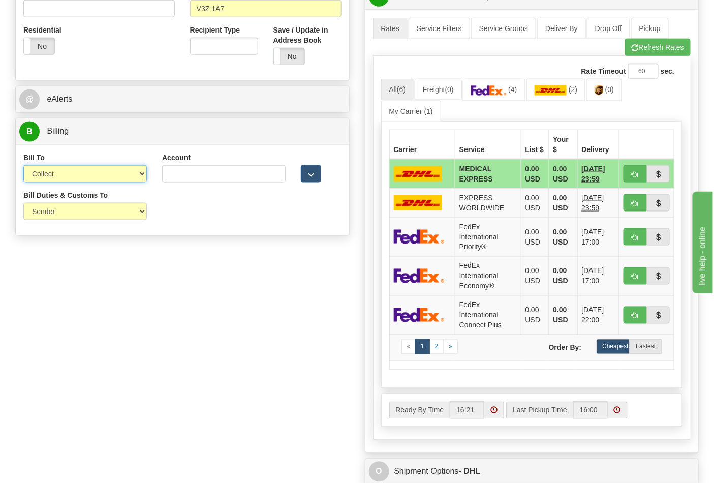
select select "2"
click at [23, 166] on select "Sender Recipient Third Party Collect" at bounding box center [85, 173] width 124 height 17
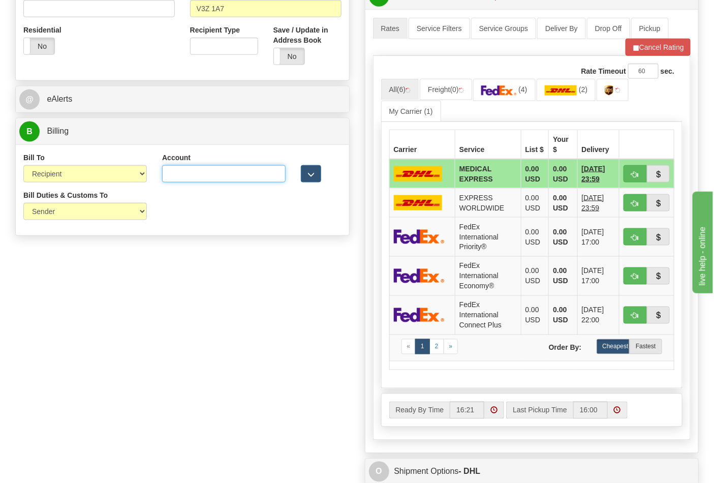
click at [202, 174] on input "Account" at bounding box center [224, 173] width 124 height 17
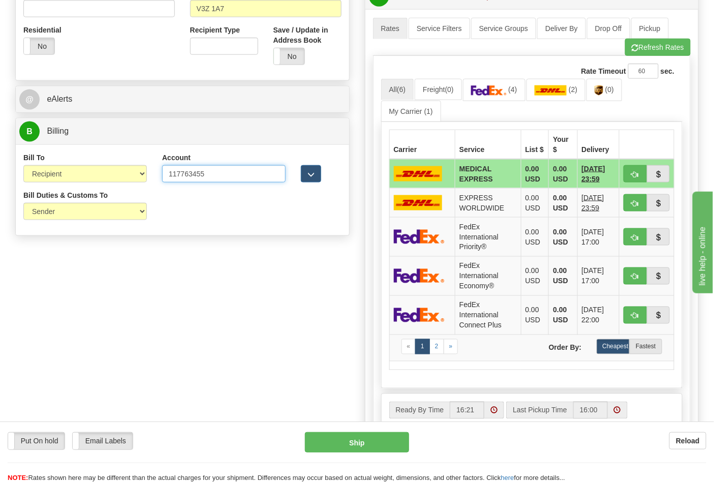
type input "117763455"
click button "Delete" at bounding box center [0, 0] width 0 height 0
click at [489, 94] on img at bounding box center [489, 90] width 36 height 10
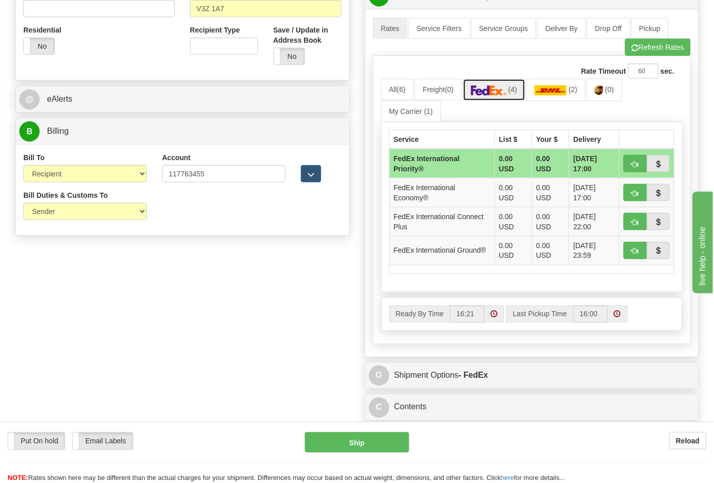
scroll to position [451, 0]
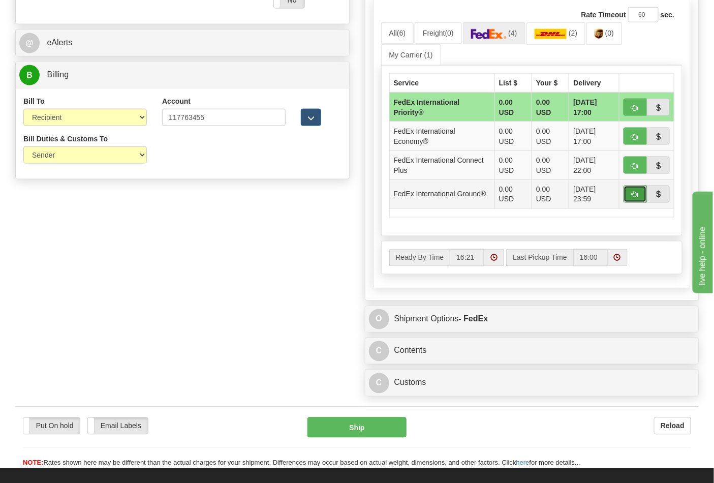
click at [632, 195] on span "button" at bounding box center [635, 195] width 7 height 7
type input "92"
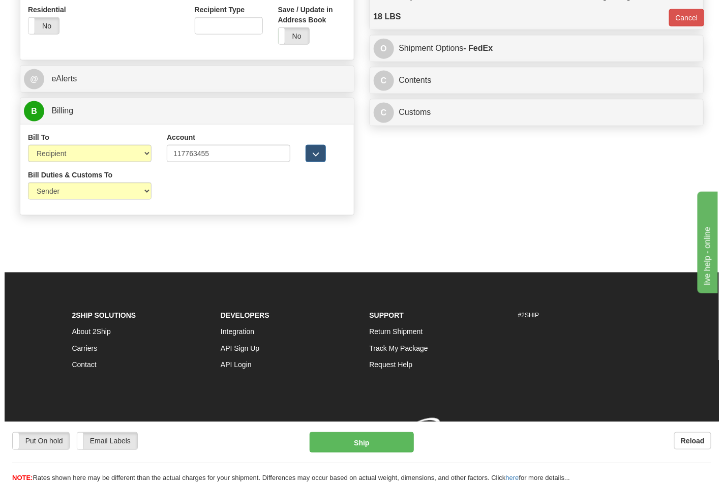
scroll to position [431, 0]
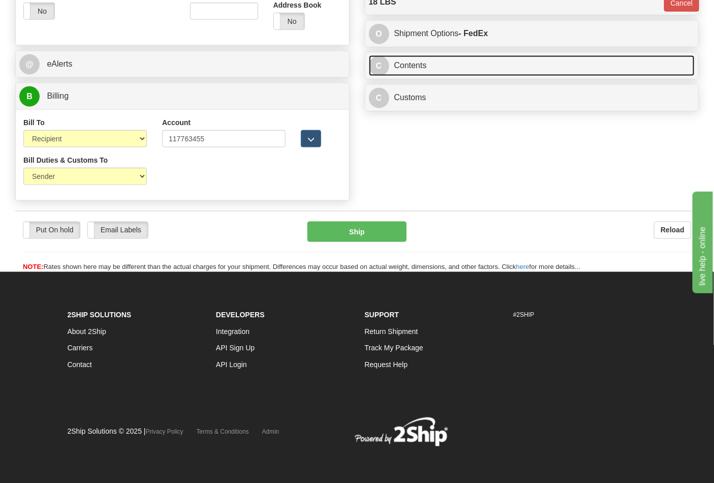
click at [415, 63] on link "C Contents" at bounding box center [532, 65] width 326 height 21
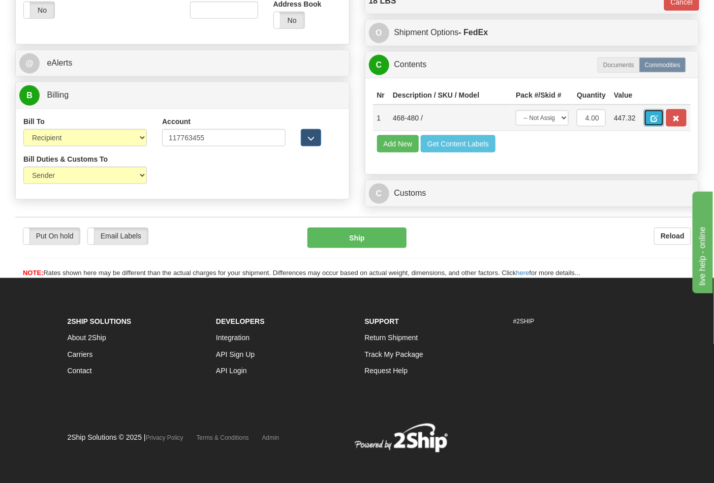
click at [658, 119] on span "button" at bounding box center [654, 118] width 7 height 7
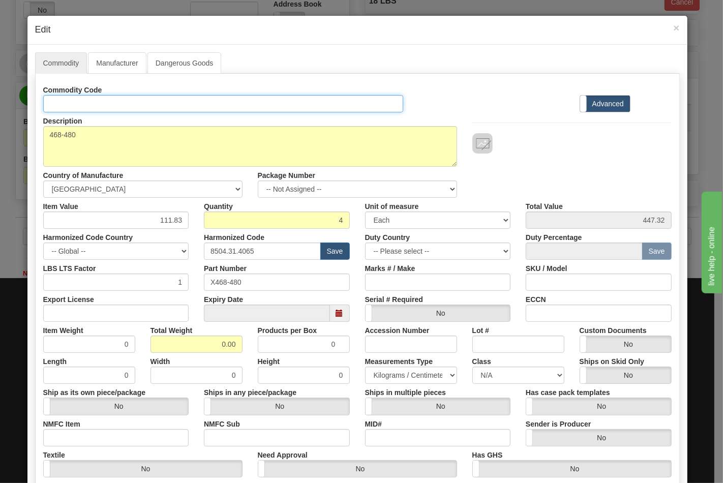
click at [113, 105] on input "Id" at bounding box center [223, 103] width 360 height 17
type input "TRANSFORMERS"
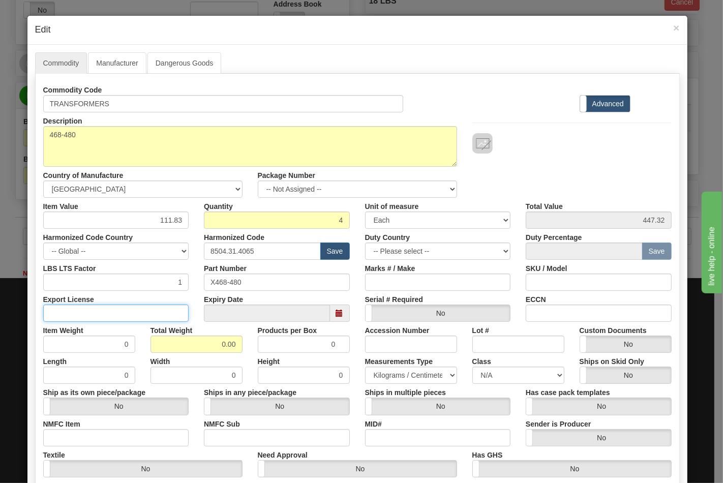
click at [134, 308] on input "Export License" at bounding box center [116, 312] width 146 height 17
type input "N/A"
drag, startPoint x: 194, startPoint y: 351, endPoint x: 247, endPoint y: 346, distance: 53.1
click at [247, 346] on div "Item Weight 0 Total Weight 0.00 Products per Box 0 Accession Number Lot # Custo…" at bounding box center [358, 337] width 644 height 31
type input "18"
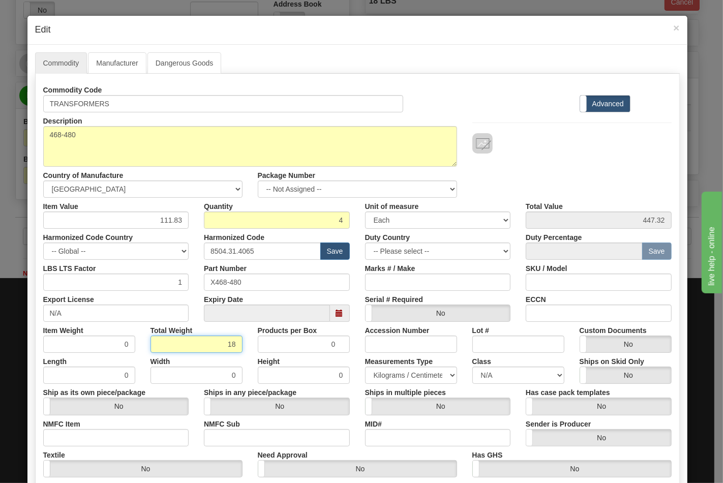
type input "4.5000"
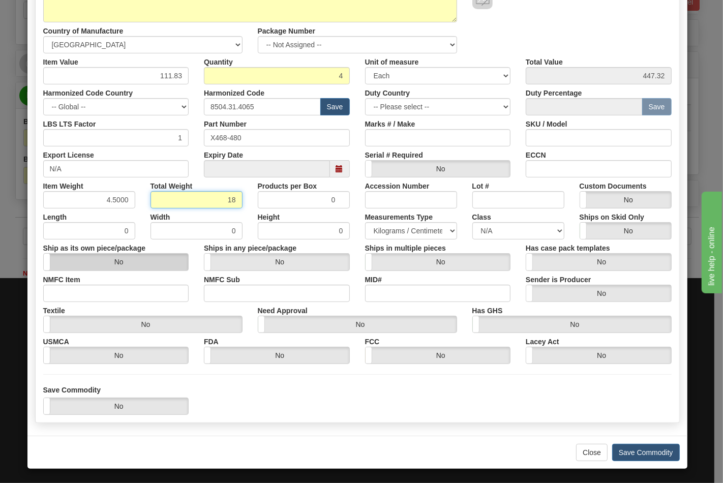
scroll to position [146, 0]
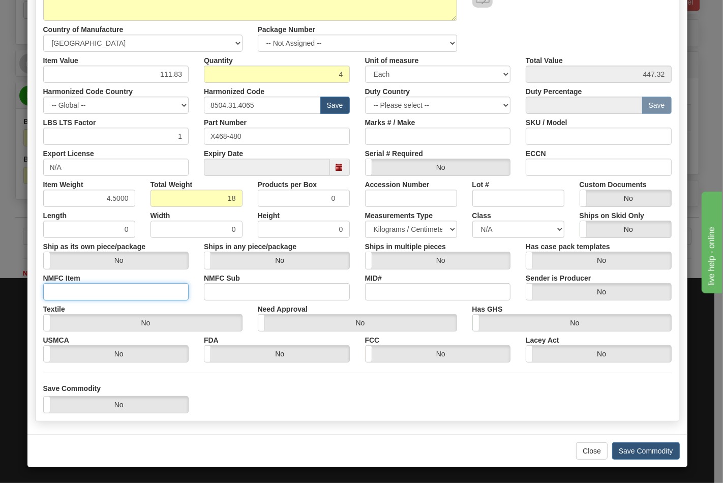
drag, startPoint x: 114, startPoint y: 299, endPoint x: 114, endPoint y: 291, distance: 8.1
click at [114, 299] on input "NMFC Item" at bounding box center [116, 291] width 146 height 17
type input "63170"
click at [235, 287] on input "NMFC Sub" at bounding box center [277, 291] width 146 height 17
type input "4"
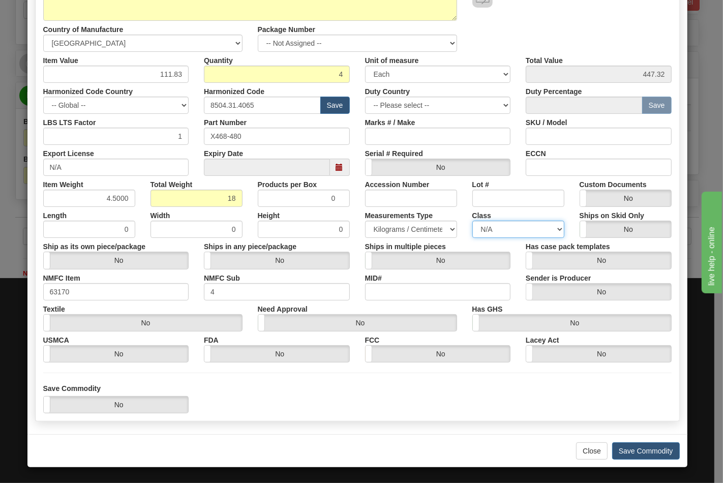
click at [488, 234] on select "N/A 50.0 55.0 60.0 65.0 70.0 85.0 92.5 100.0 125.0 175.0 250.0 300.0 400.0" at bounding box center [518, 229] width 92 height 17
select select "70.0"
click at [472, 221] on select "N/A 50.0 55.0 60.0 65.0 70.0 85.0 92.5 100.0 125.0 175.0 250.0 300.0 400.0" at bounding box center [518, 229] width 92 height 17
click at [557, 170] on input "ECCN" at bounding box center [599, 167] width 146 height 17
type input "EAR99"
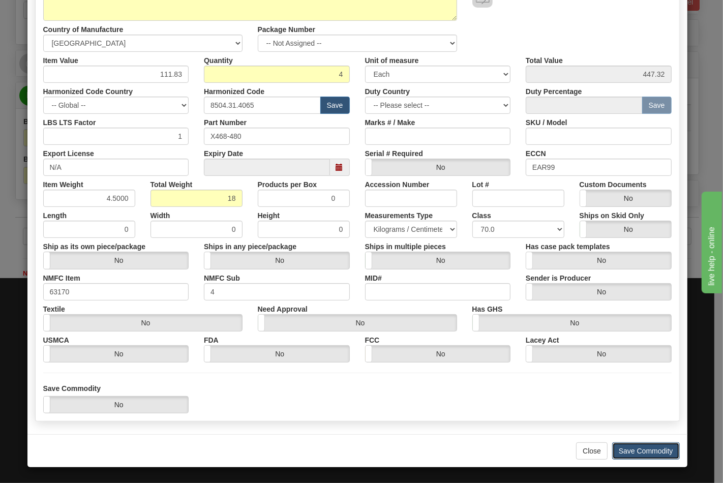
click at [637, 458] on button "Save Commodity" at bounding box center [646, 450] width 68 height 17
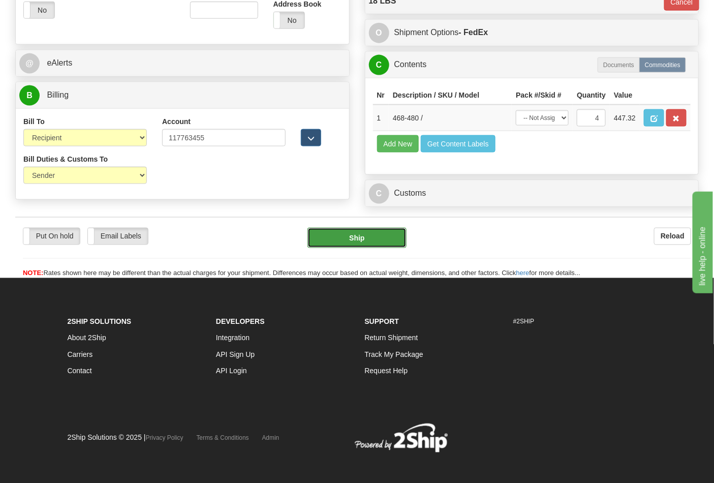
click at [366, 248] on button "Ship" at bounding box center [357, 238] width 99 height 20
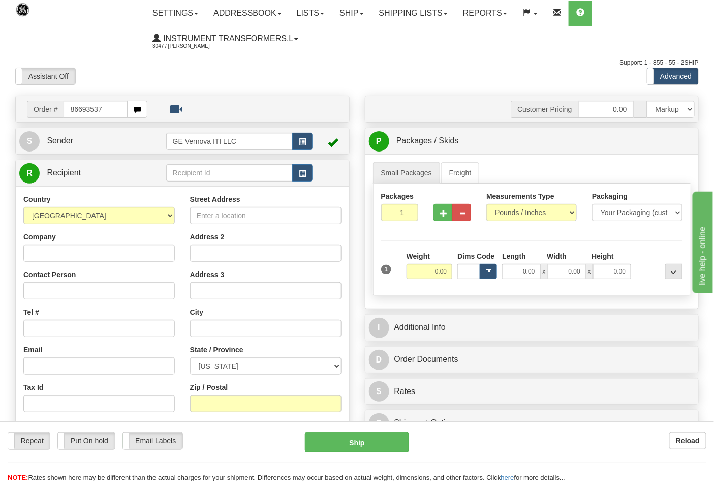
type input "86693537"
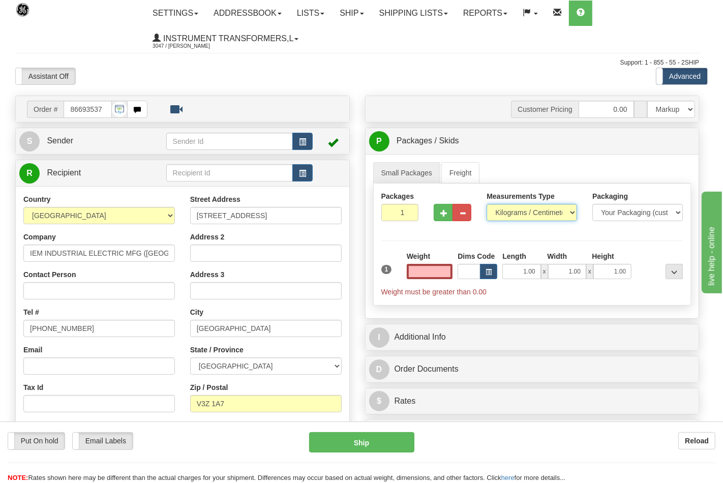
type input "0.00"
click at [510, 213] on select "Pounds / Inches Kilograms / Centimeters" at bounding box center [531, 212] width 90 height 17
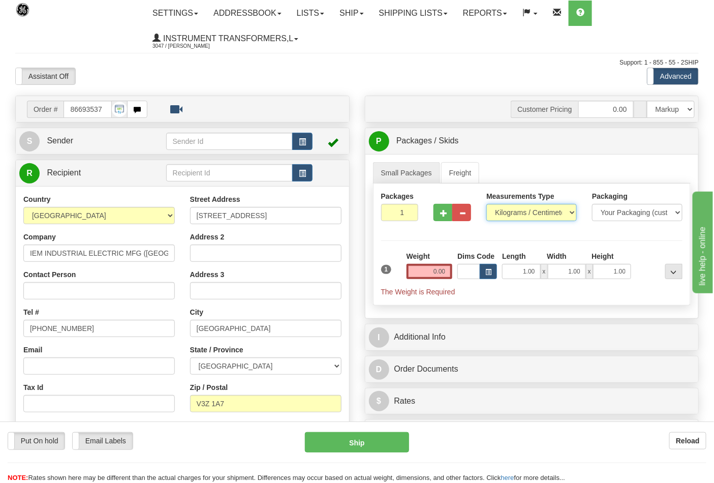
select select "0"
click at [486, 204] on select "Pounds / Inches Kilograms / Centimeters" at bounding box center [531, 212] width 90 height 17
click at [445, 271] on input "0.00" at bounding box center [430, 271] width 46 height 15
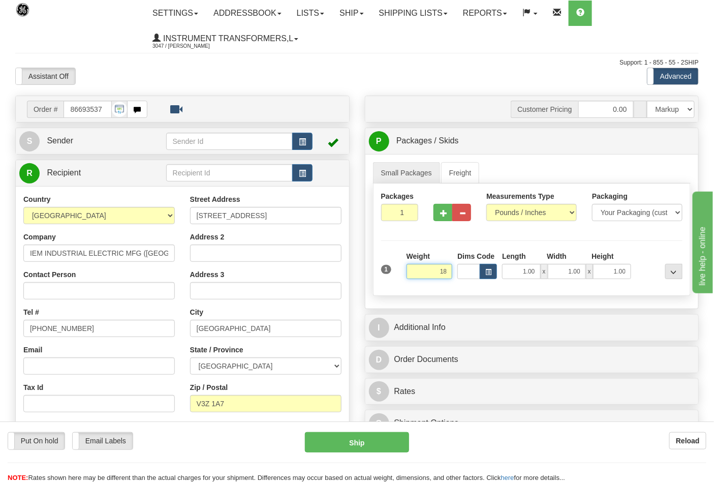
click button "Delete" at bounding box center [0, 0] width 0 height 0
type input "18.00"
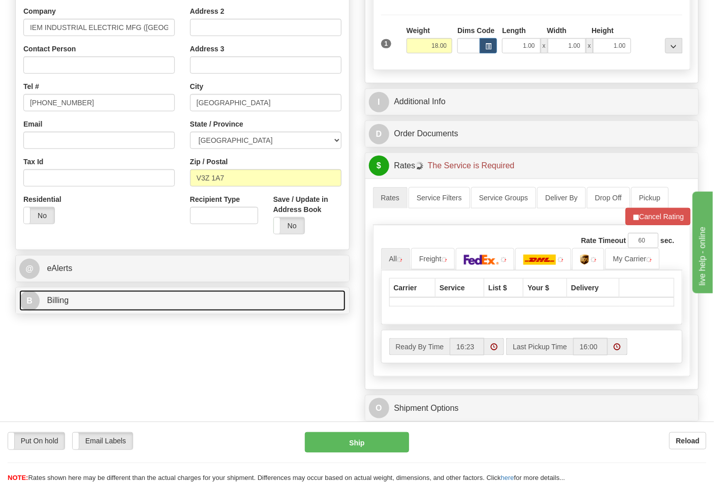
click at [95, 298] on link "B Billing" at bounding box center [182, 300] width 326 height 21
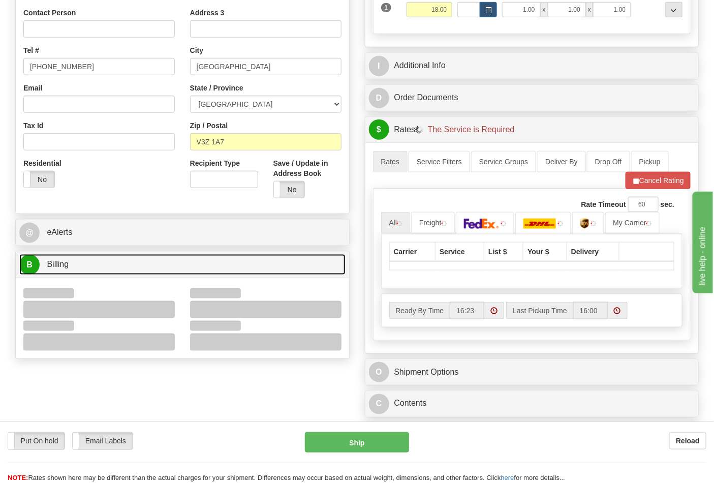
scroll to position [282, 0]
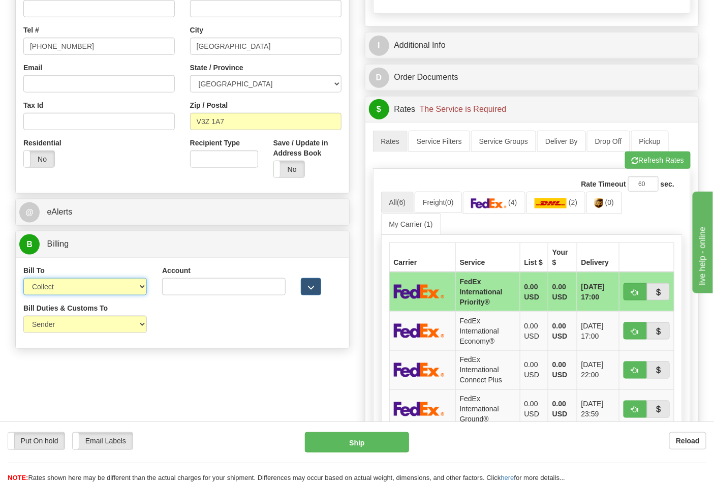
click at [68, 292] on select "Sender Recipient Third Party Collect" at bounding box center [85, 286] width 124 height 17
select select "2"
click at [23, 279] on select "Sender Recipient Third Party Collect" at bounding box center [85, 286] width 124 height 17
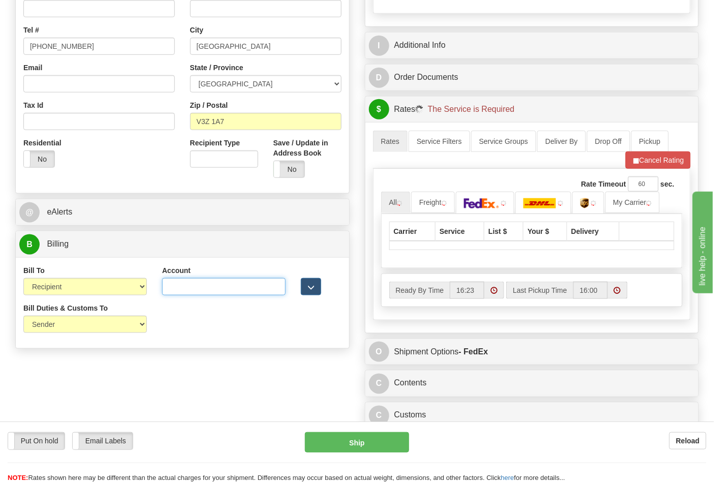
click at [197, 283] on input "Account" at bounding box center [224, 286] width 124 height 17
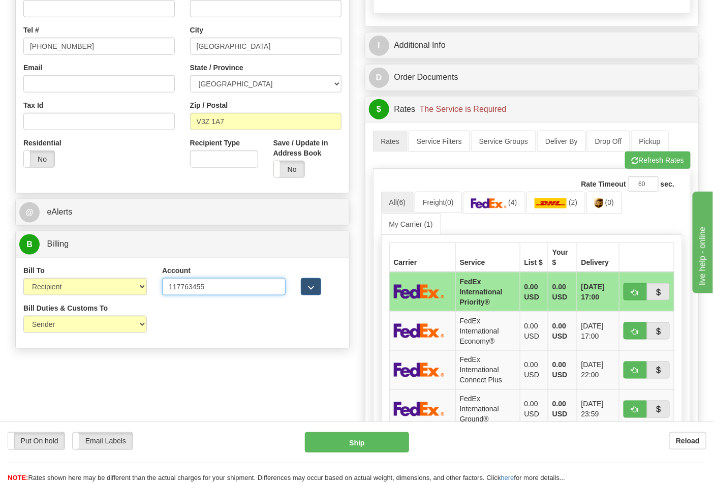
type input "117763455"
click button "Delete" at bounding box center [0, 0] width 0 height 0
click at [494, 195] on link "(4)" at bounding box center [494, 203] width 63 height 22
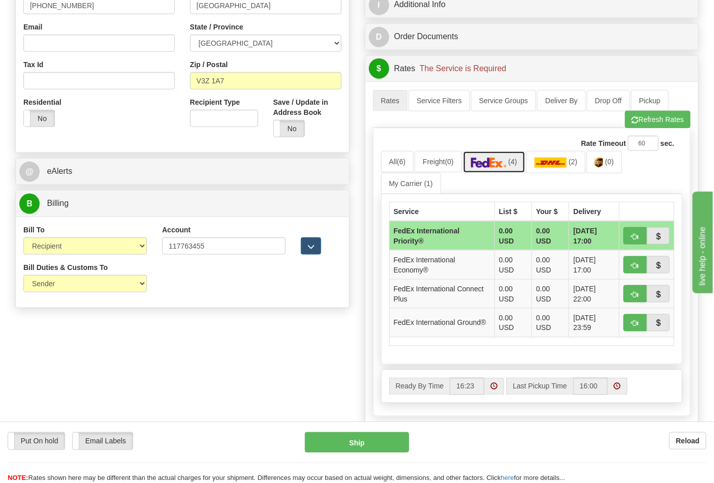
scroll to position [451, 0]
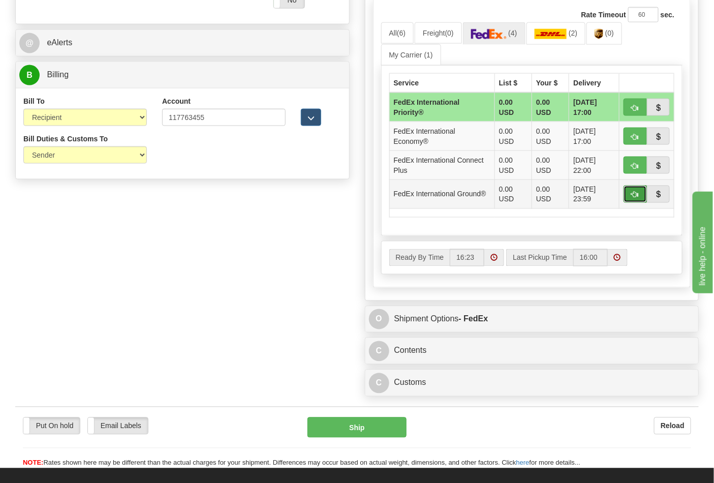
click at [634, 193] on span "button" at bounding box center [635, 195] width 7 height 7
type input "92"
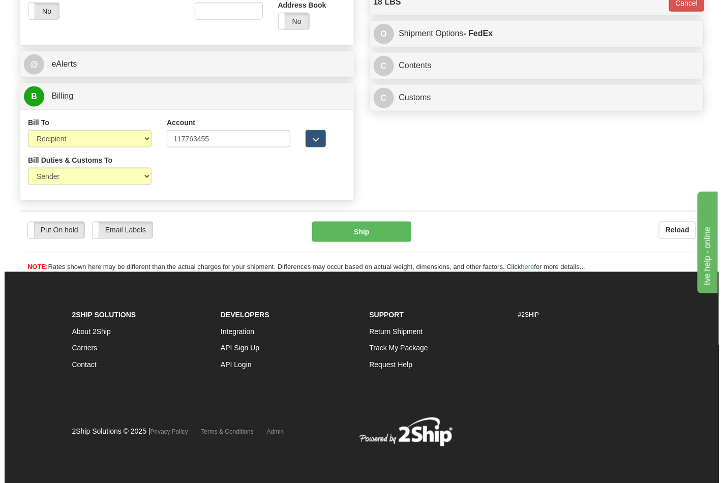
scroll to position [426, 0]
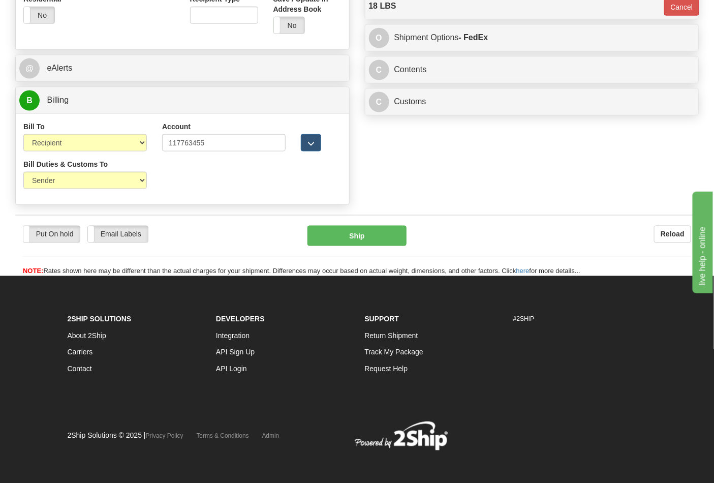
click at [366, 220] on div "Put On hold Put On hold Email Labels Email Labels Edit Reload Ship Reload" at bounding box center [357, 246] width 684 height 62
click at [368, 239] on button "Ship" at bounding box center [357, 236] width 99 height 20
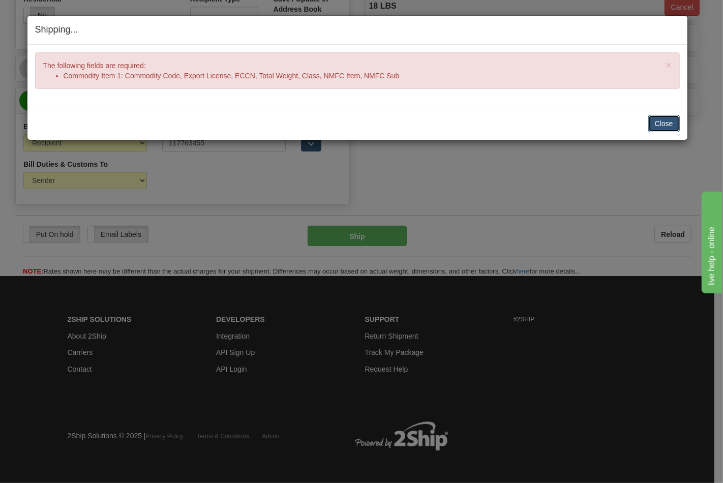
click at [653, 115] on button "Close" at bounding box center [664, 123] width 32 height 17
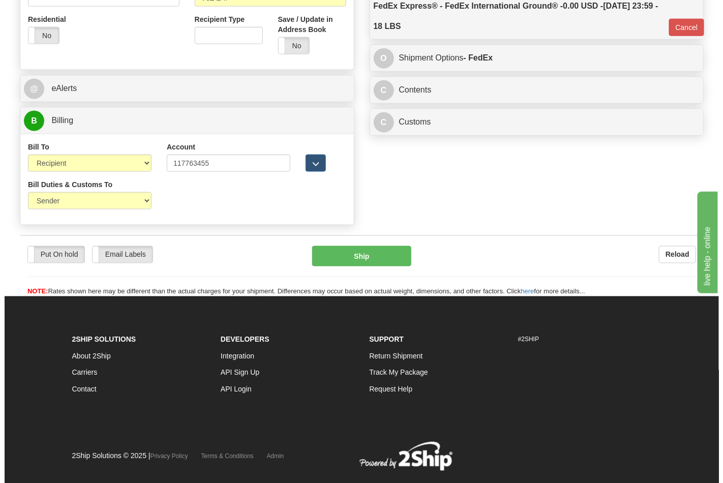
scroll to position [370, 0]
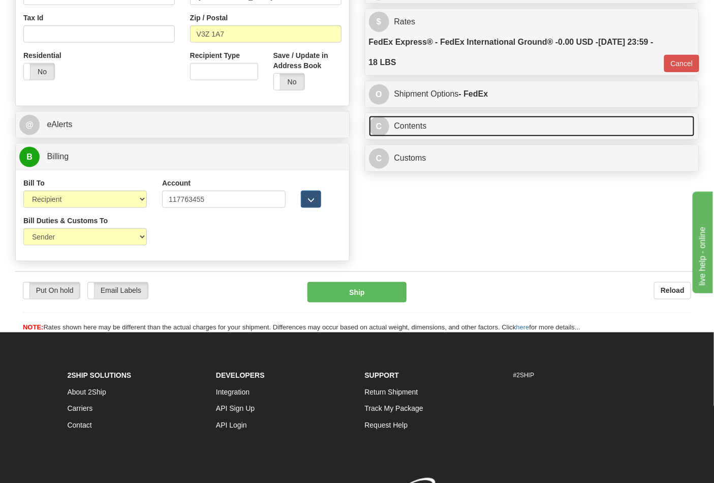
drag, startPoint x: 571, startPoint y: 134, endPoint x: 607, endPoint y: 141, distance: 36.9
click at [571, 133] on link "C Contents" at bounding box center [532, 126] width 326 height 21
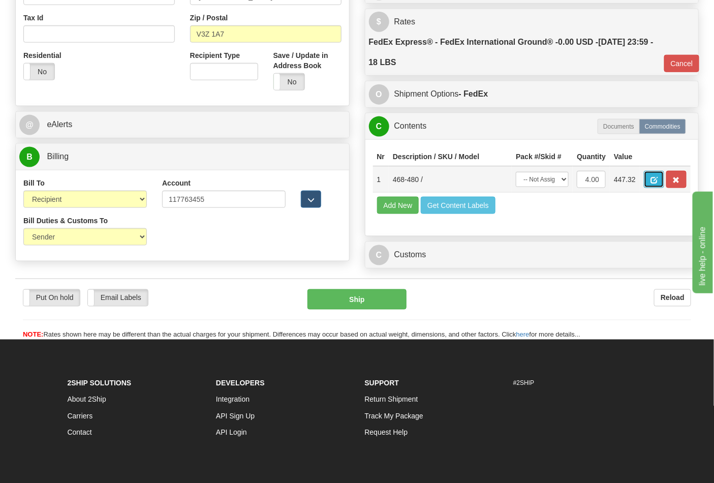
click at [664, 187] on button "button" at bounding box center [654, 179] width 20 height 17
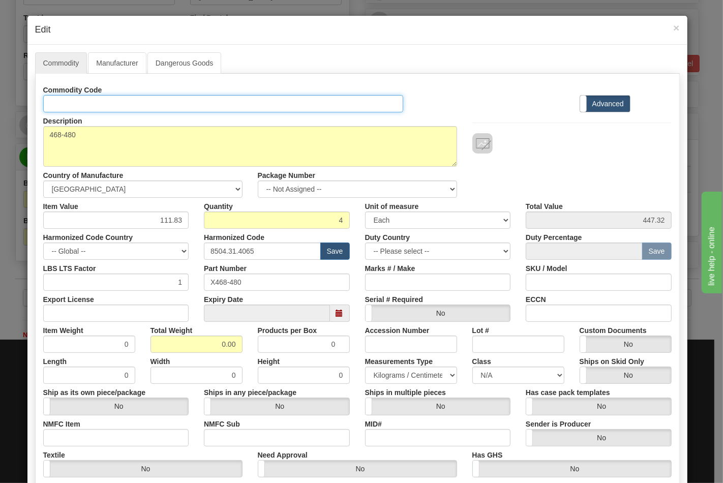
drag, startPoint x: 95, startPoint y: 98, endPoint x: 99, endPoint y: 113, distance: 15.7
click at [95, 98] on input "Id" at bounding box center [223, 103] width 360 height 17
type input "TRANSFORMERS"
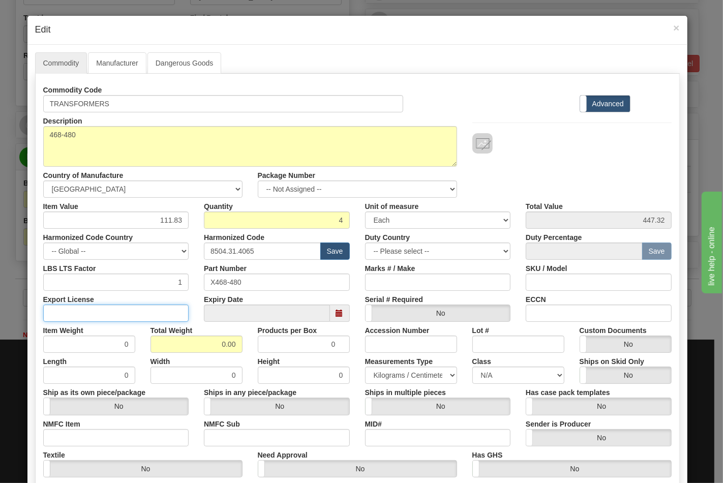
click at [165, 309] on input "Export License" at bounding box center [116, 312] width 146 height 17
type input "N/A"
drag, startPoint x: 207, startPoint y: 351, endPoint x: 234, endPoint y: 343, distance: 28.5
click at [234, 343] on input "0.00" at bounding box center [196, 343] width 92 height 17
type input "18"
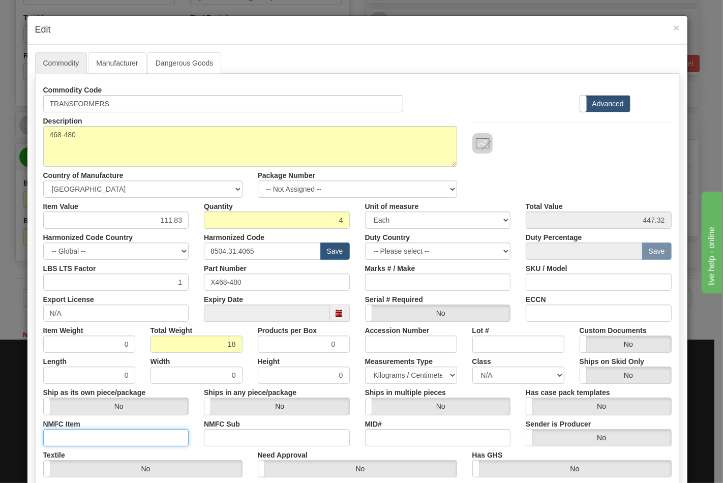
type input "4.5000"
click at [76, 431] on input "NMFC Item" at bounding box center [116, 437] width 146 height 17
type input "63170"
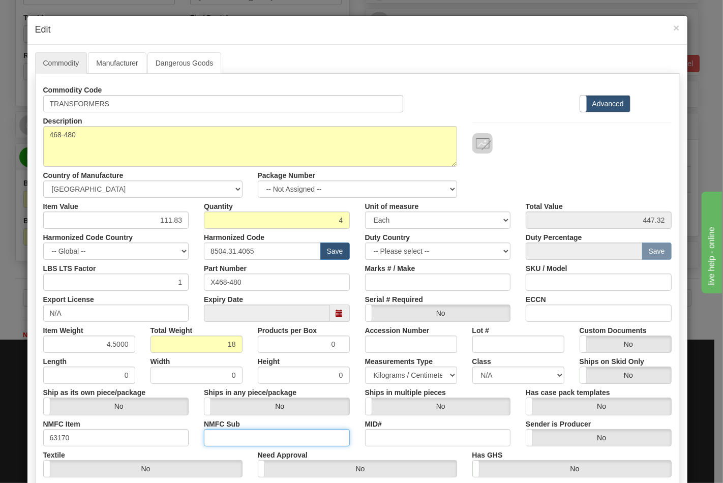
click at [222, 440] on input "NMFC Sub" at bounding box center [277, 437] width 146 height 17
type input "4"
drag, startPoint x: 479, startPoint y: 382, endPoint x: 487, endPoint y: 372, distance: 13.1
click at [480, 382] on select "N/A 50.0 55.0 60.0 65.0 70.0 85.0 92.5 100.0 125.0 175.0 250.0 300.0 400.0" at bounding box center [518, 374] width 92 height 17
select select "70.0"
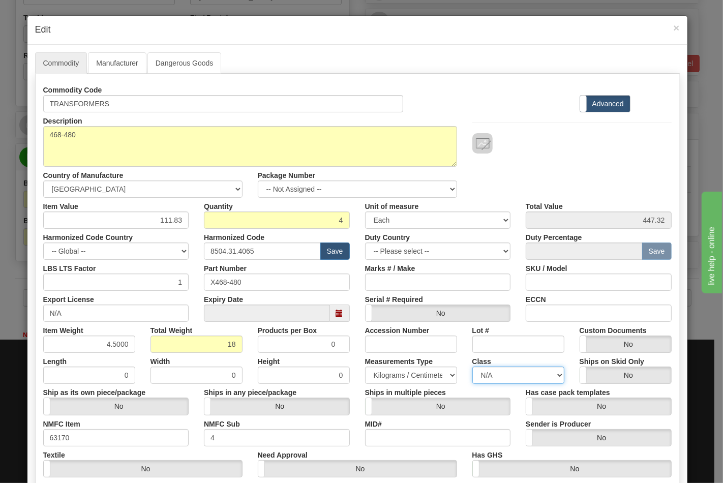
click at [472, 366] on select "N/A 50.0 55.0 60.0 65.0 70.0 85.0 92.5 100.0 125.0 175.0 250.0 300.0 400.0" at bounding box center [518, 374] width 92 height 17
click at [595, 320] on input "ECCN" at bounding box center [599, 312] width 146 height 17
type input "EAR99"
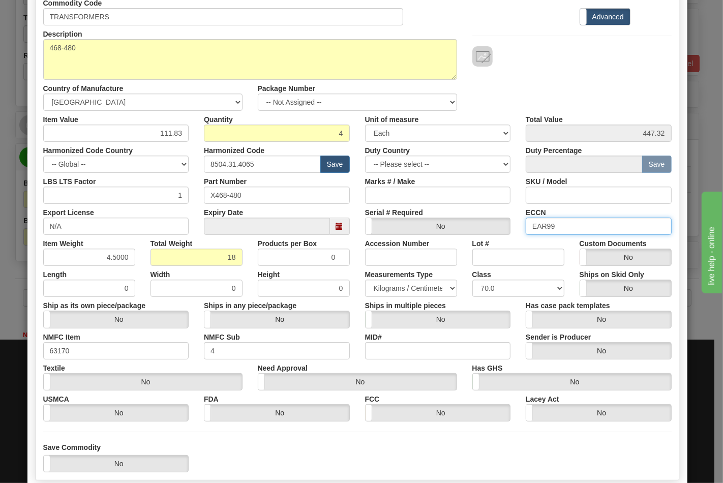
scroll to position [146, 0]
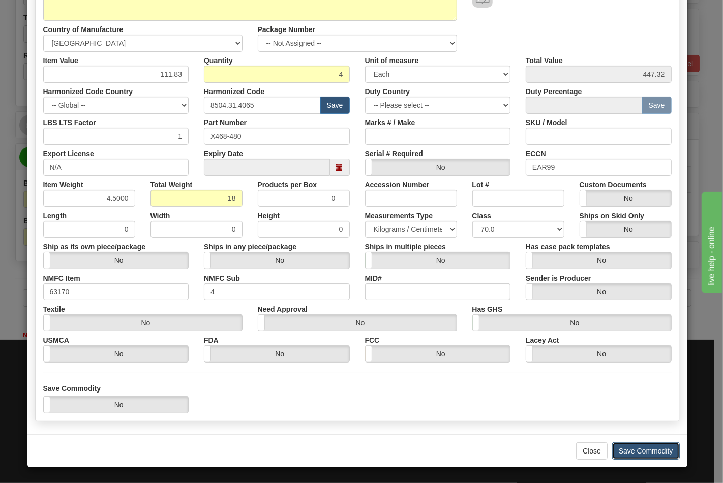
click at [628, 448] on button "Save Commodity" at bounding box center [646, 450] width 68 height 17
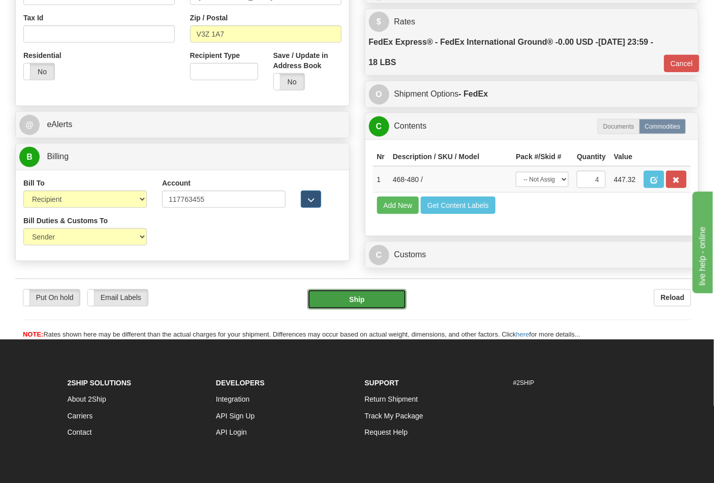
click at [344, 310] on button "Ship" at bounding box center [357, 299] width 99 height 20
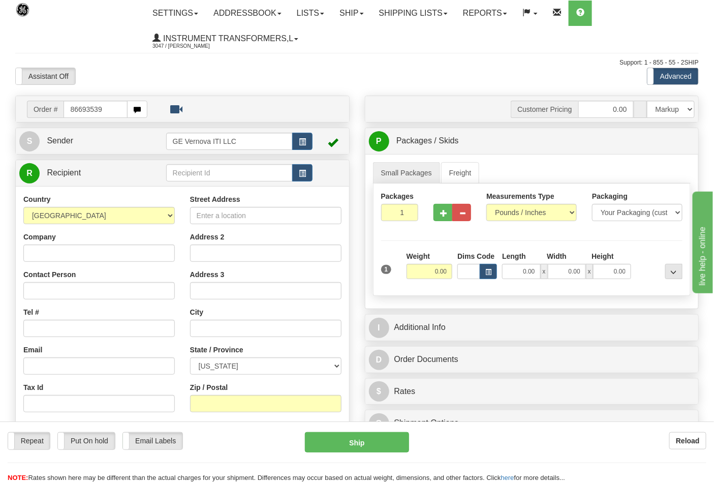
type input "86693539"
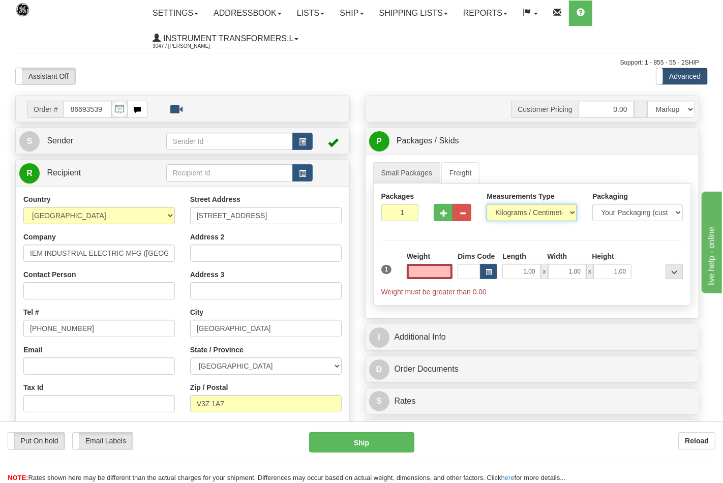
type input "0.00"
click at [510, 212] on select "Pounds / Inches Kilograms / Centimeters" at bounding box center [531, 212] width 90 height 17
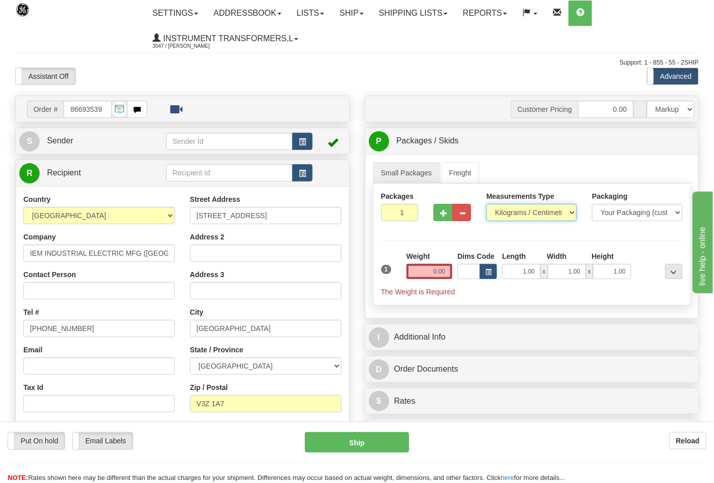
select select "0"
click at [486, 204] on select "Pounds / Inches Kilograms / Centimeters" at bounding box center [531, 212] width 90 height 17
click at [444, 270] on input "0.00" at bounding box center [430, 271] width 46 height 15
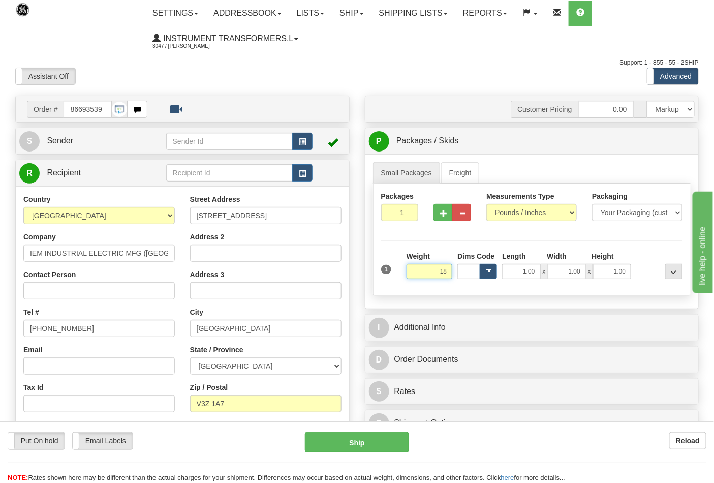
click button "Delete" at bounding box center [0, 0] width 0 height 0
type input "18.00"
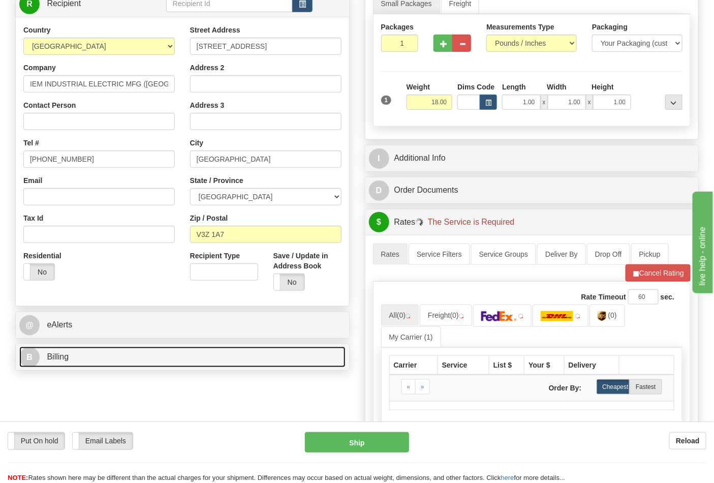
click at [141, 357] on link "B Billing" at bounding box center [182, 357] width 326 height 21
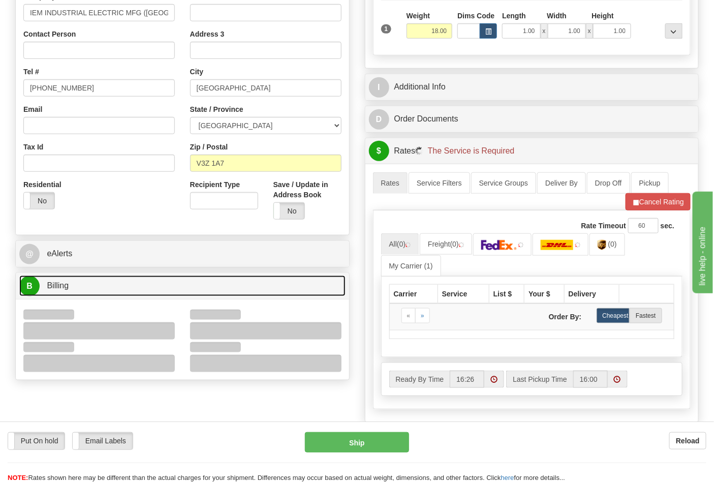
scroll to position [282, 0]
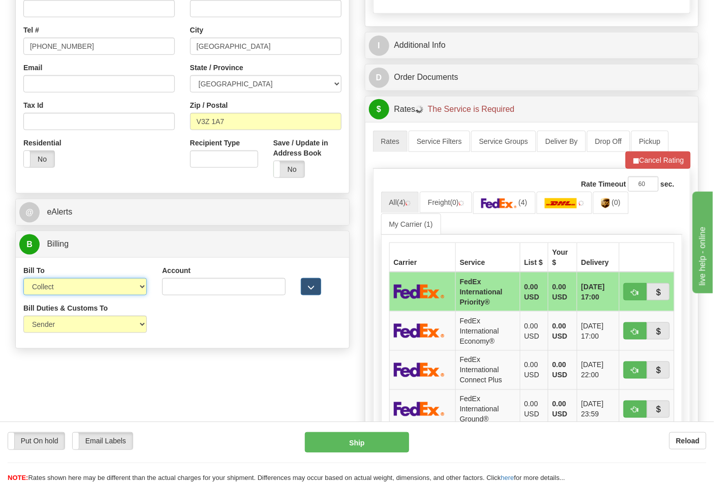
click at [64, 291] on select "Sender Recipient Third Party Collect" at bounding box center [85, 286] width 124 height 17
select select "2"
click at [23, 279] on select "Sender Recipient Third Party Collect" at bounding box center [85, 286] width 124 height 17
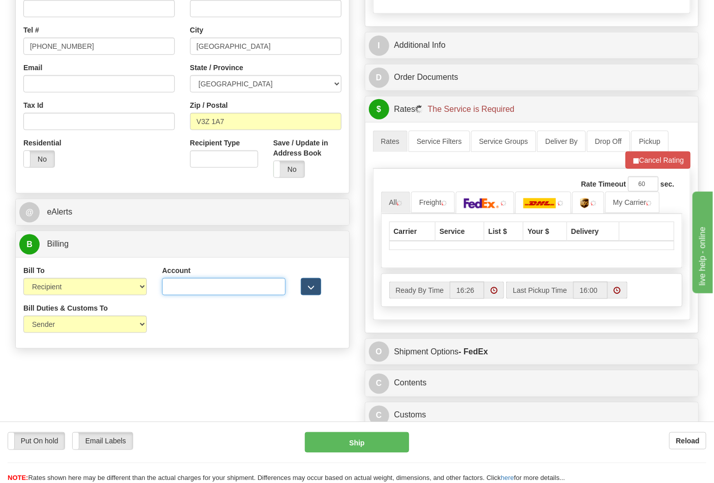
click at [186, 294] on input "Account" at bounding box center [224, 286] width 124 height 17
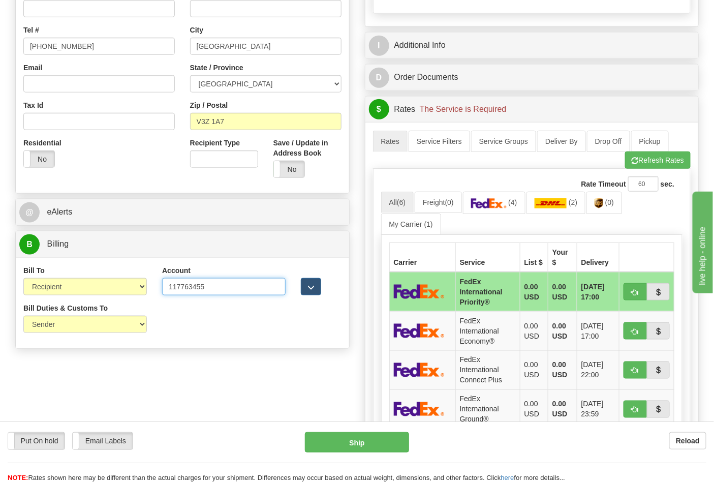
type input "117763455"
click button "Delete" at bounding box center [0, 0] width 0 height 0
click at [485, 206] on img at bounding box center [489, 203] width 36 height 10
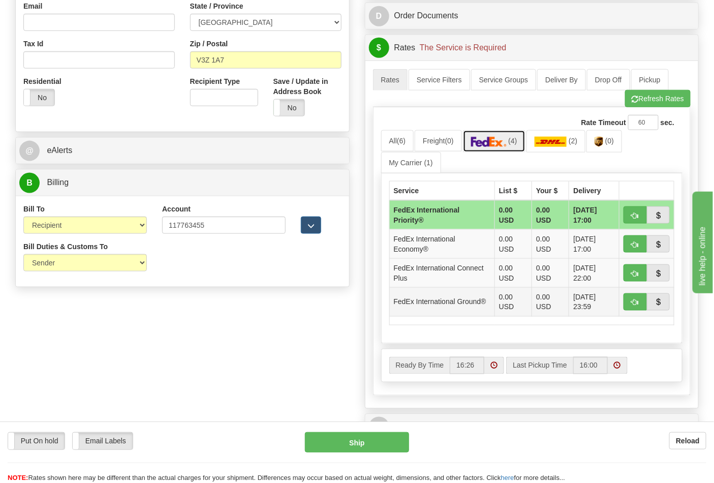
scroll to position [451, 0]
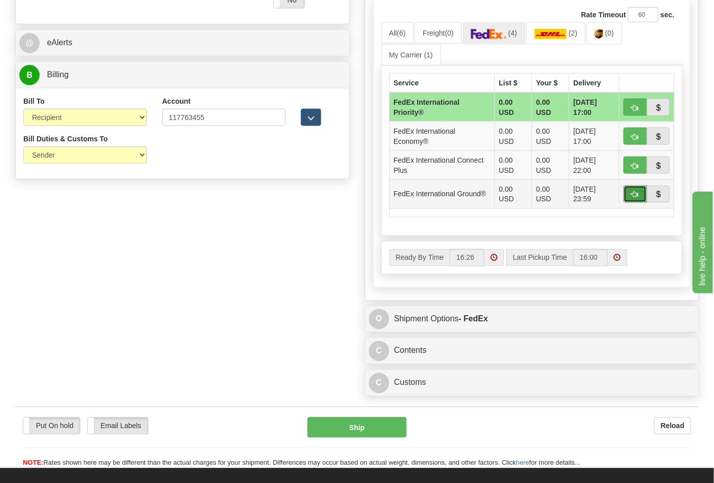
click at [635, 190] on button "button" at bounding box center [635, 194] width 23 height 17
type input "92"
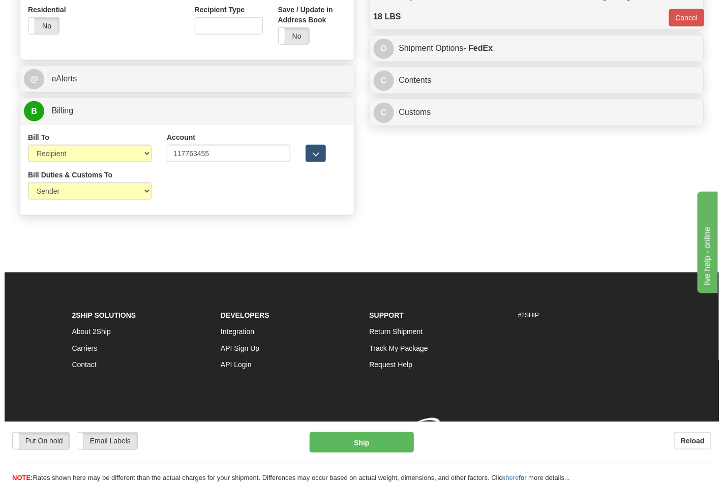
scroll to position [431, 0]
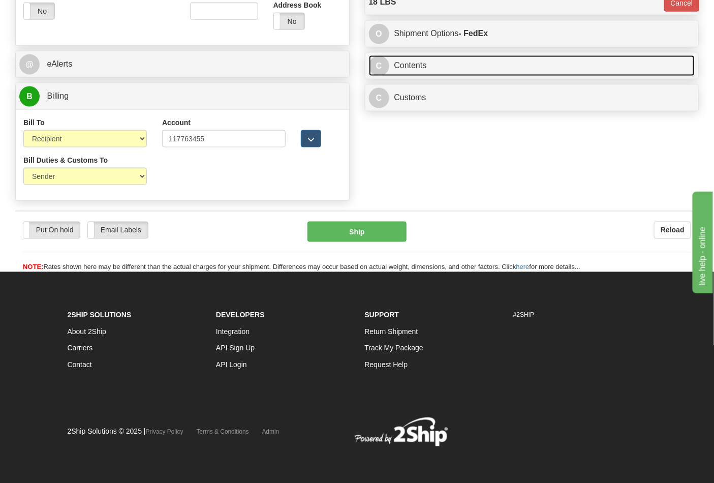
click at [410, 67] on link "C Contents" at bounding box center [532, 65] width 326 height 21
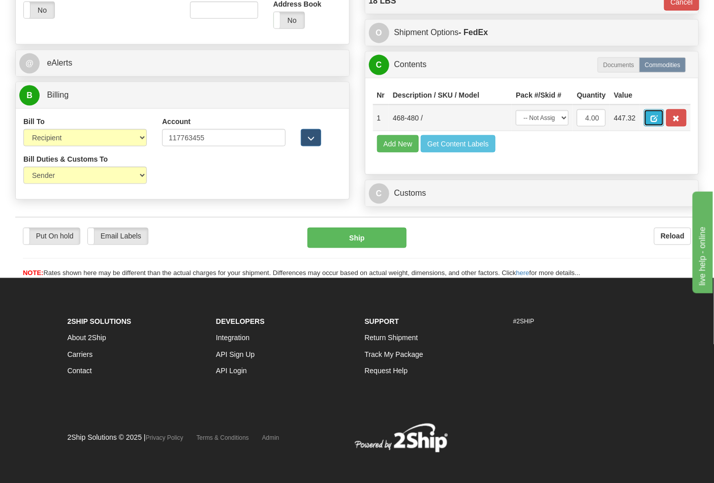
click at [664, 119] on button "button" at bounding box center [654, 117] width 20 height 17
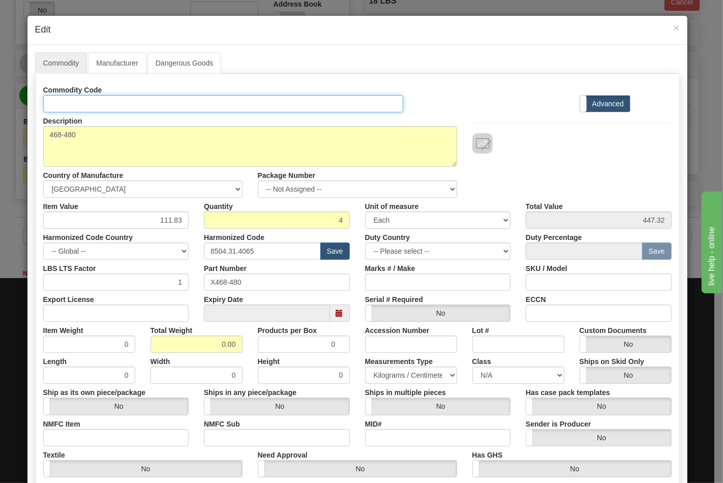
click at [107, 96] on input "Id" at bounding box center [223, 103] width 360 height 17
type input "TRANSFORMERS"
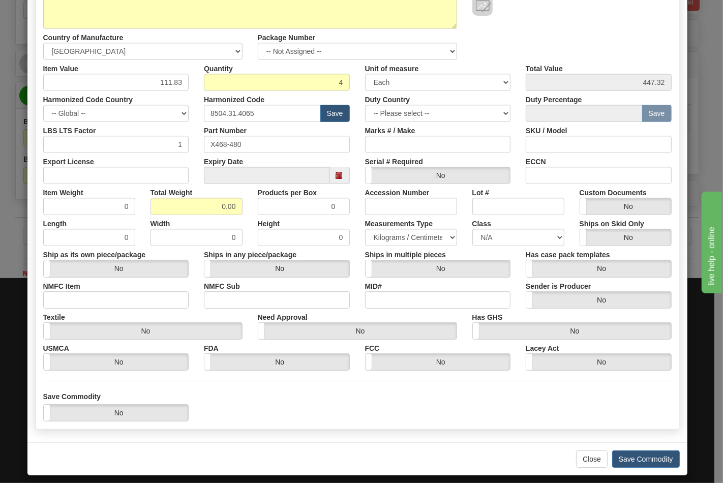
scroll to position [146, 0]
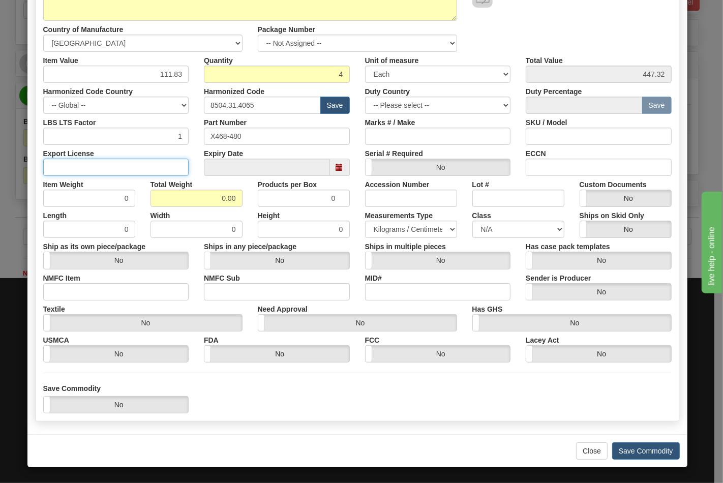
click at [144, 164] on input "Export License" at bounding box center [116, 167] width 146 height 17
type input "N/A"
drag, startPoint x: 189, startPoint y: 195, endPoint x: 266, endPoint y: 195, distance: 76.8
click at [266, 195] on div "Item Weight 0 Total Weight 0.00 Products per Box 0 Accession Number Lot # Custo…" at bounding box center [358, 191] width 644 height 31
type input "18"
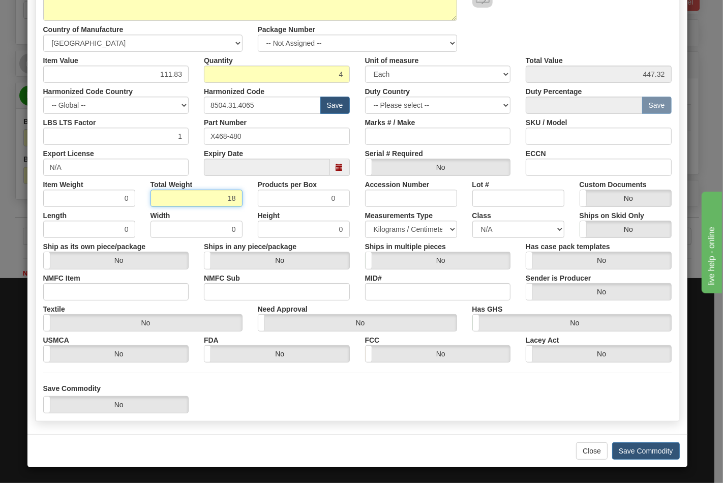
type input "4.5000"
click at [68, 292] on input "NMFC Item" at bounding box center [116, 291] width 146 height 17
type input "63170"
click at [230, 294] on input "NMFC Sub" at bounding box center [277, 291] width 146 height 17
type input "4"
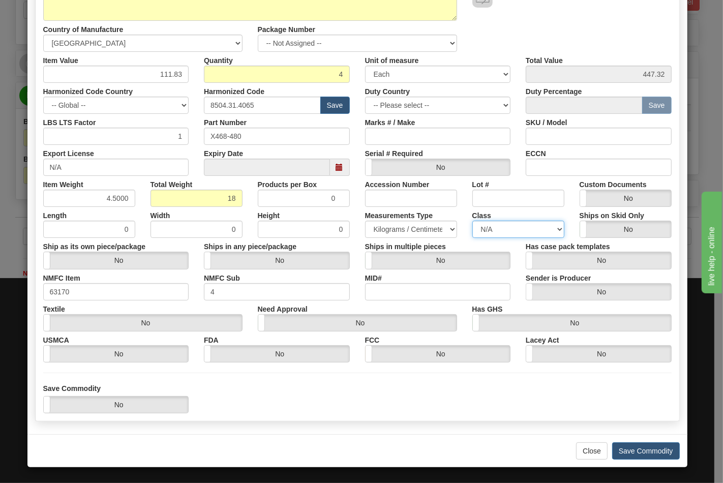
click at [489, 223] on select "N/A 50.0 55.0 60.0 65.0 70.0 85.0 92.5 100.0 125.0 175.0 250.0 300.0 400.0" at bounding box center [518, 229] width 92 height 17
select select "70.0"
click at [472, 221] on select "N/A 50.0 55.0 60.0 65.0 70.0 85.0 92.5 100.0 125.0 175.0 250.0 300.0 400.0" at bounding box center [518, 229] width 92 height 17
click at [553, 164] on input "ECCN" at bounding box center [599, 167] width 146 height 17
type input "EAR99"
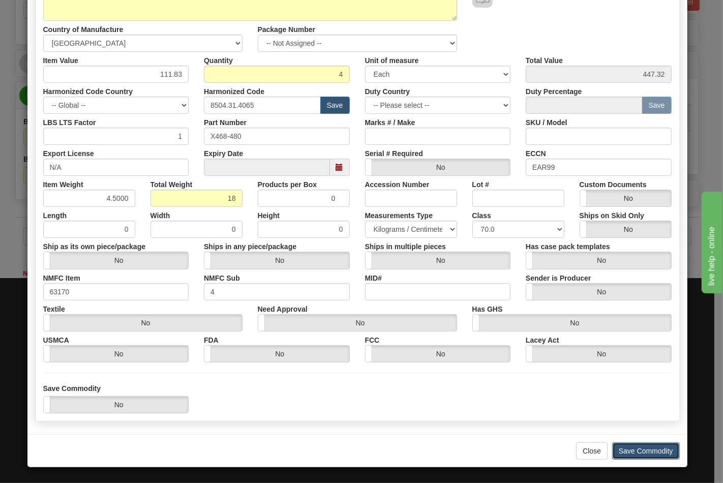
click at [637, 455] on button "Save Commodity" at bounding box center [646, 450] width 68 height 17
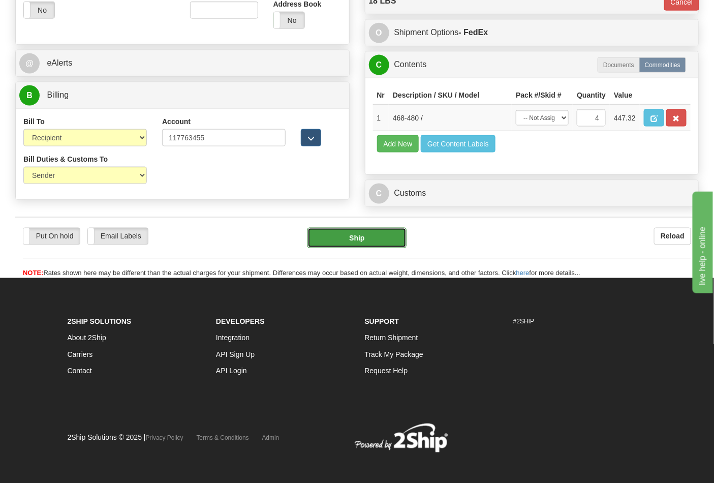
click at [379, 248] on button "Ship" at bounding box center [357, 238] width 99 height 20
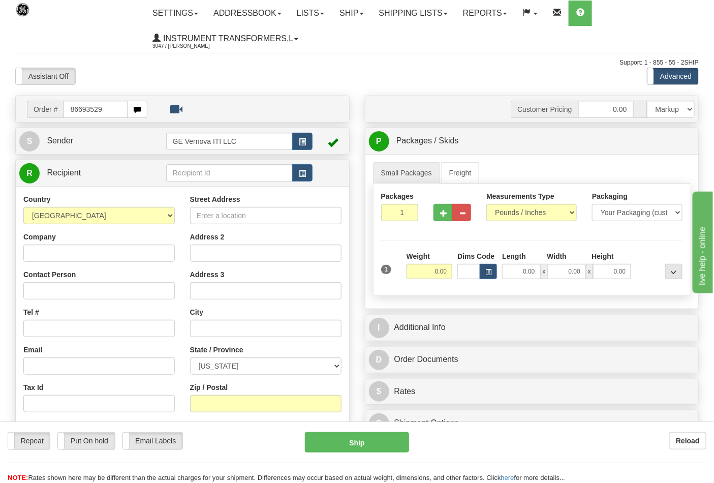
type input "86693529"
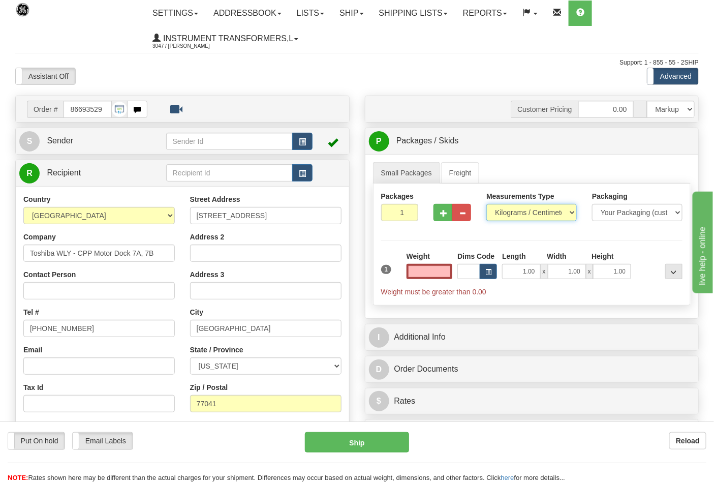
type input "0.00"
click at [509, 212] on select "Pounds / Inches Kilograms / Centimeters" at bounding box center [531, 212] width 90 height 17
select select "0"
click at [486, 204] on select "Pounds / Inches Kilograms / Centimeters" at bounding box center [531, 212] width 90 height 17
click at [446, 216] on span "button" at bounding box center [443, 213] width 7 height 7
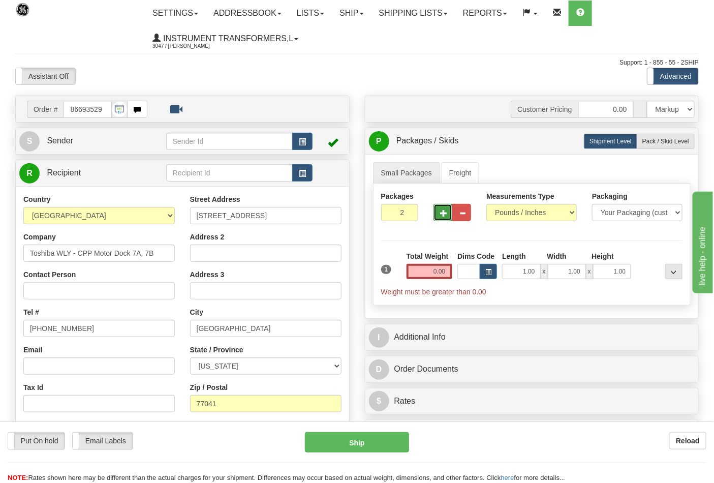
click at [446, 216] on span "button" at bounding box center [443, 213] width 7 height 7
type input "3"
drag, startPoint x: 678, startPoint y: 144, endPoint x: 644, endPoint y: 160, distance: 37.3
click at [678, 144] on span "Pack / Skid Level" at bounding box center [665, 141] width 47 height 7
radio input "true"
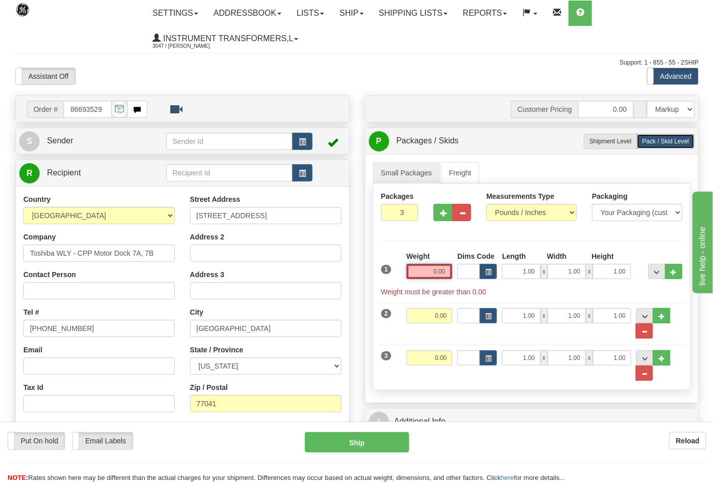
click at [446, 271] on input "0.00" at bounding box center [430, 271] width 46 height 15
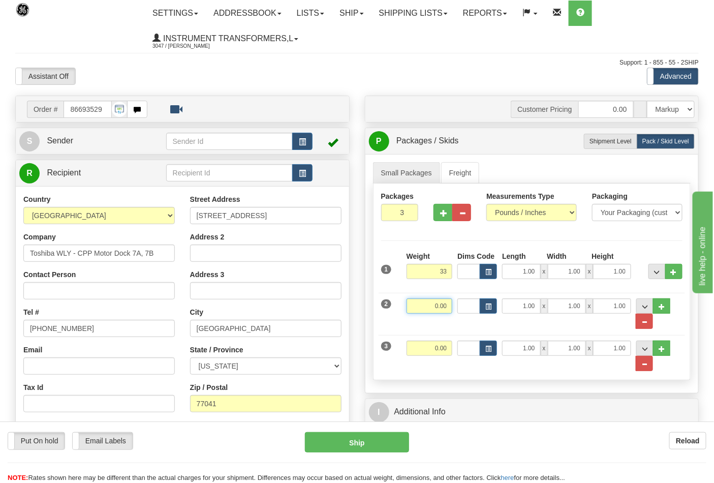
type input "33.00"
click at [451, 305] on input "0.00" at bounding box center [430, 305] width 46 height 15
type input "33.00"
click at [452, 349] on input "0.00" at bounding box center [430, 348] width 46 height 15
click button "Delete" at bounding box center [0, 0] width 0 height 0
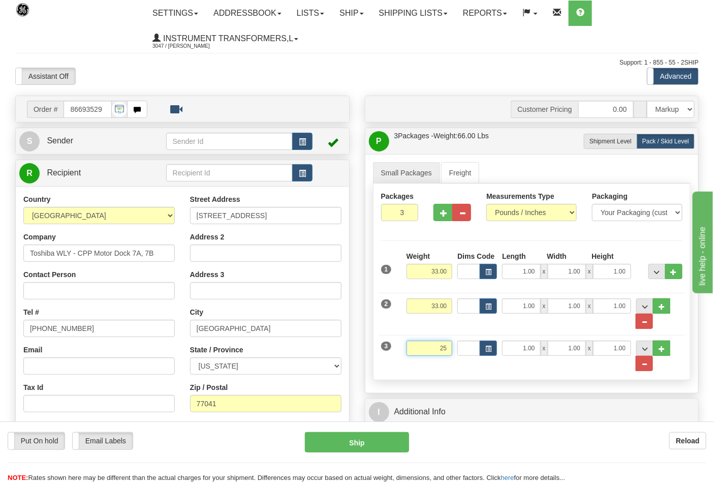
type input "25.00"
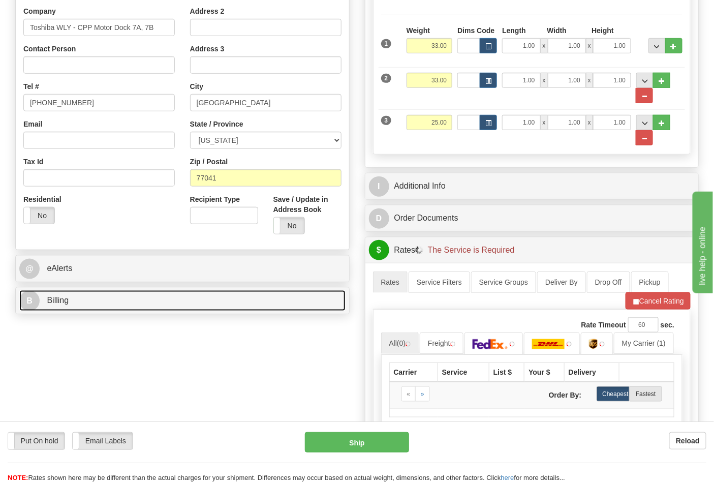
click at [117, 300] on link "B Billing" at bounding box center [182, 300] width 326 height 21
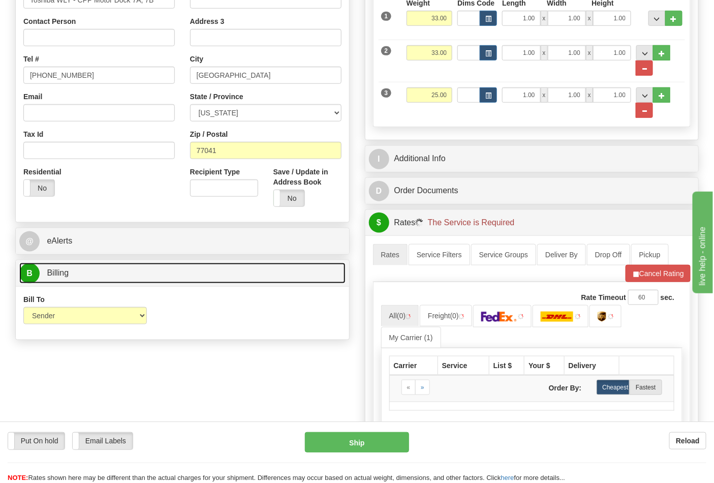
scroll to position [339, 0]
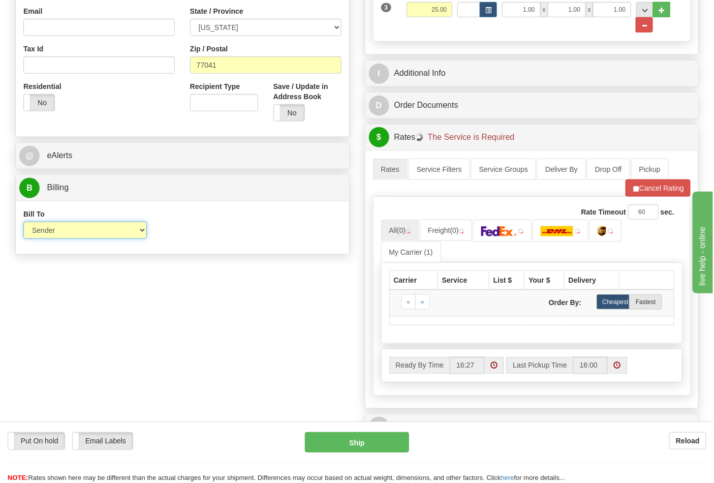
drag, startPoint x: 74, startPoint y: 229, endPoint x: 76, endPoint y: 241, distance: 12.4
click at [74, 229] on select "Sender Recipient Third Party Collect" at bounding box center [85, 230] width 124 height 17
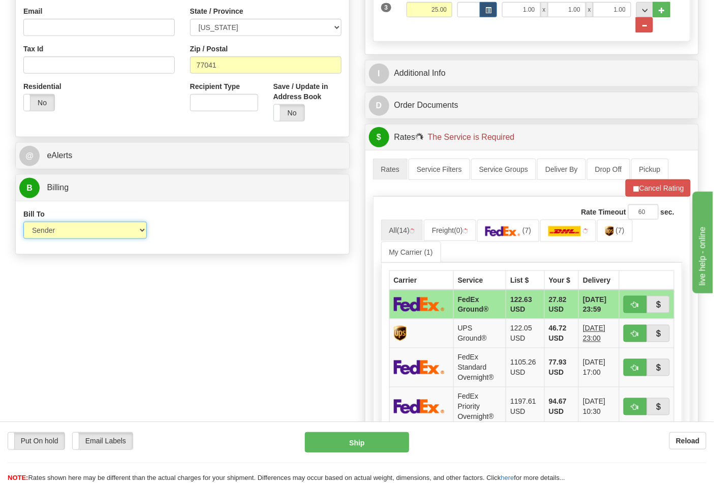
click at [64, 232] on select "Sender Recipient Third Party Collect" at bounding box center [85, 230] width 124 height 17
select select "2"
click at [23, 223] on select "Sender Recipient Third Party Collect" at bounding box center [85, 230] width 124 height 17
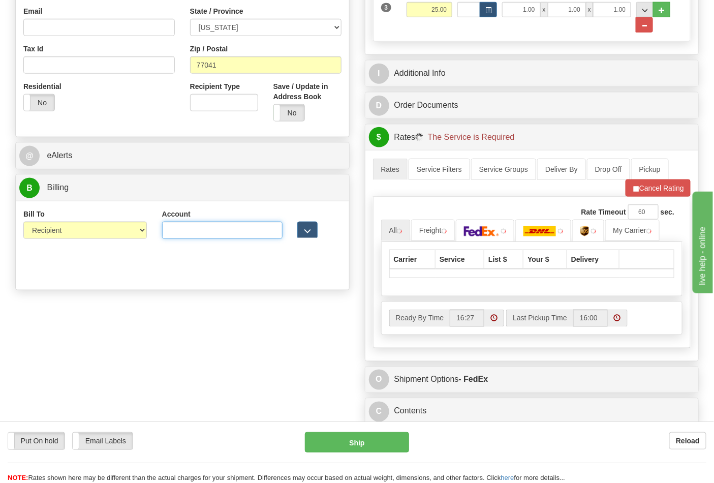
click at [204, 236] on input "Account" at bounding box center [222, 230] width 120 height 17
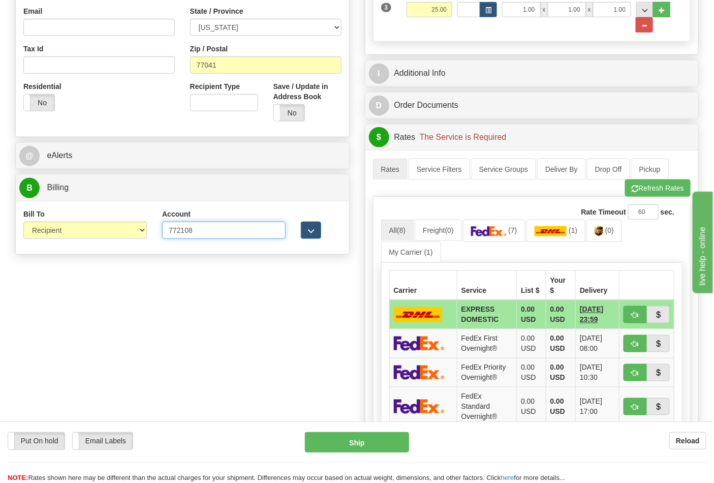
type input "772108"
click button "Delete" at bounding box center [0, 0] width 0 height 0
click at [644, 185] on button "Refresh Rates" at bounding box center [658, 187] width 66 height 17
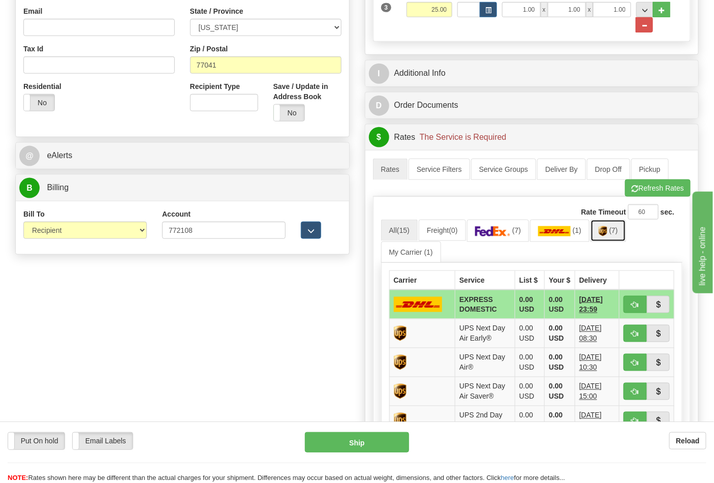
click at [613, 232] on link "(7)" at bounding box center [609, 231] width 36 height 22
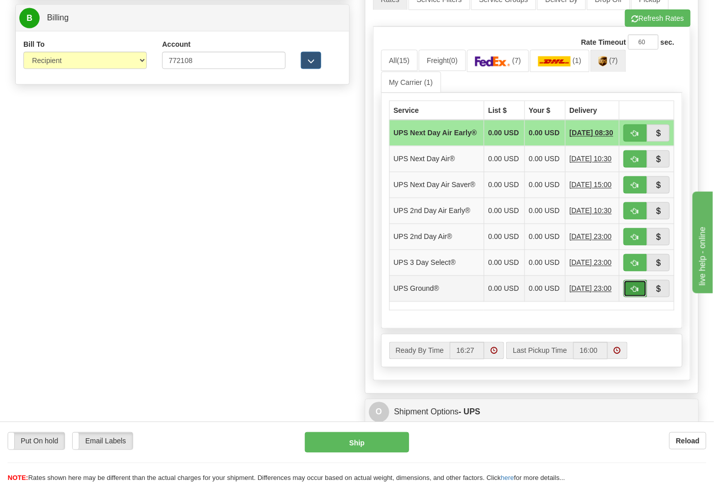
click at [633, 293] on span "button" at bounding box center [635, 289] width 7 height 7
type input "03"
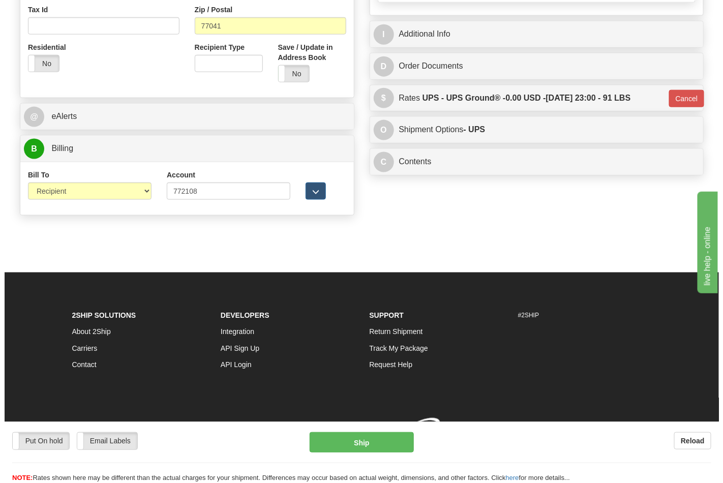
scroll to position [394, 0]
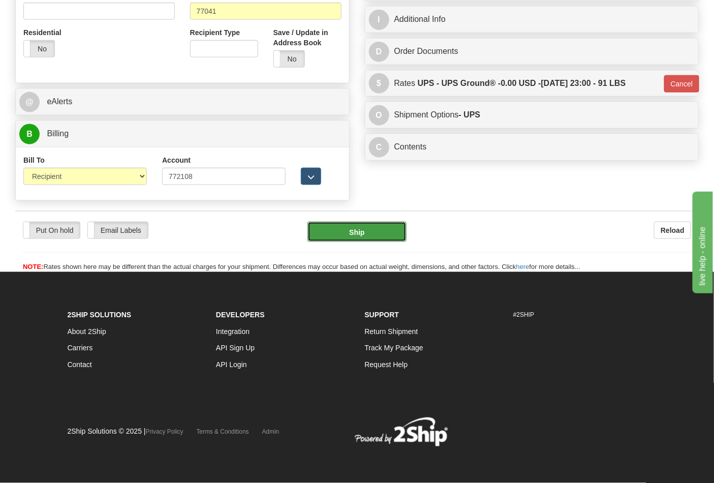
click at [377, 225] on button "Ship" at bounding box center [357, 232] width 99 height 20
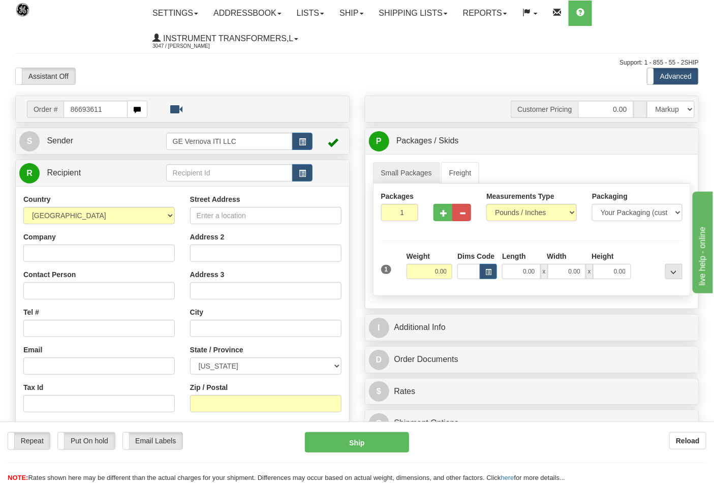
type input "86693611"
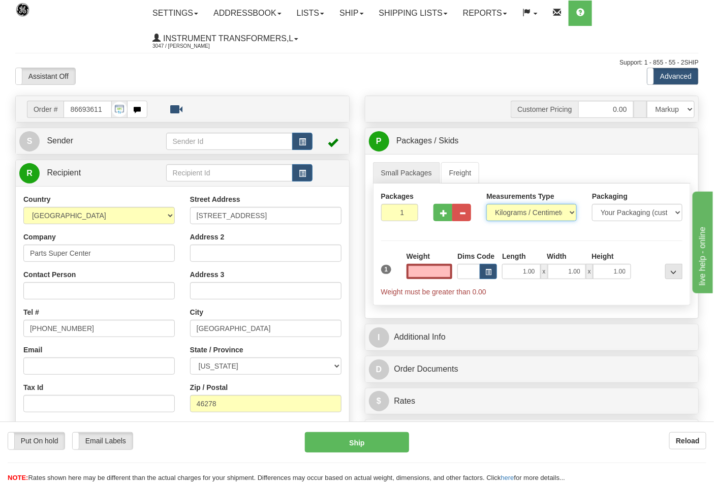
type input "0.00"
click at [506, 214] on select "Pounds / Inches Kilograms / Centimeters" at bounding box center [531, 212] width 90 height 17
select select "0"
click at [486, 204] on select "Pounds / Inches Kilograms / Centimeters" at bounding box center [531, 212] width 90 height 17
click at [449, 272] on input "0.00" at bounding box center [430, 271] width 46 height 15
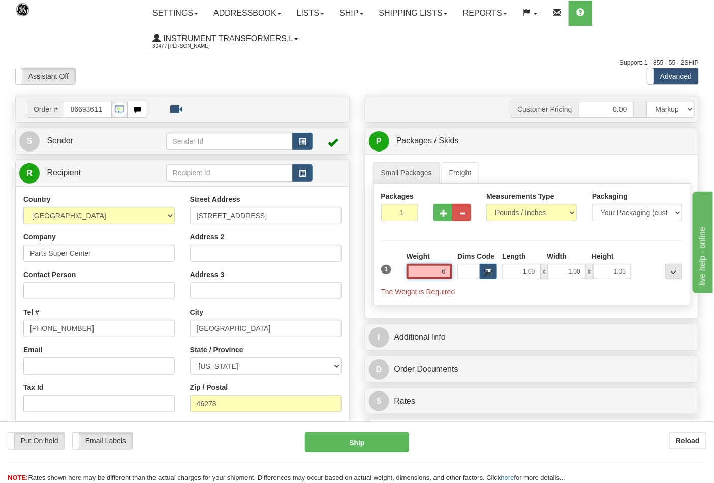
click button "Delete" at bounding box center [0, 0] width 0 height 0
type input "6.00"
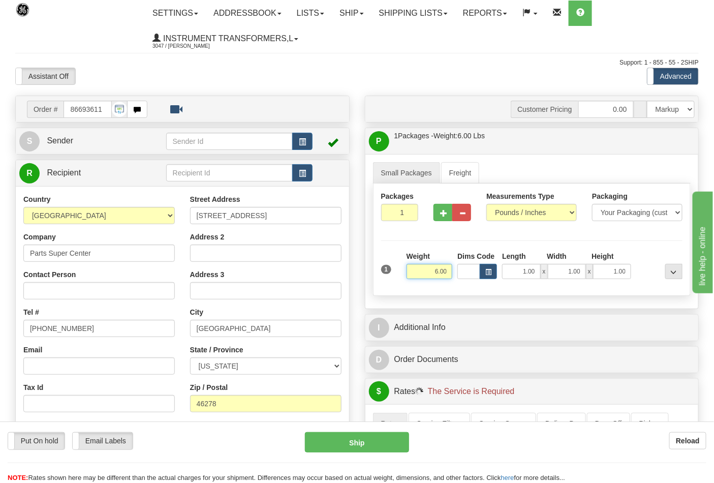
scroll to position [169, 0]
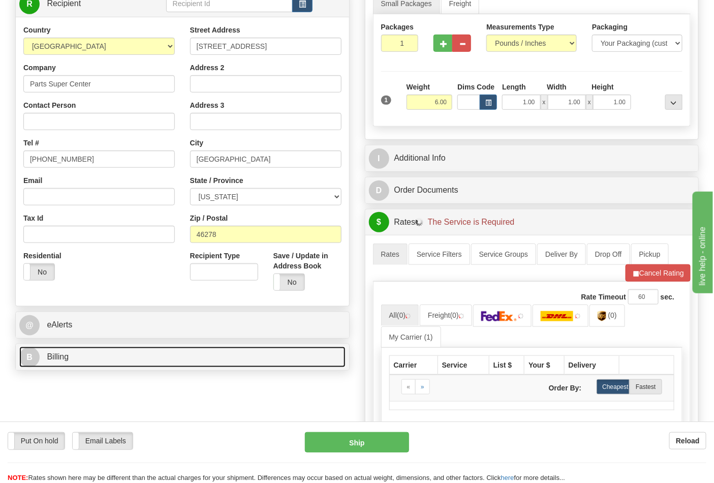
click at [125, 361] on link "B Billing" at bounding box center [182, 357] width 326 height 21
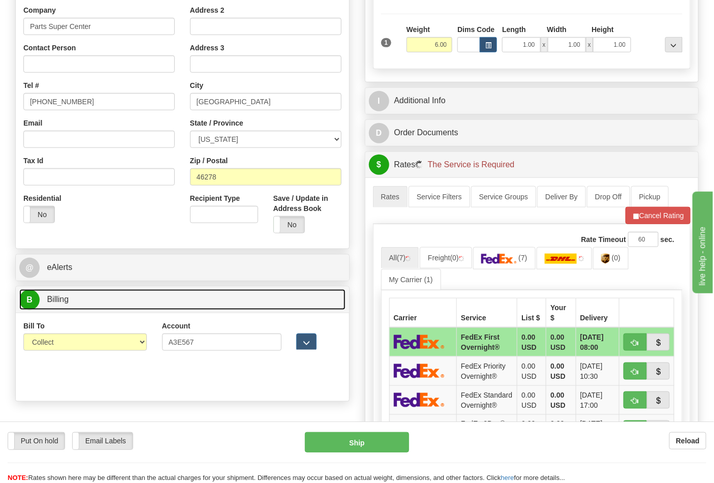
scroll to position [282, 0]
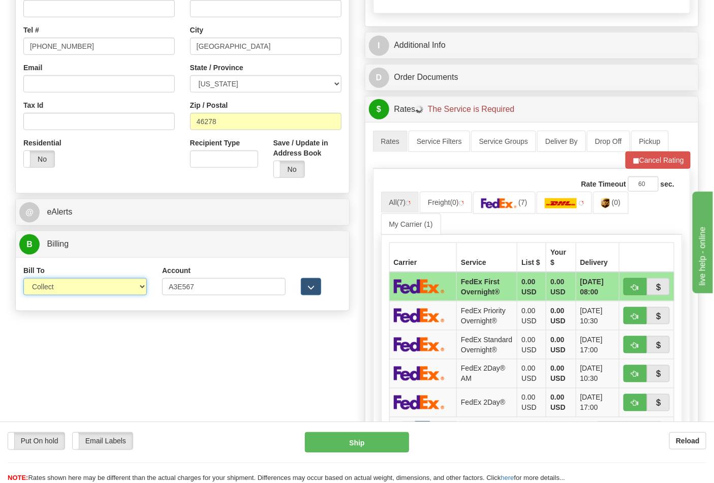
click at [77, 279] on select "Sender Recipient Third Party Collect" at bounding box center [85, 286] width 124 height 17
click at [71, 289] on select "Sender Recipient Third Party Collect" at bounding box center [85, 286] width 124 height 17
select select "2"
click at [23, 279] on select "Sender Recipient Third Party Collect" at bounding box center [85, 286] width 124 height 17
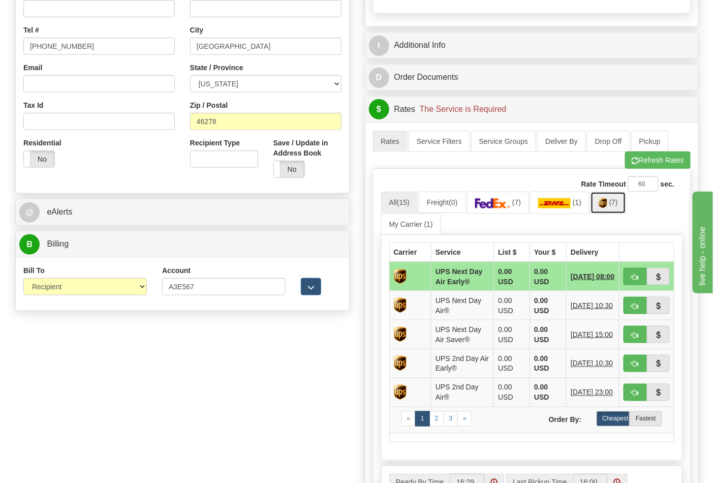
click at [606, 203] on img at bounding box center [603, 203] width 9 height 10
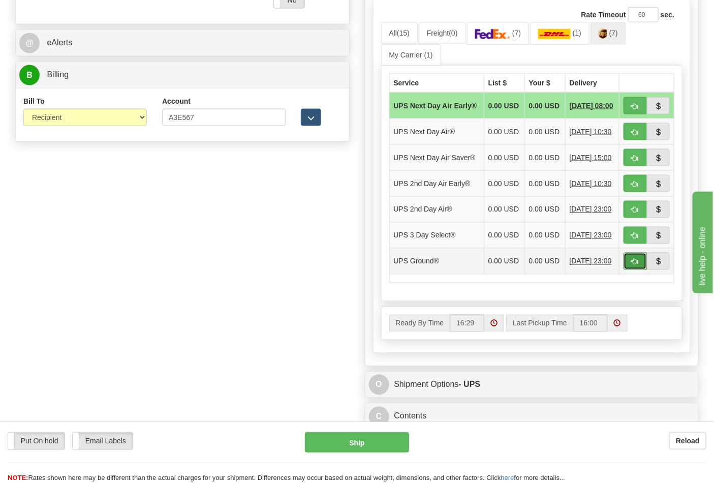
click at [637, 270] on button "button" at bounding box center [635, 261] width 23 height 17
type input "03"
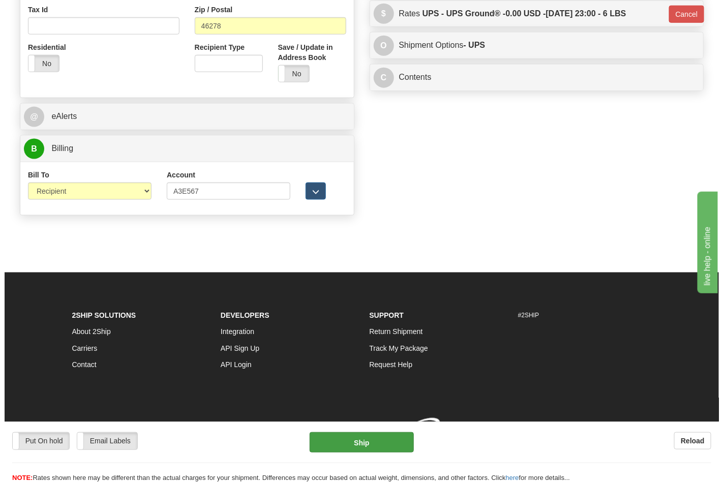
scroll to position [394, 0]
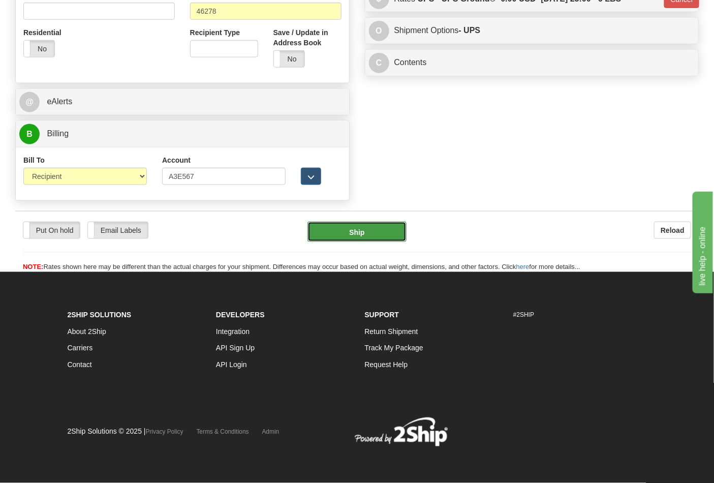
click at [383, 231] on button "Ship" at bounding box center [357, 232] width 99 height 20
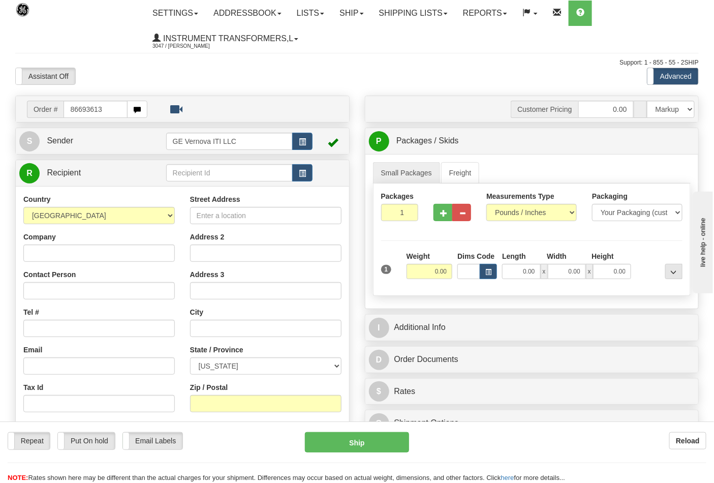
type input "86693613"
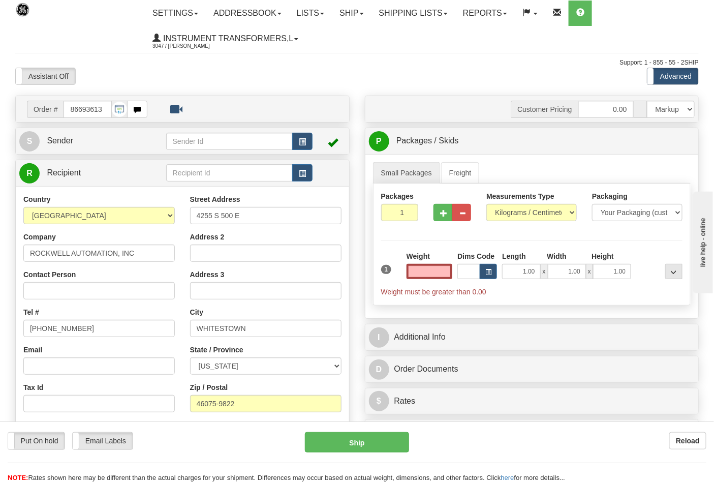
type input "0.00"
click at [504, 206] on div "Measurements Type Pounds / Inches Kilograms / Centimeters" at bounding box center [531, 206] width 90 height 30
click at [509, 216] on select "Pounds / Inches Kilograms / Centimeters" at bounding box center [531, 212] width 90 height 17
select select "0"
click at [486, 204] on select "Pounds / Inches Kilograms / Centimeters" at bounding box center [531, 212] width 90 height 17
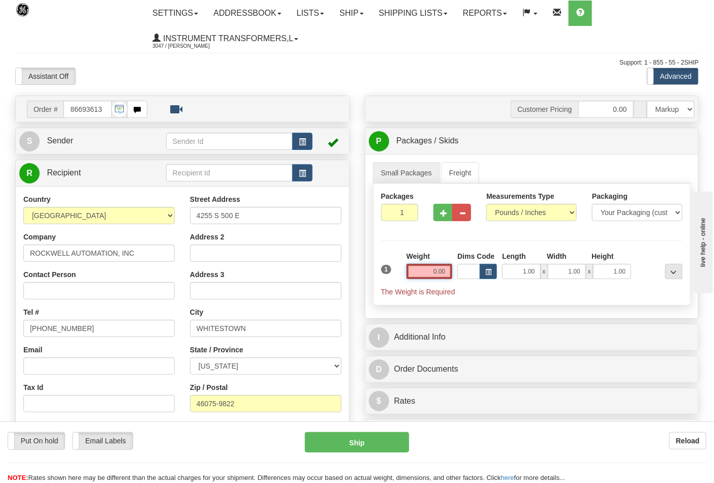
click at [443, 272] on input "0.00" at bounding box center [430, 271] width 46 height 15
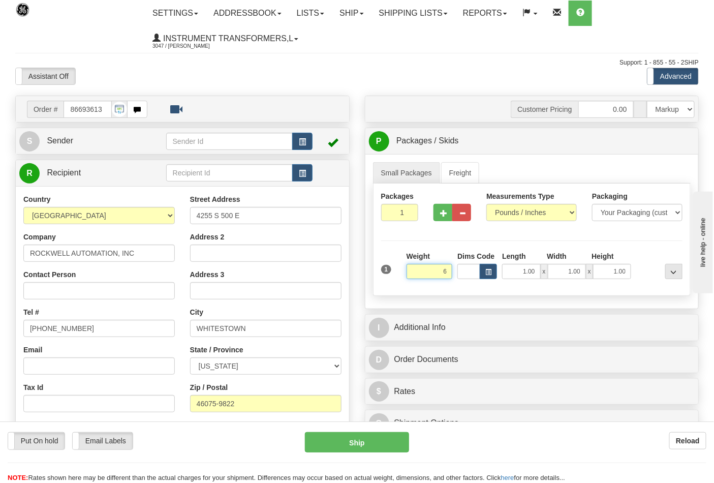
click button "Delete" at bounding box center [0, 0] width 0 height 0
type input "6.00"
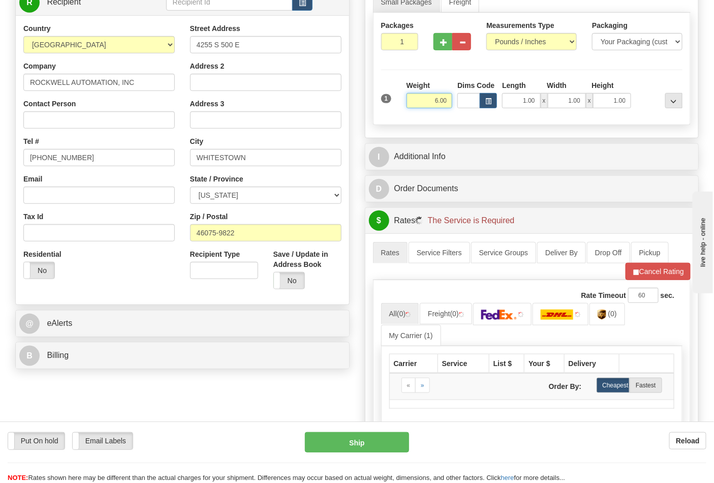
scroll to position [226, 0]
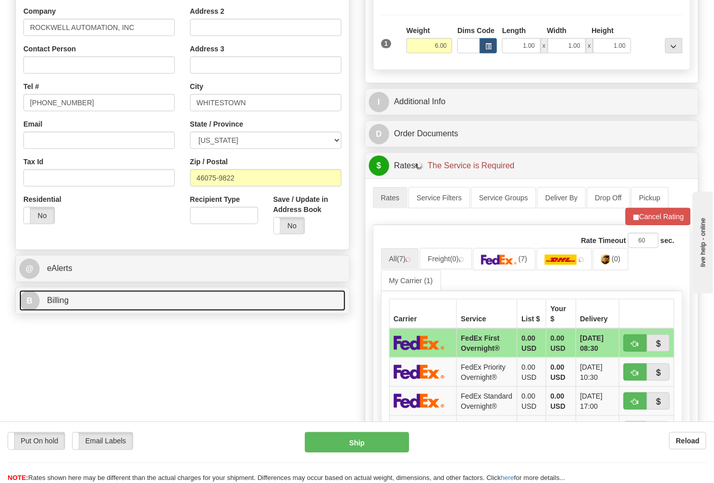
click at [85, 308] on link "B Billing" at bounding box center [182, 300] width 326 height 21
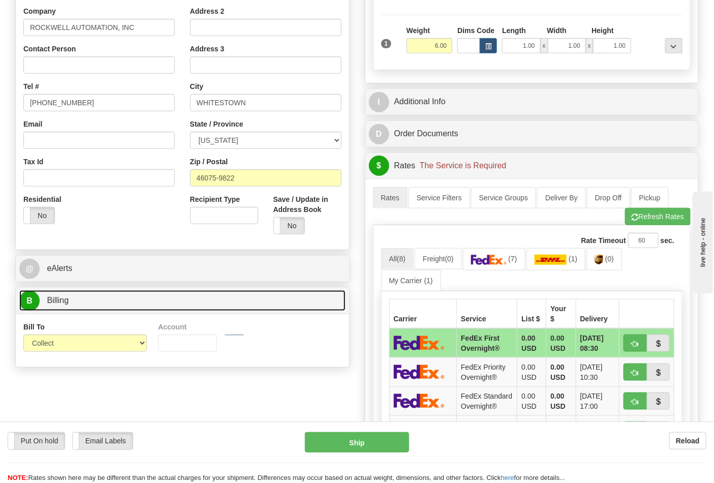
scroll to position [282, 0]
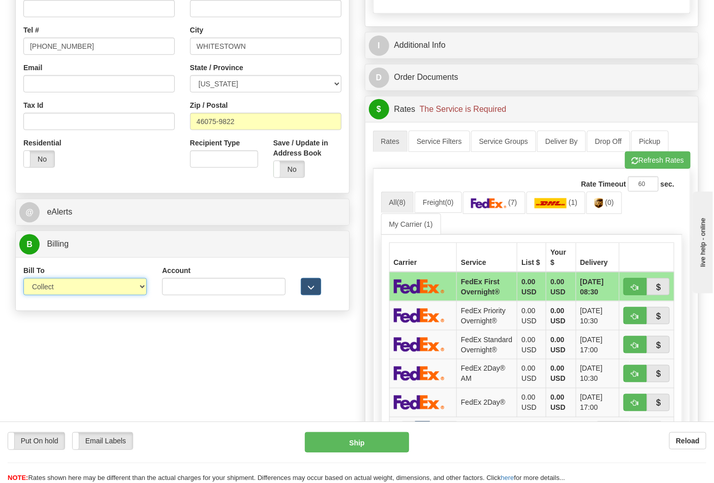
click at [70, 287] on select "Sender Recipient Third Party Collect" at bounding box center [85, 286] width 124 height 17
select select "2"
click at [23, 279] on select "Sender Recipient Third Party Collect" at bounding box center [85, 286] width 124 height 17
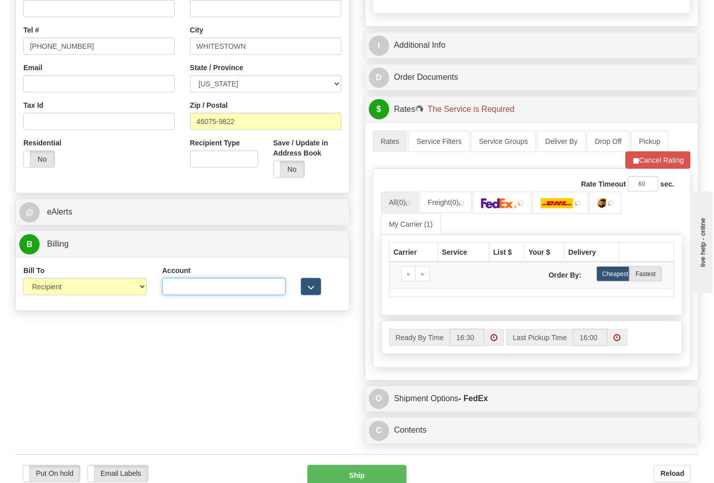
click at [239, 286] on input "Account" at bounding box center [224, 286] width 124 height 17
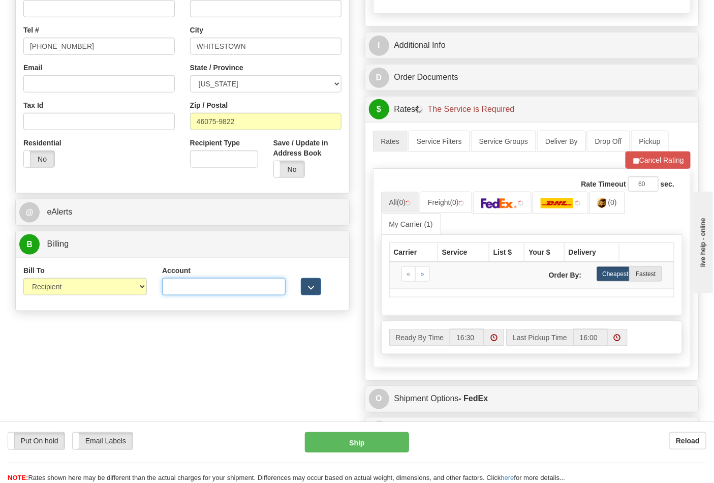
type input "587102"
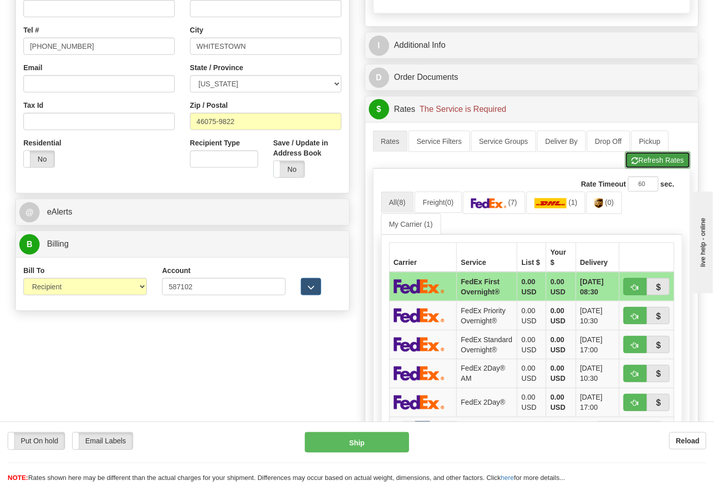
click at [639, 161] on button "Refresh Rates" at bounding box center [658, 159] width 66 height 17
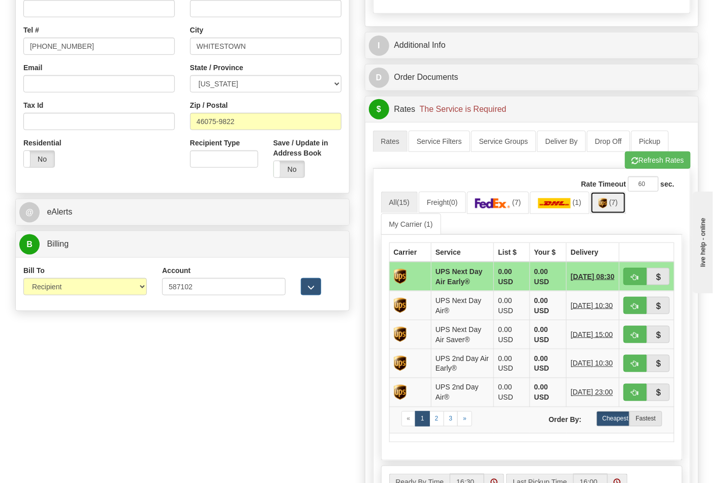
click at [613, 209] on link "(7)" at bounding box center [609, 203] width 36 height 22
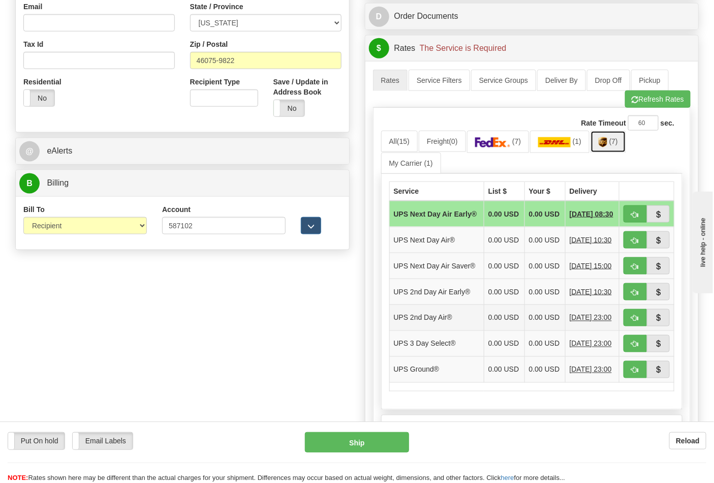
scroll to position [395, 0]
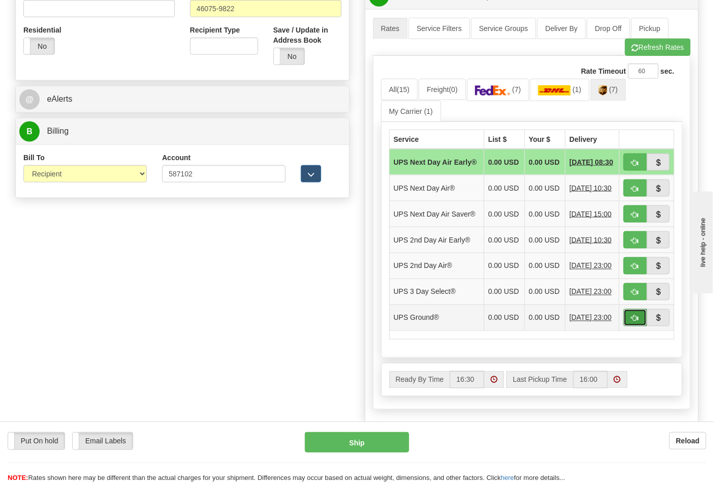
click at [642, 326] on button "button" at bounding box center [635, 317] width 23 height 17
type input "03"
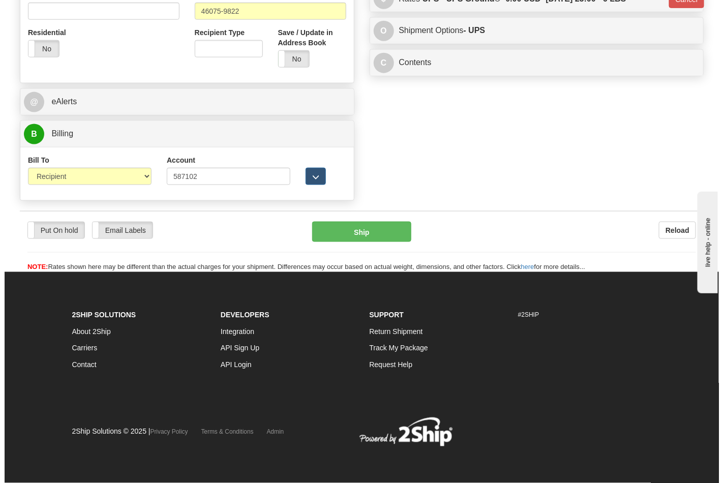
scroll to position [379, 0]
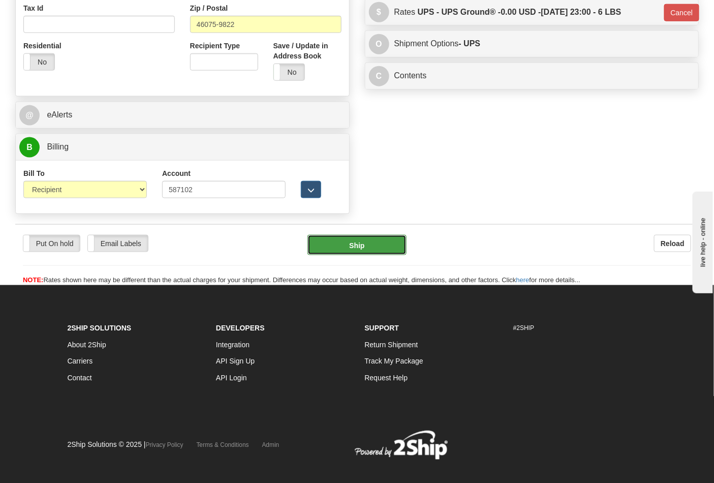
click at [384, 252] on button "Ship" at bounding box center [357, 245] width 99 height 20
